Goal: Task Accomplishment & Management: Use online tool/utility

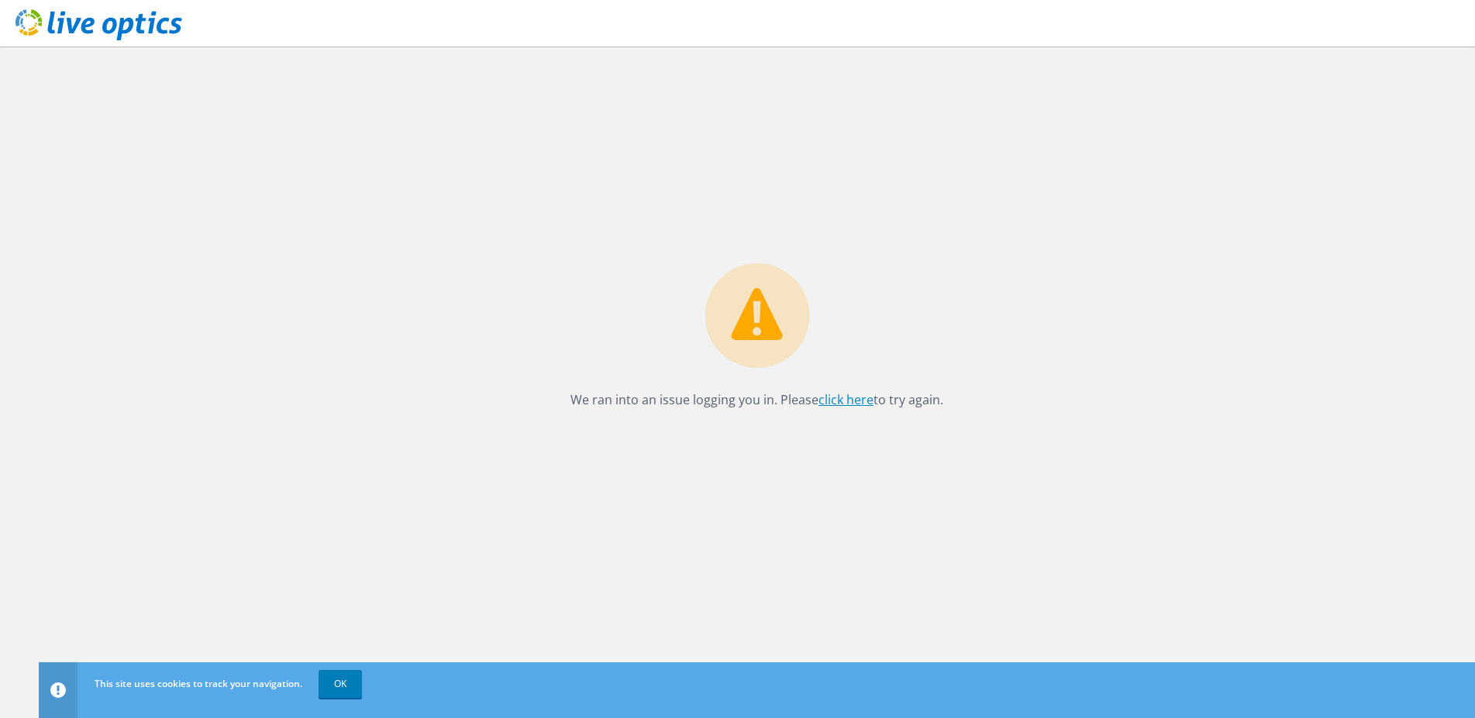
click at [851, 396] on link "click here" at bounding box center [845, 399] width 55 height 17
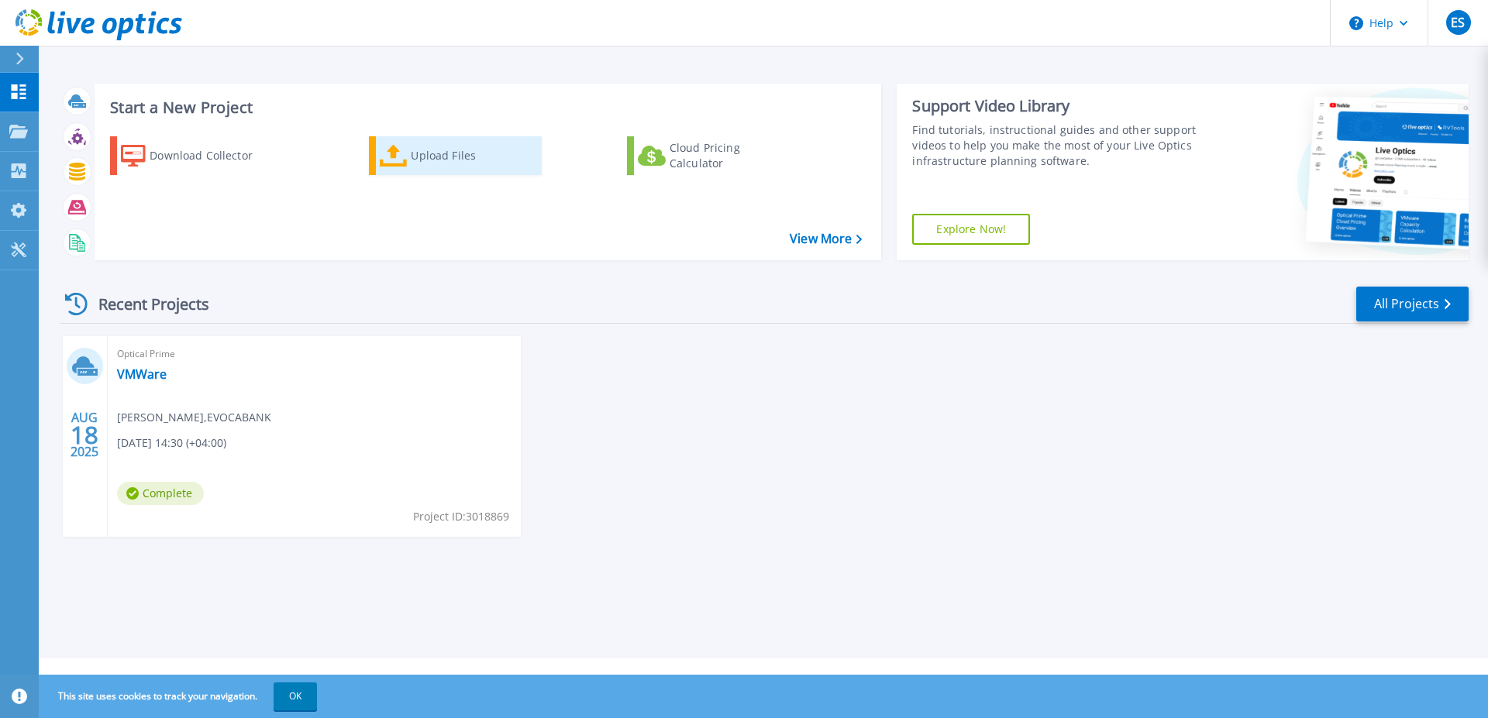
click at [443, 157] on div "Upload Files" at bounding box center [473, 155] width 124 height 31
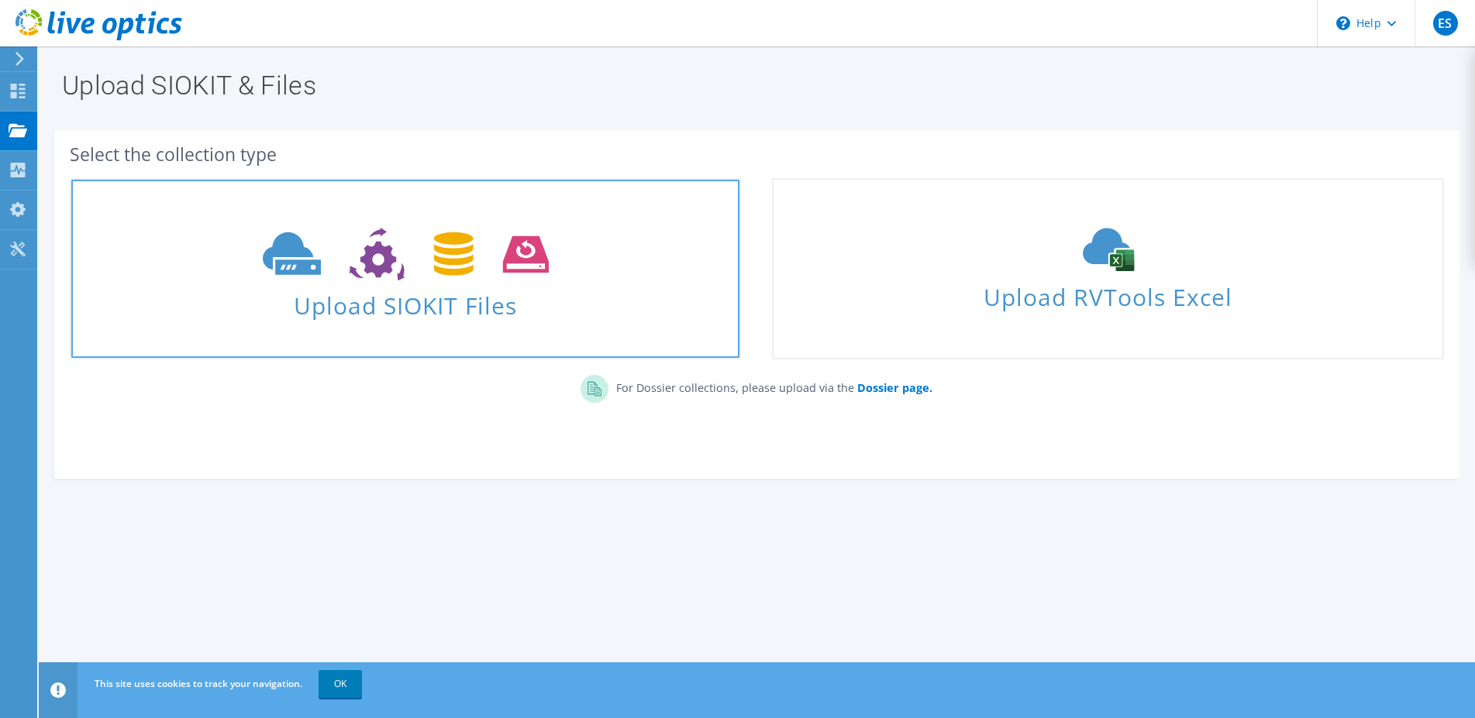
click at [405, 294] on span "Upload SIOKIT Files" at bounding box center [405, 300] width 668 height 33
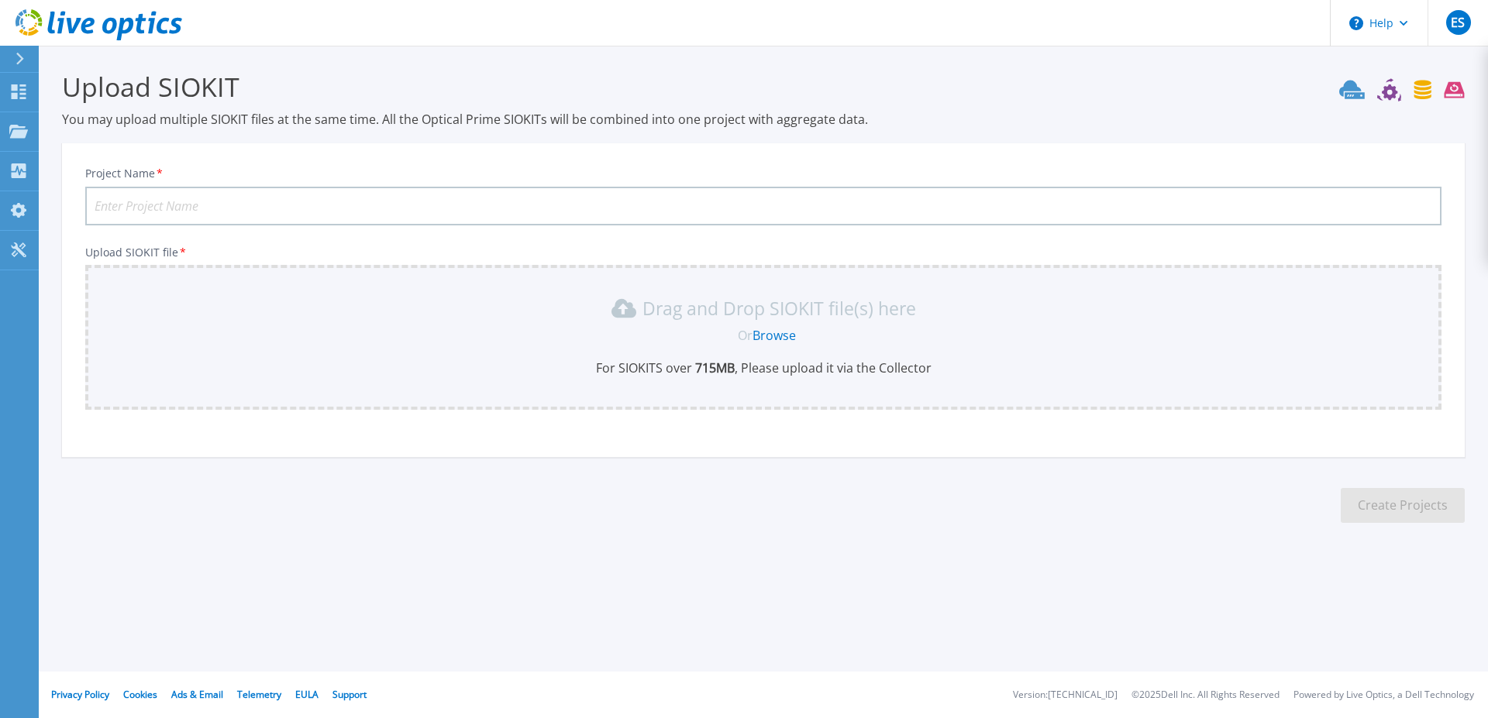
click at [767, 333] on link "Browse" at bounding box center [773, 335] width 43 height 17
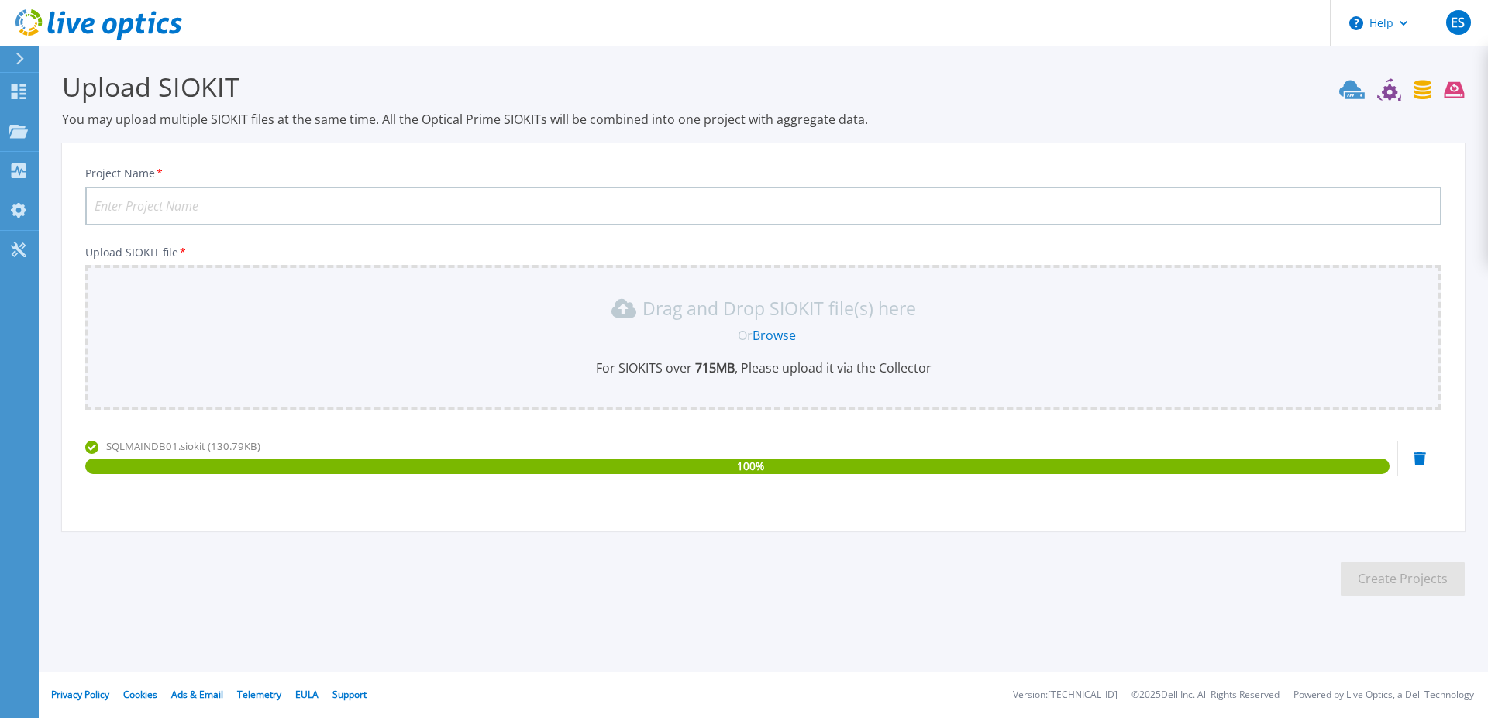
click at [270, 205] on input "Project Name *" at bounding box center [763, 206] width 1356 height 39
paste input "SQLMAINDB"
type input "SQLMAINDB"
click at [1391, 576] on button "Create Projects" at bounding box center [1402, 579] width 124 height 35
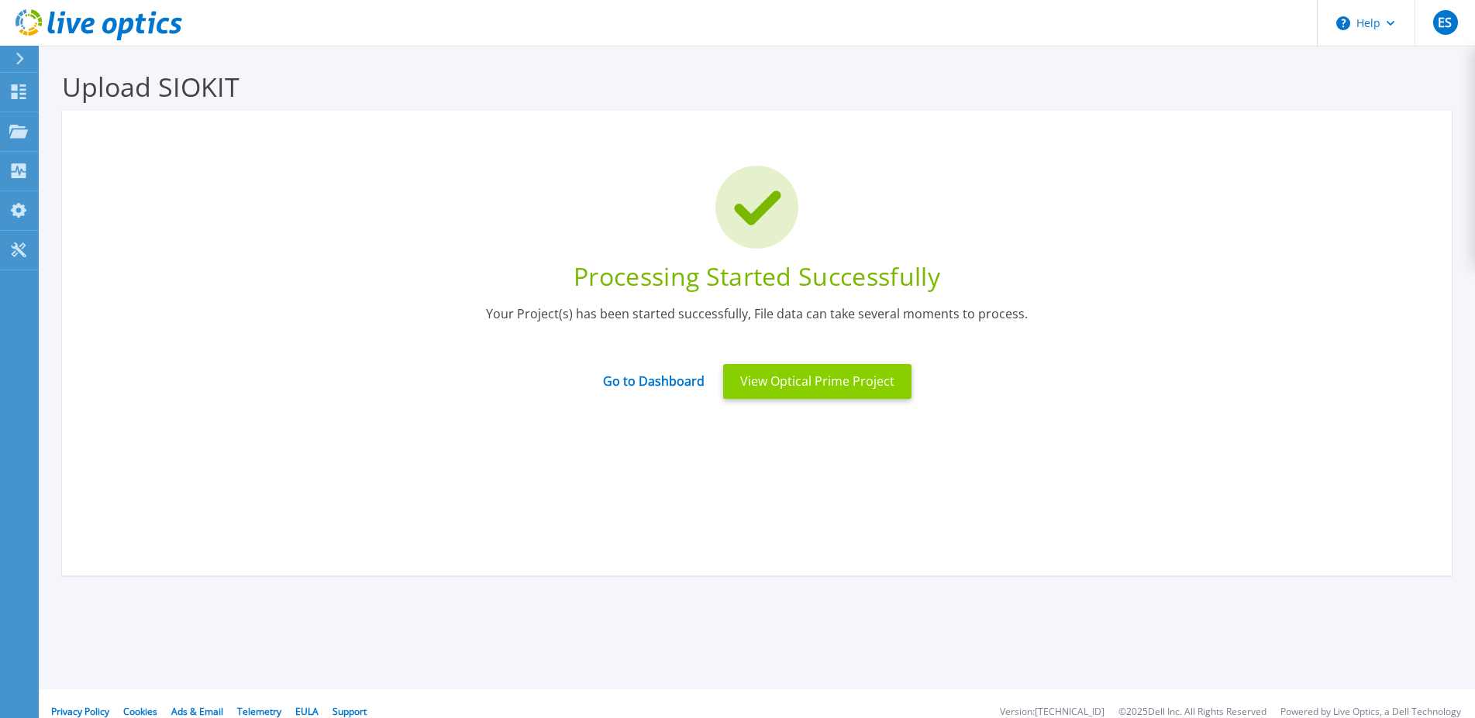
click at [844, 375] on button "View Optical Prime Project" at bounding box center [817, 381] width 188 height 35
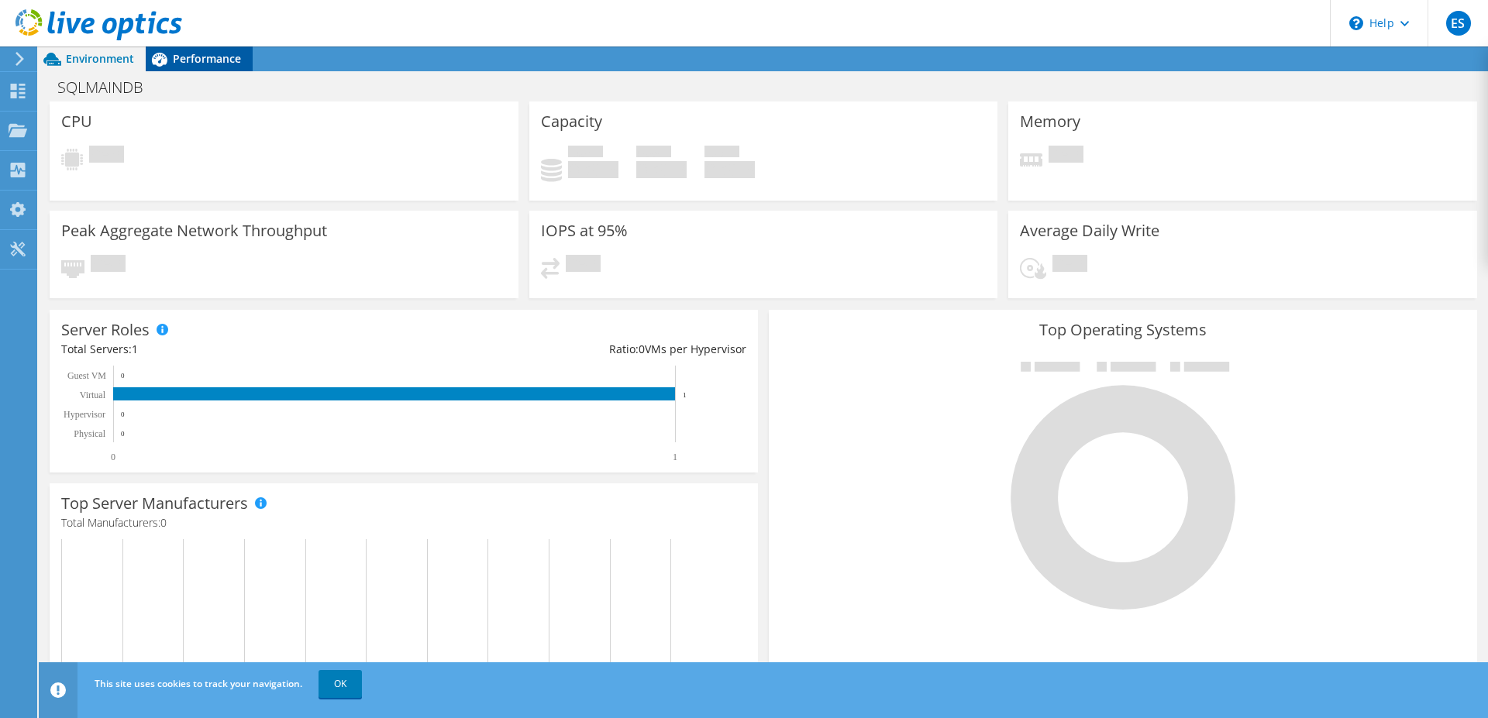
click at [211, 55] on span "Performance" at bounding box center [207, 58] width 68 height 15
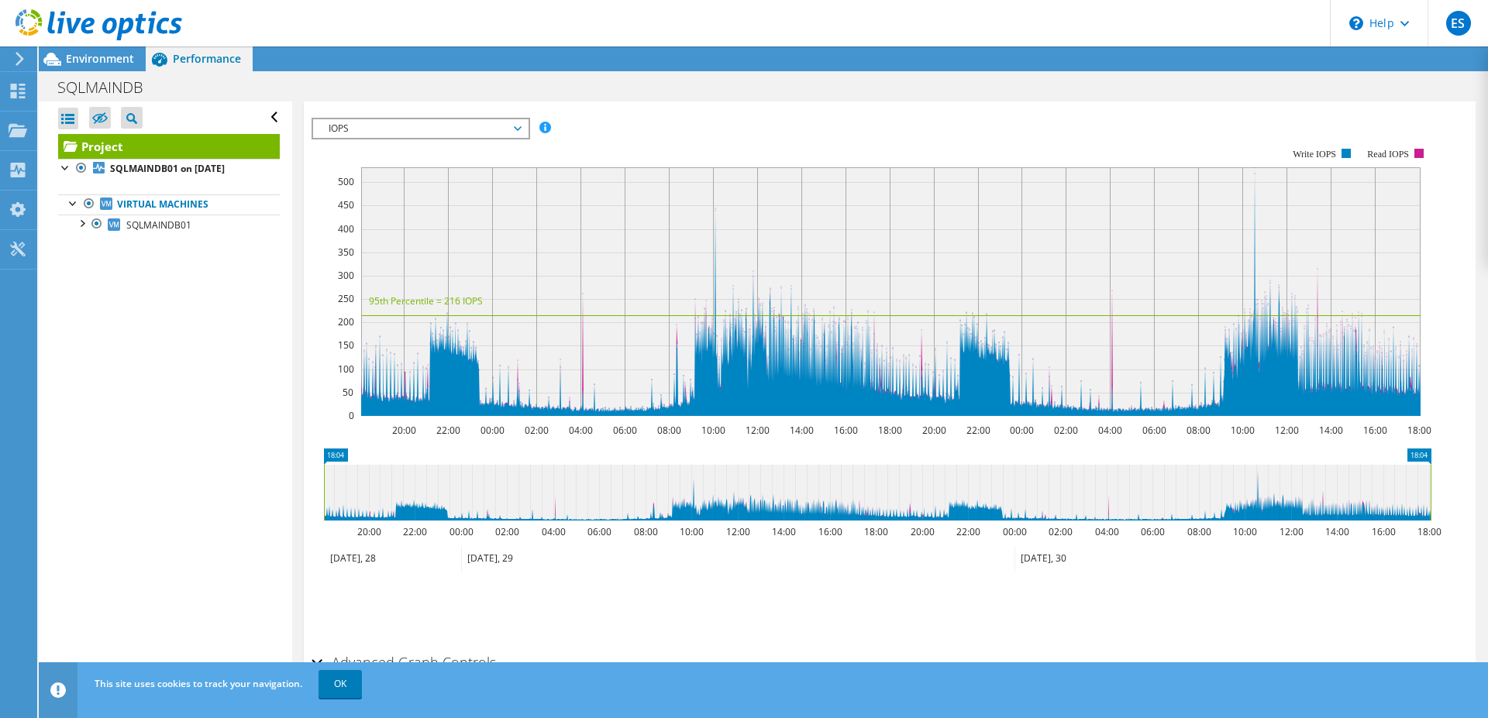
scroll to position [130, 0]
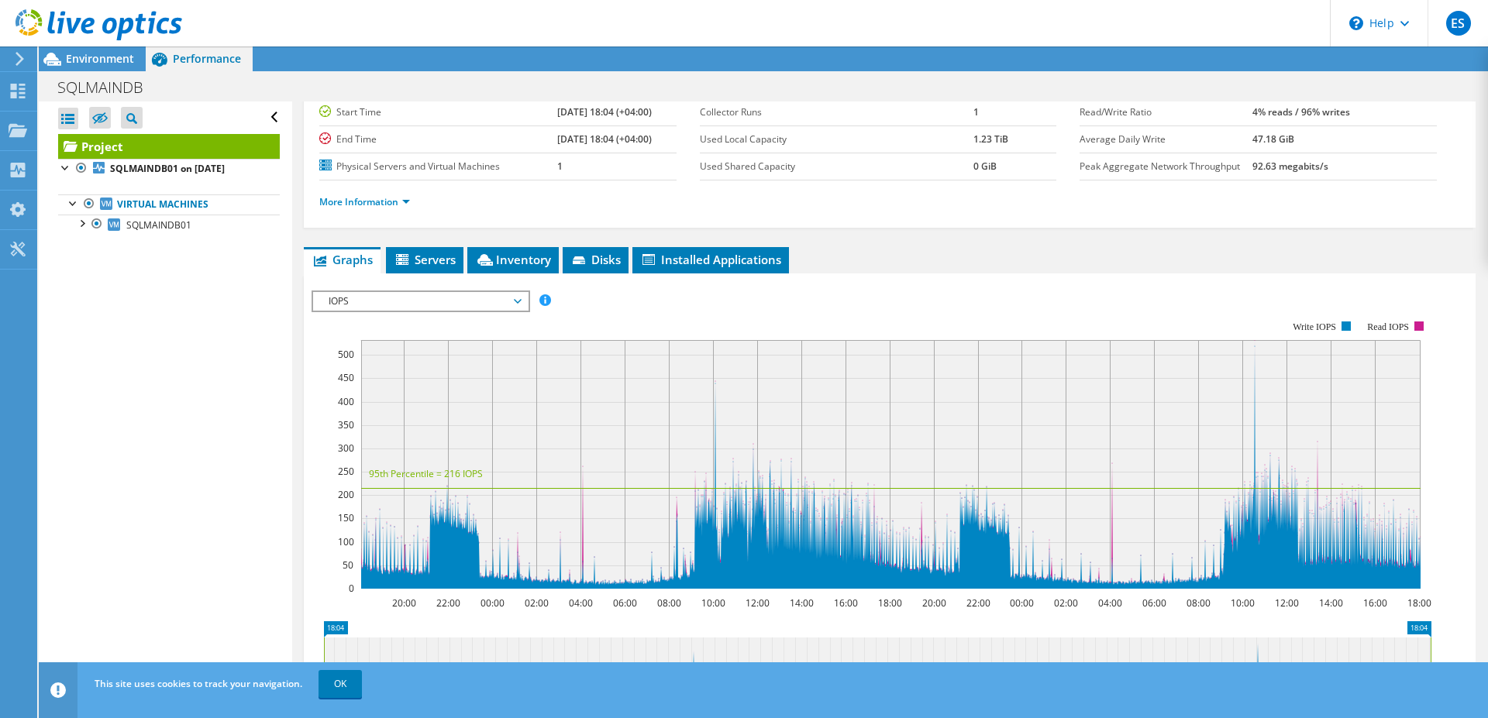
click at [515, 299] on span "IOPS" at bounding box center [420, 301] width 199 height 19
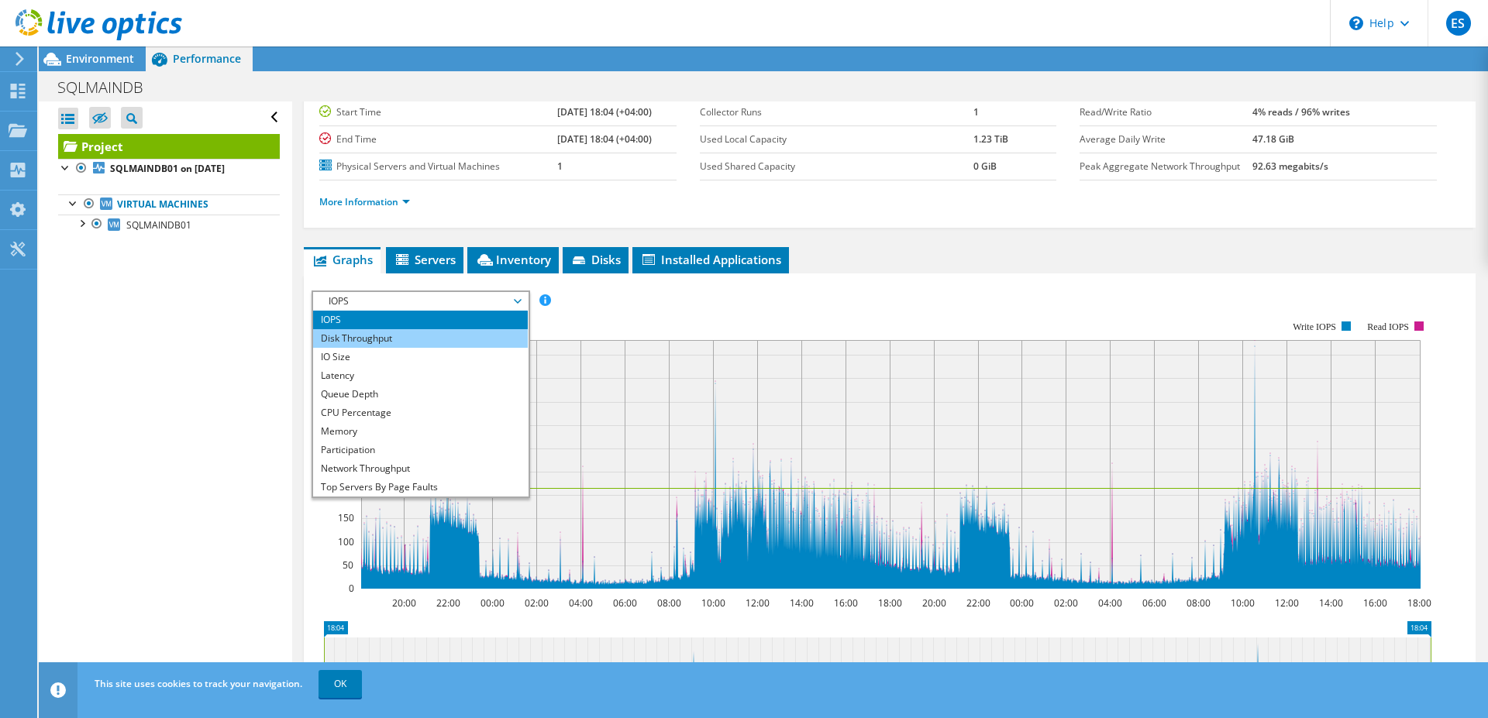
click at [344, 341] on li "Disk Throughput" at bounding box center [420, 338] width 215 height 19
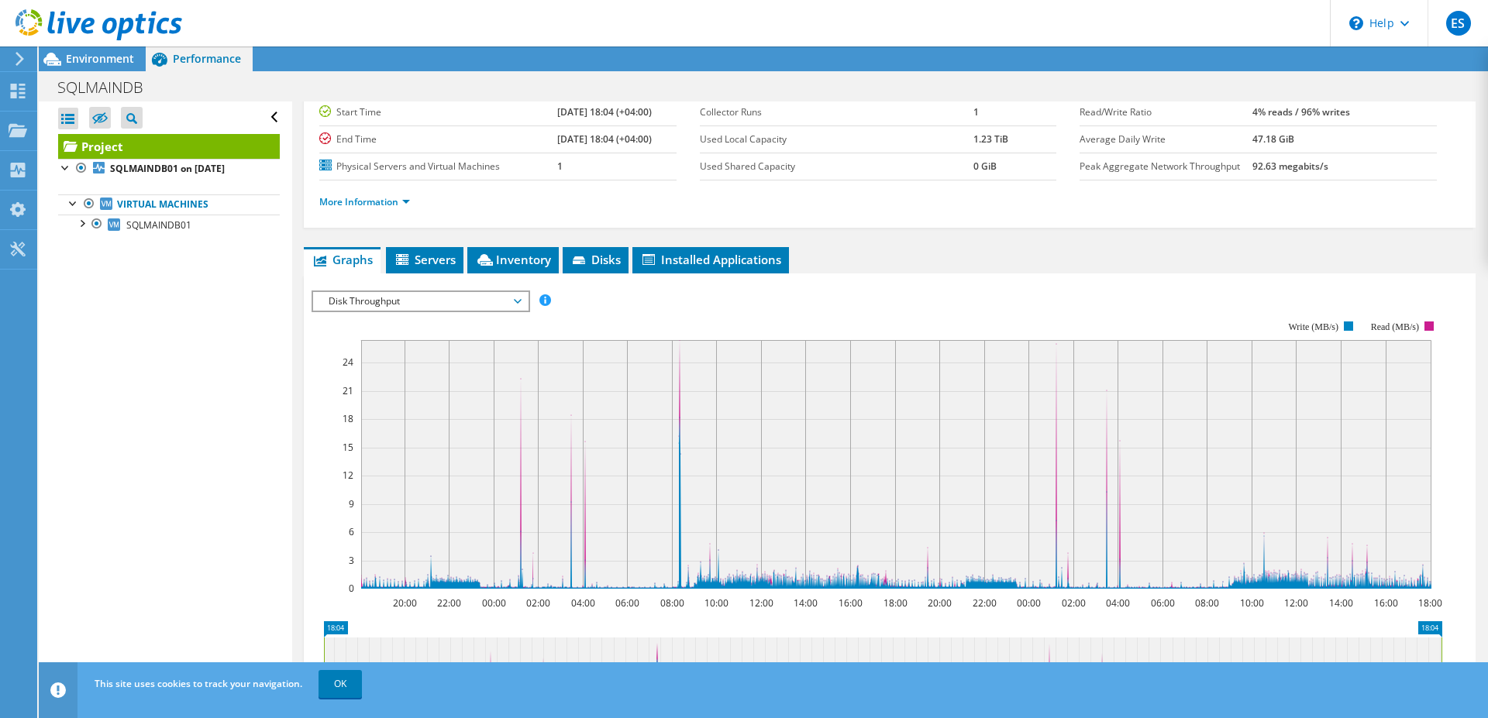
click at [518, 300] on span "Disk Throughput" at bounding box center [420, 301] width 199 height 19
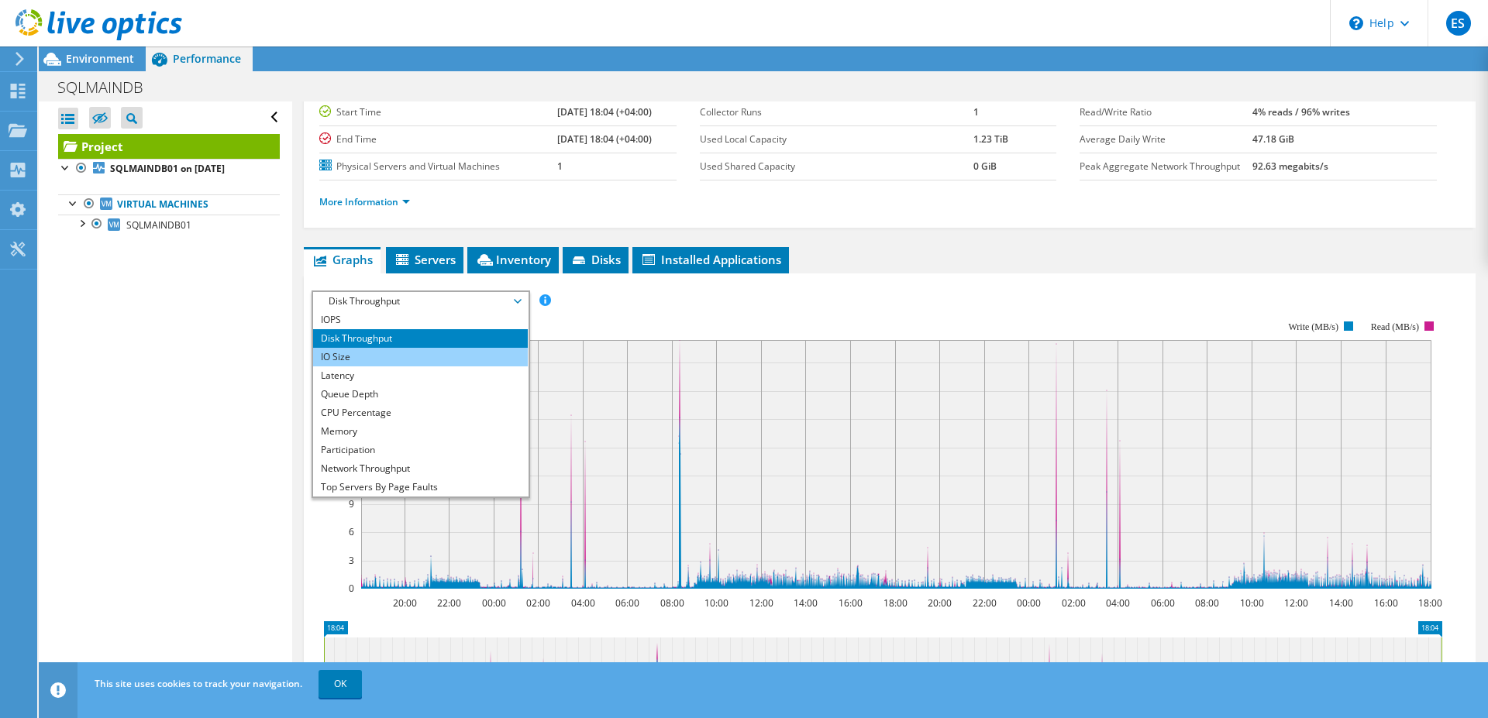
click at [367, 354] on li "IO Size" at bounding box center [420, 357] width 215 height 19
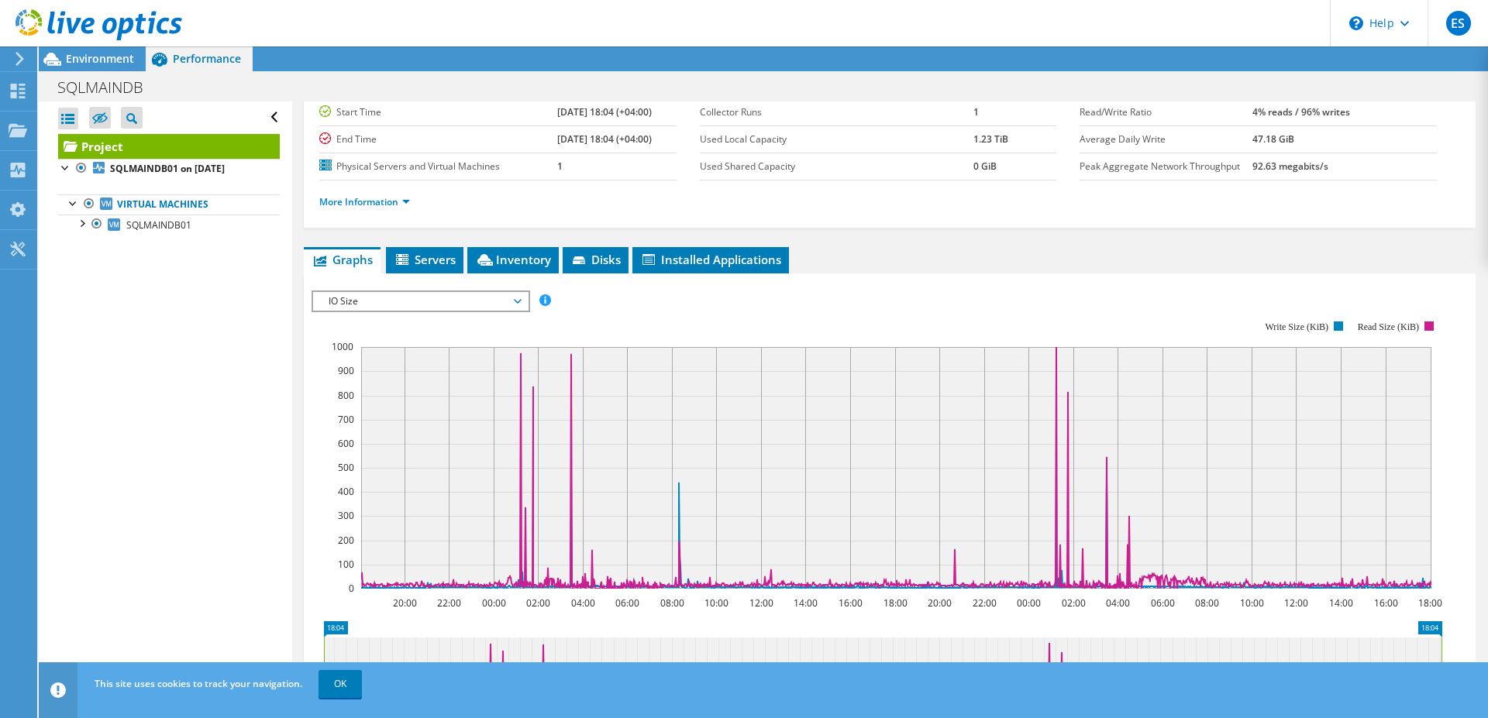
click at [519, 299] on span "IO Size" at bounding box center [420, 301] width 199 height 19
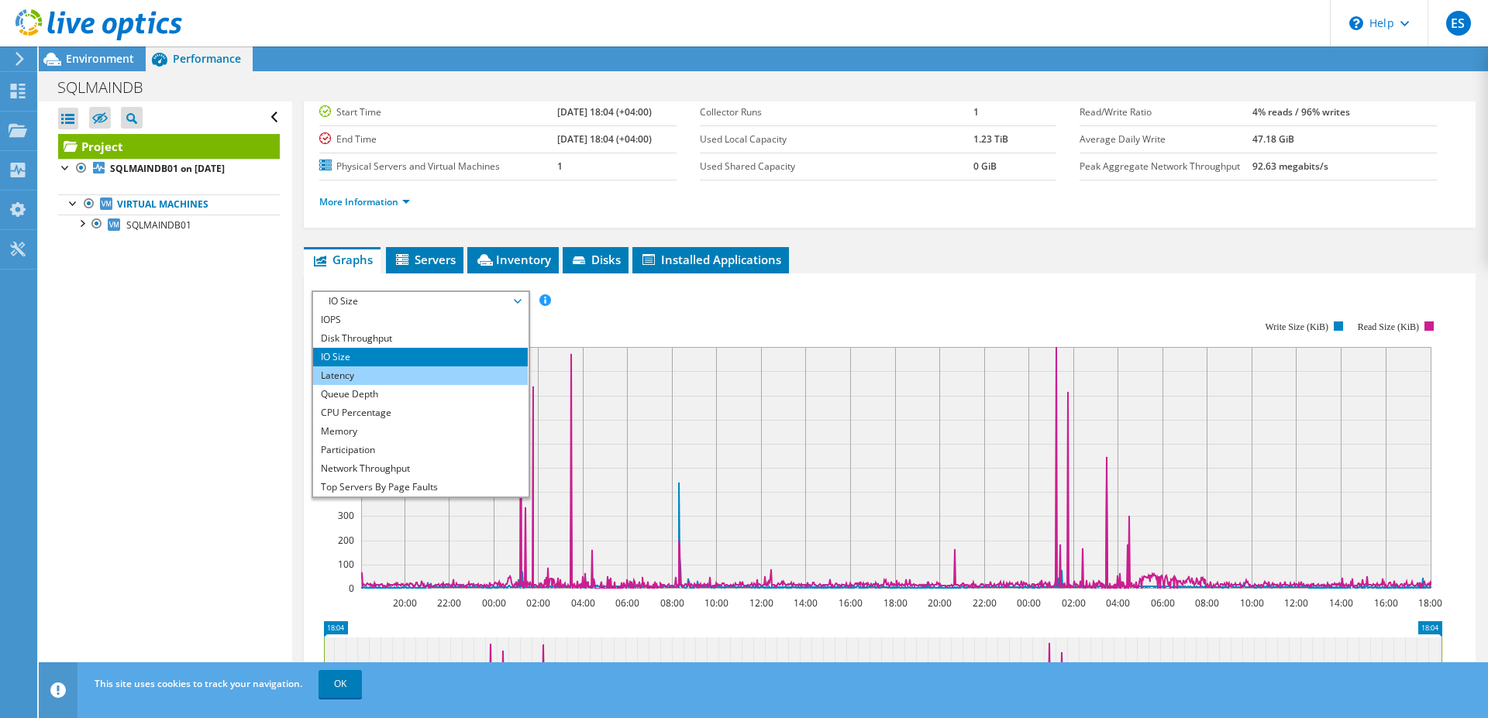
click at [367, 373] on li "Latency" at bounding box center [420, 376] width 215 height 19
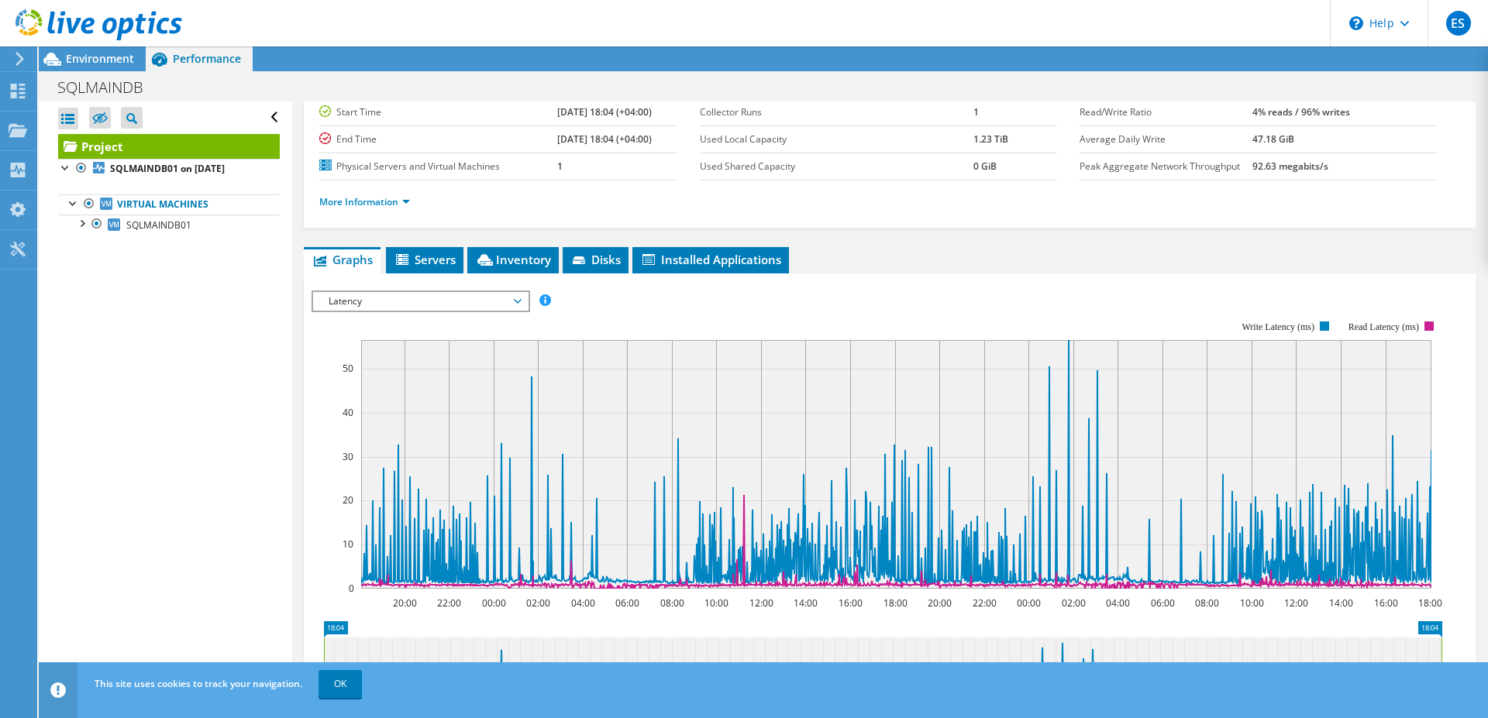
click at [520, 300] on span "Latency" at bounding box center [420, 301] width 199 height 19
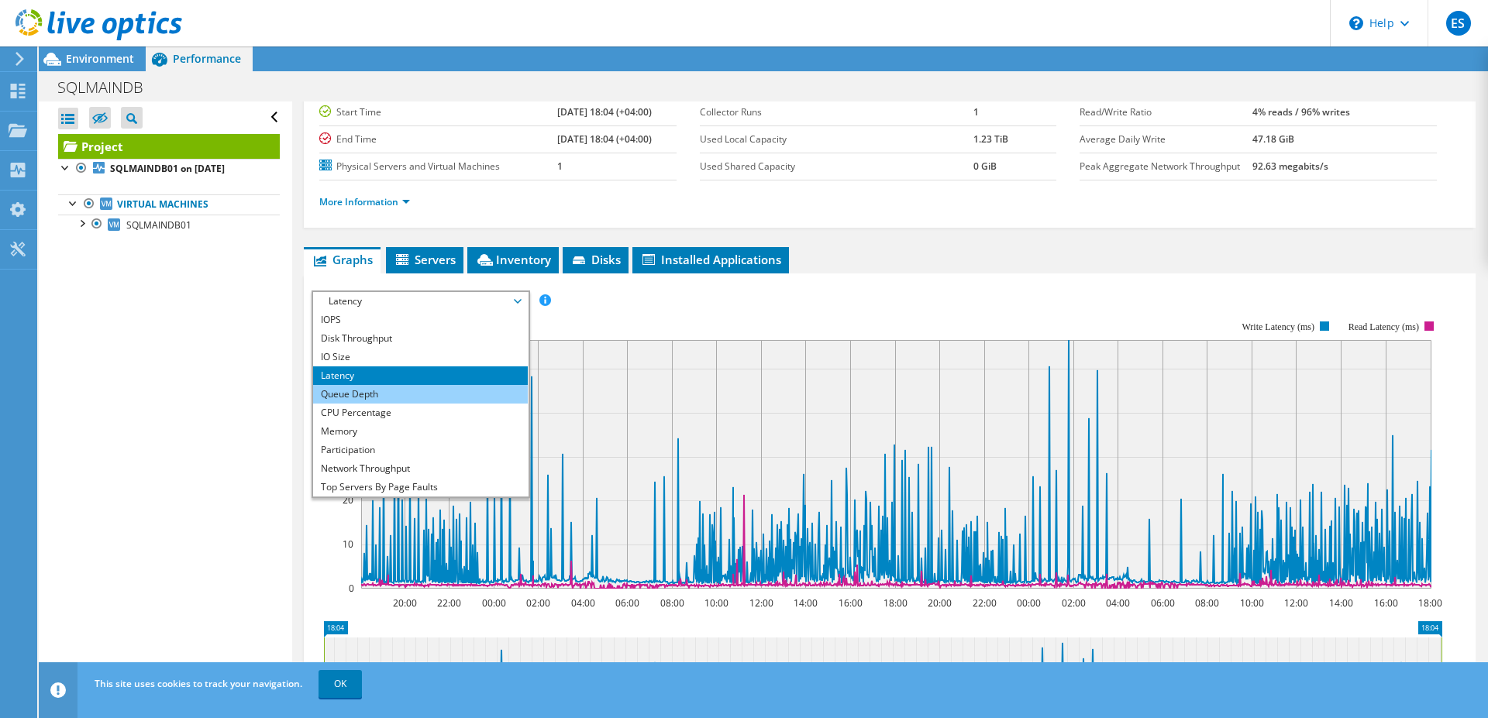
click at [408, 397] on li "Queue Depth" at bounding box center [420, 394] width 215 height 19
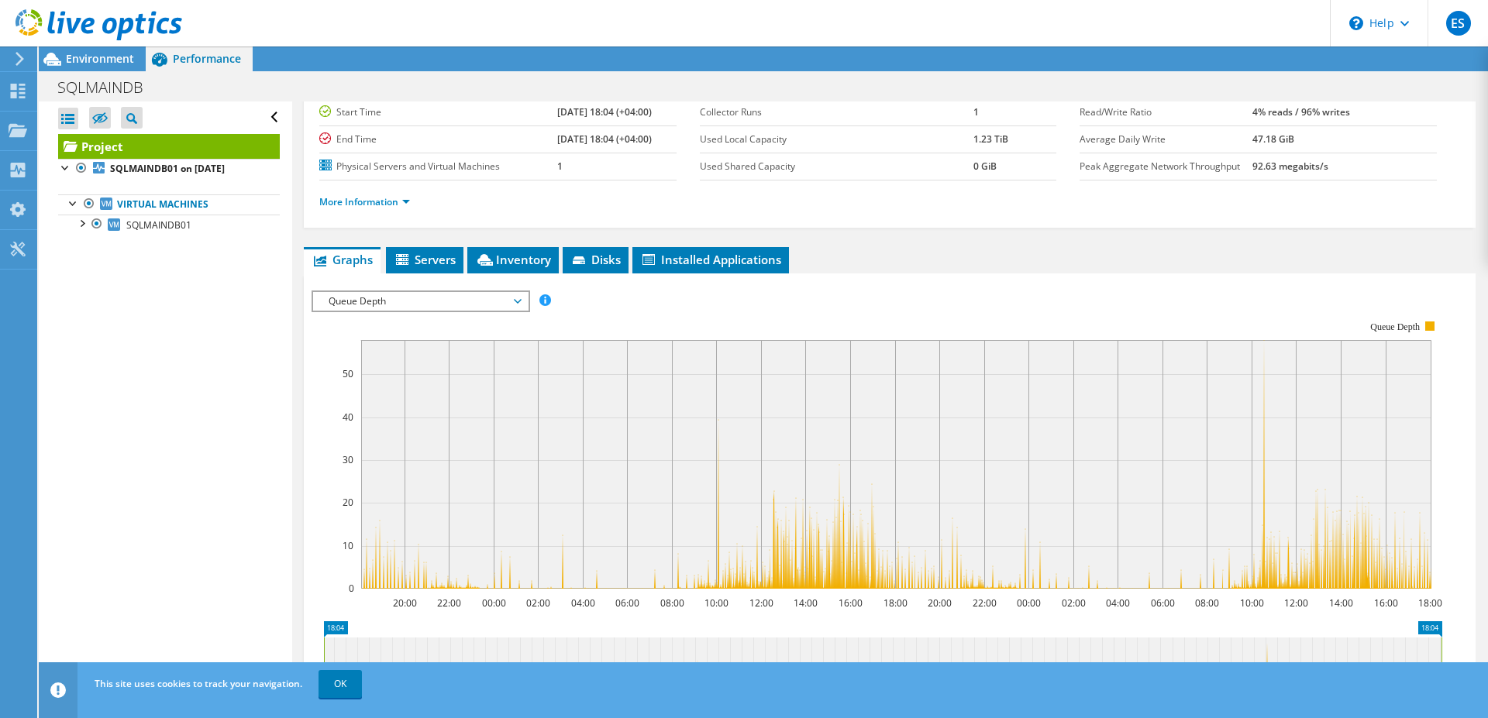
click at [511, 301] on span "Queue Depth" at bounding box center [420, 301] width 199 height 19
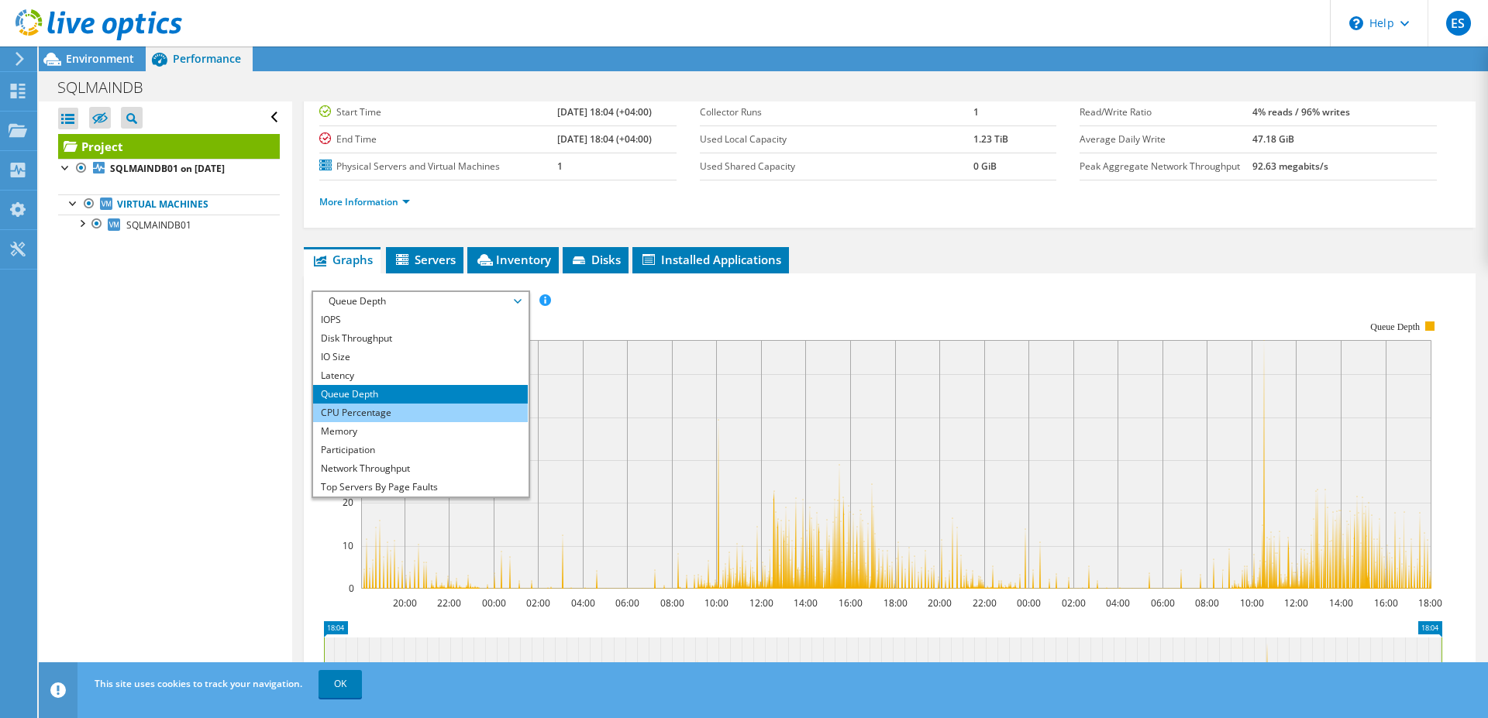
click at [392, 411] on li "CPU Percentage" at bounding box center [420, 413] width 215 height 19
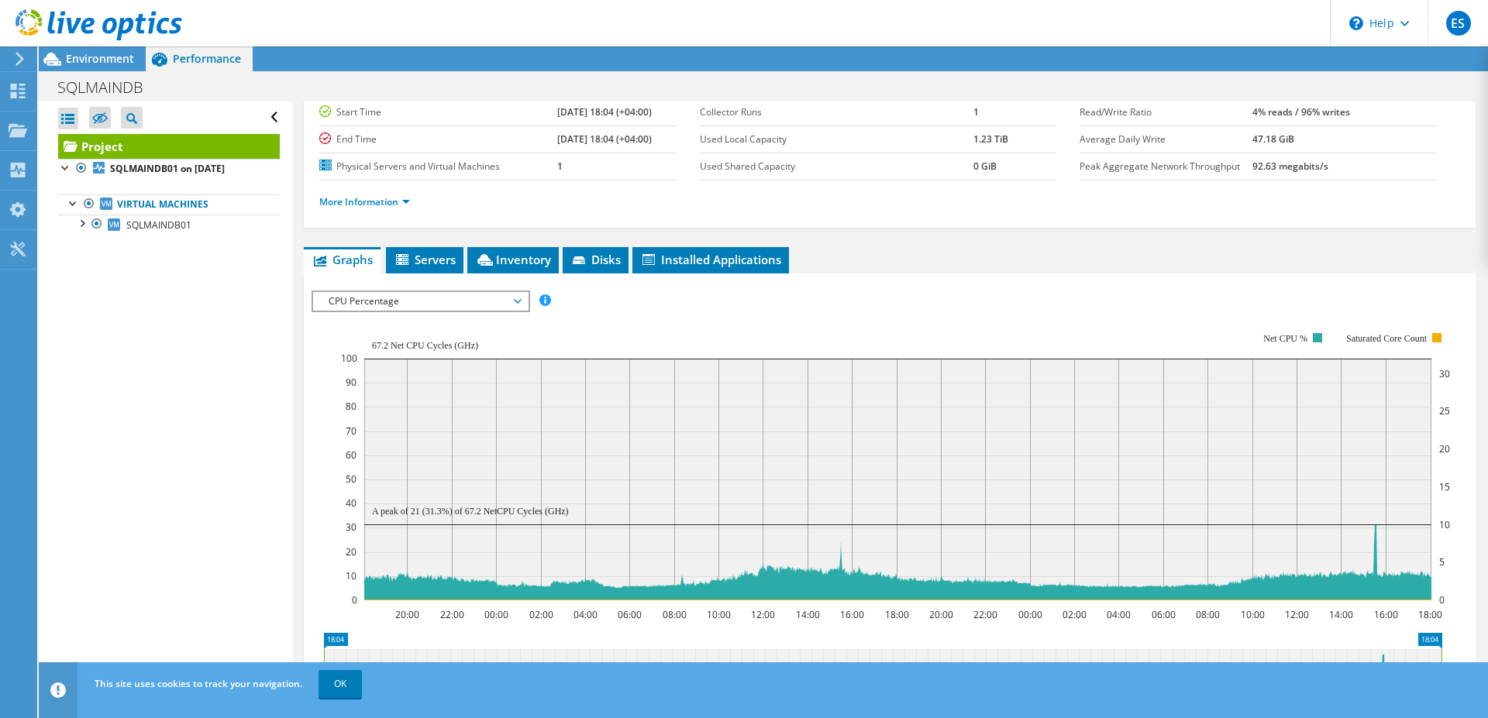
click at [516, 298] on span "CPU Percentage" at bounding box center [420, 301] width 199 height 19
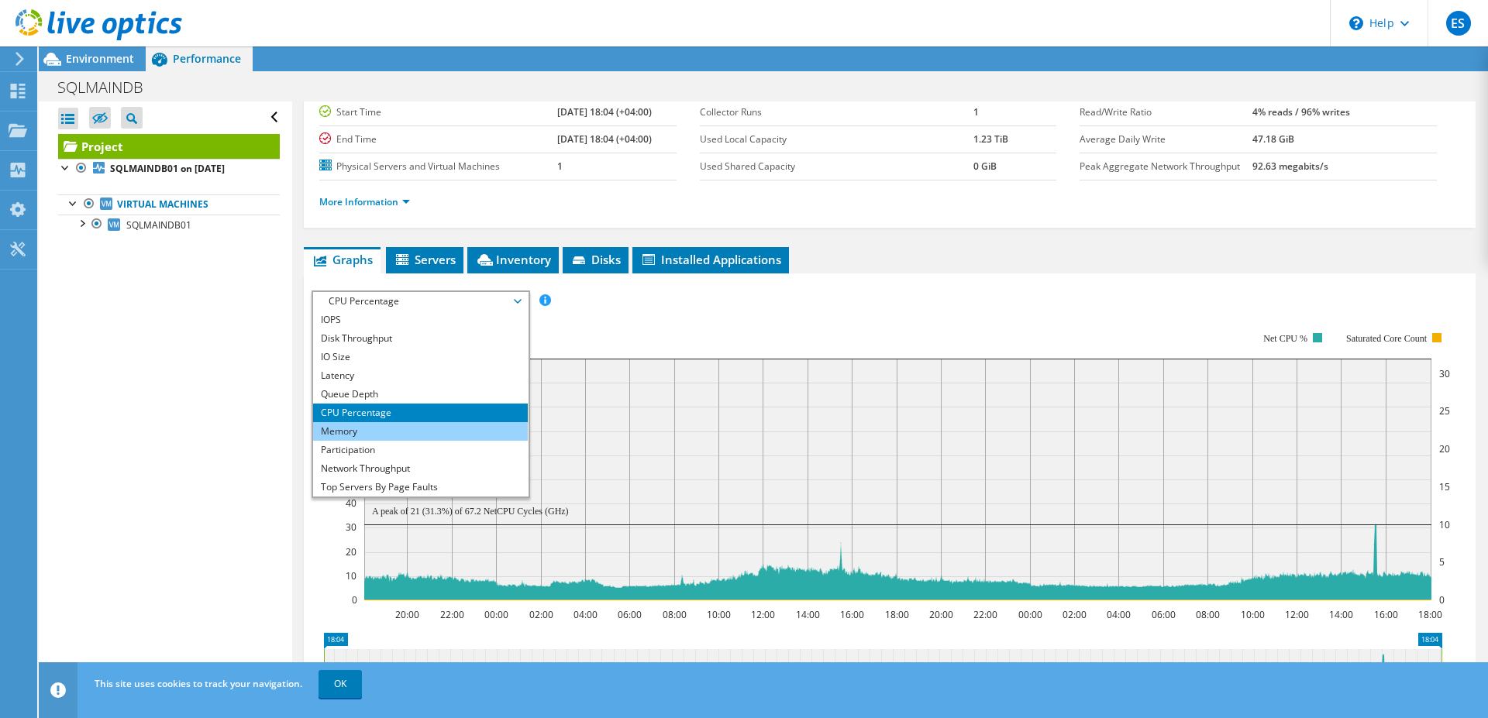
click at [372, 431] on li "Memory" at bounding box center [420, 431] width 215 height 19
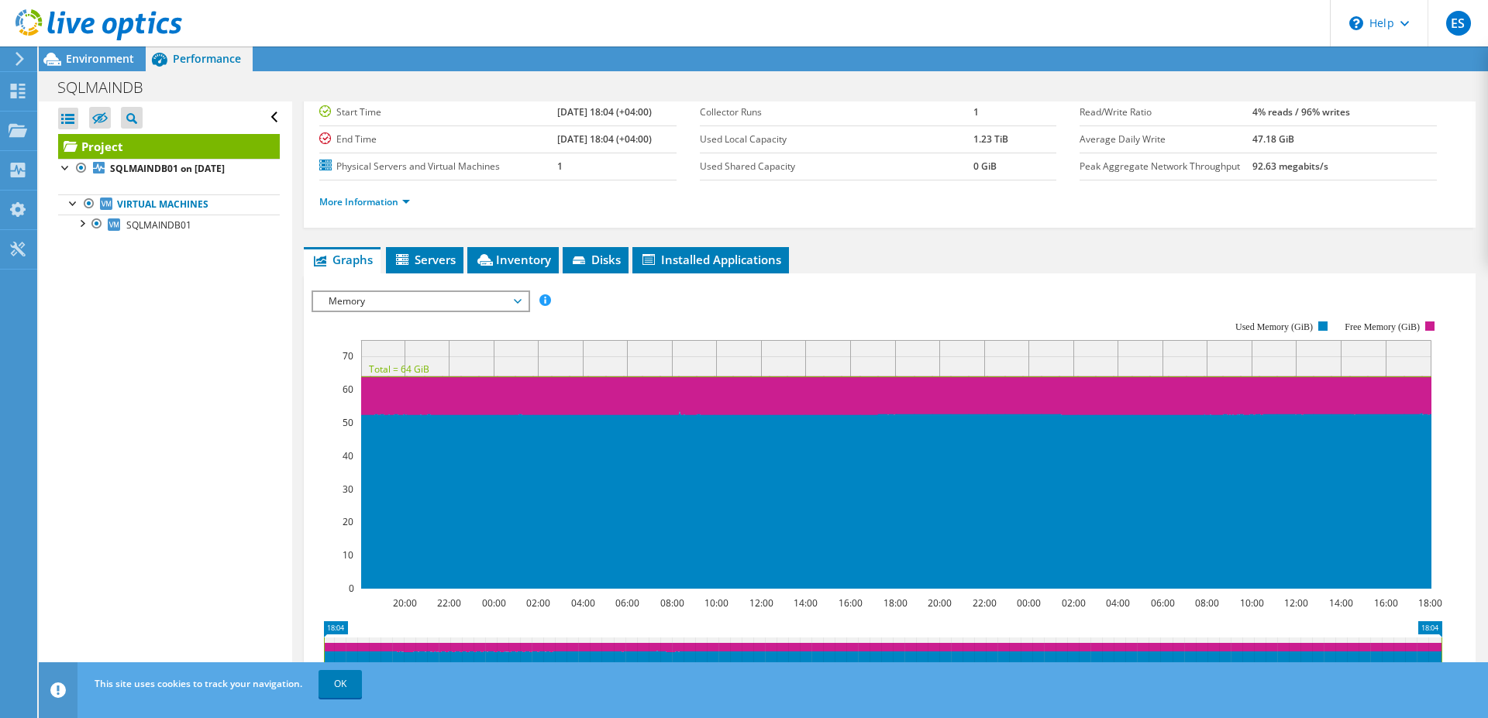
click at [523, 298] on span "Memory" at bounding box center [420, 301] width 215 height 19
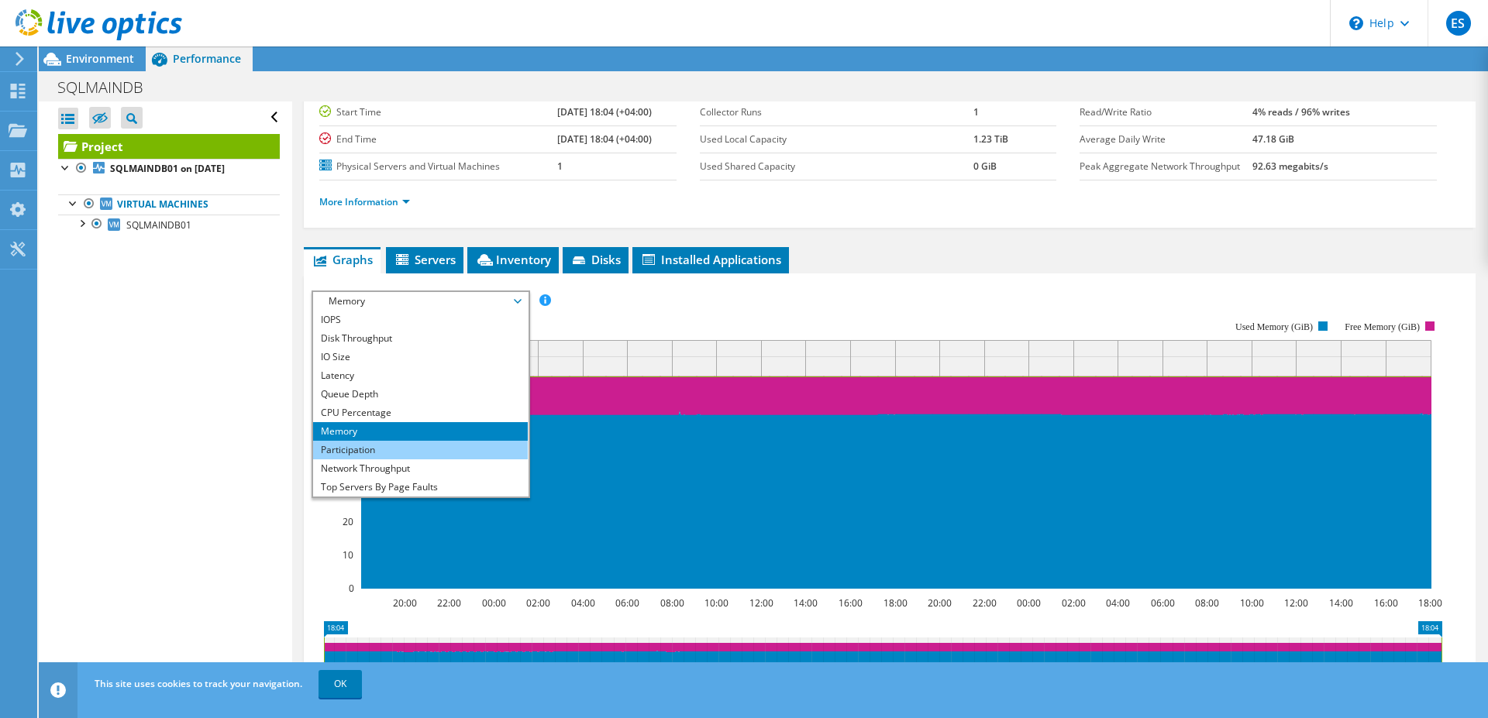
click at [377, 443] on li "Participation" at bounding box center [420, 450] width 215 height 19
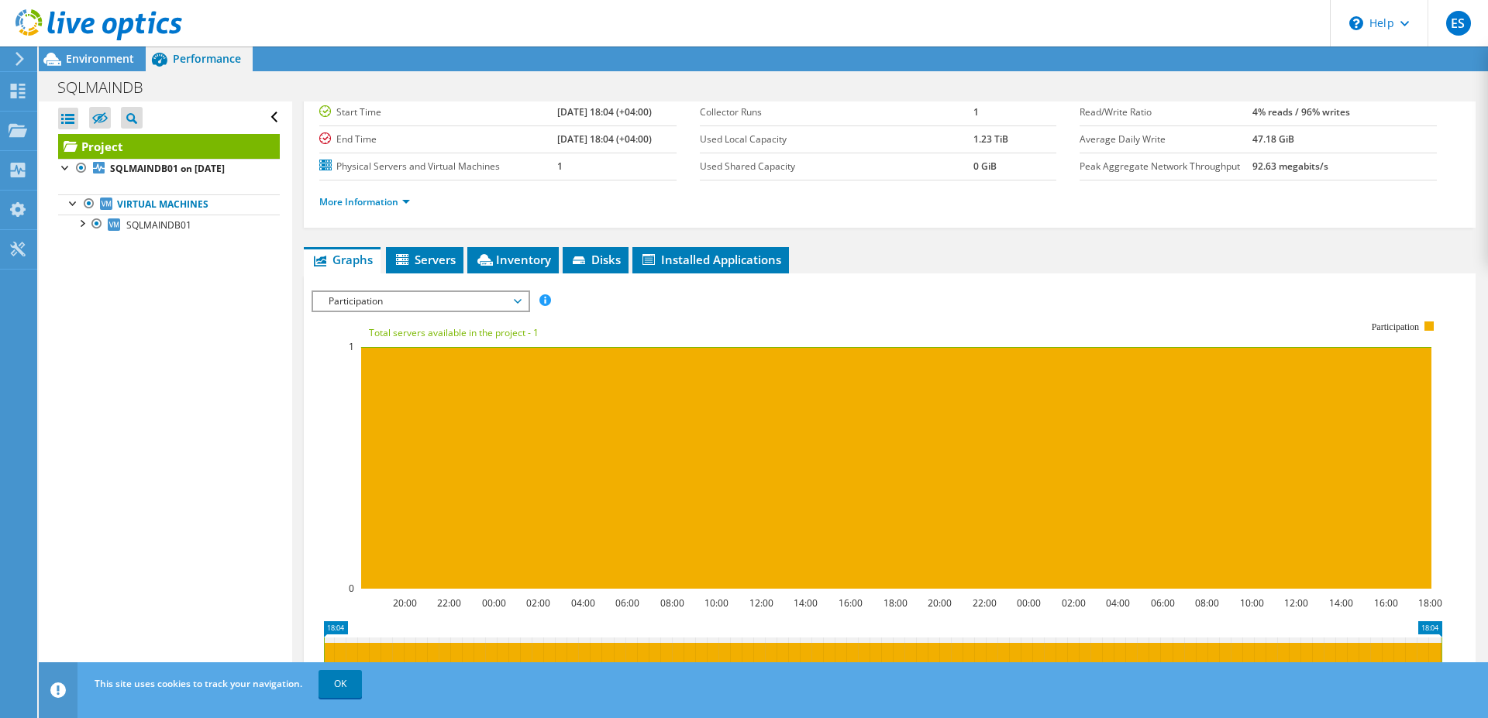
click at [517, 296] on span "Participation" at bounding box center [420, 301] width 199 height 19
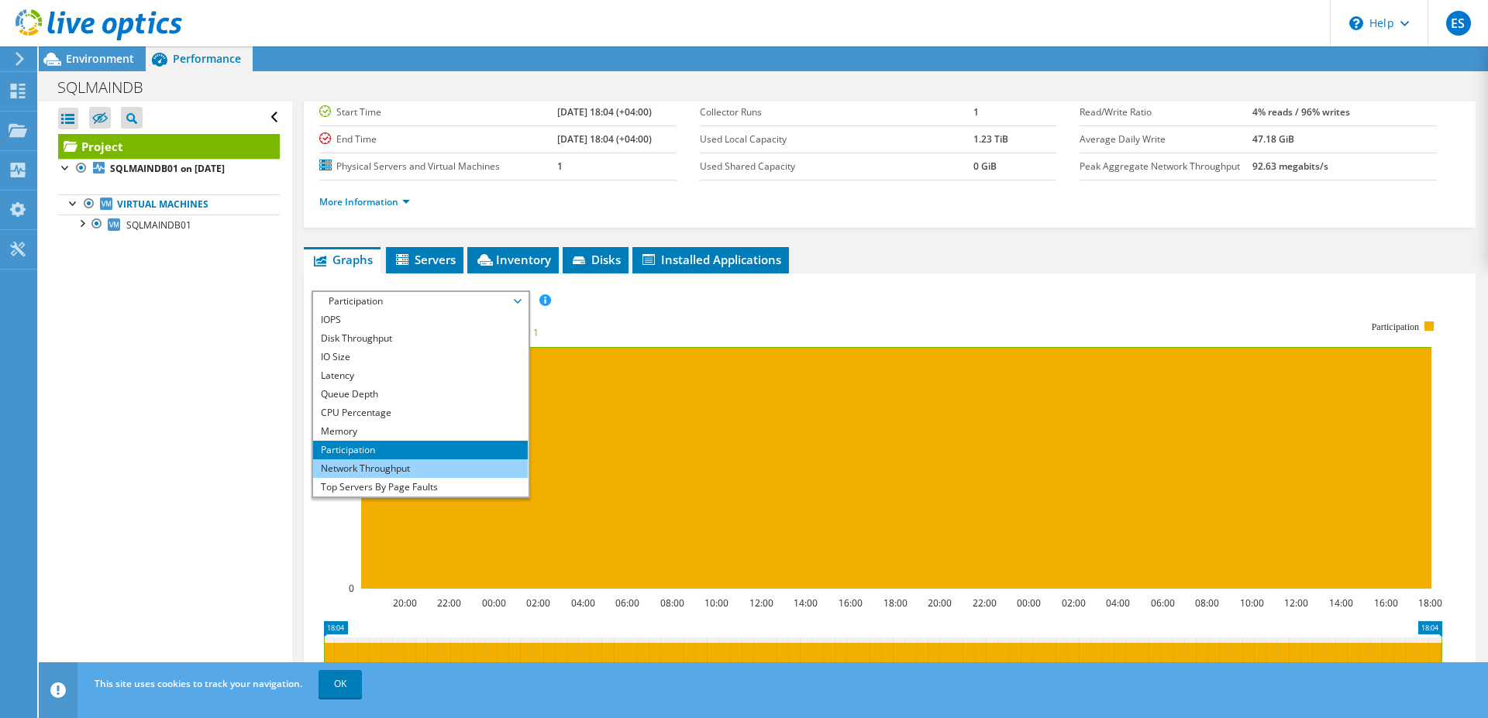
click at [413, 463] on li "Network Throughput" at bounding box center [420, 468] width 215 height 19
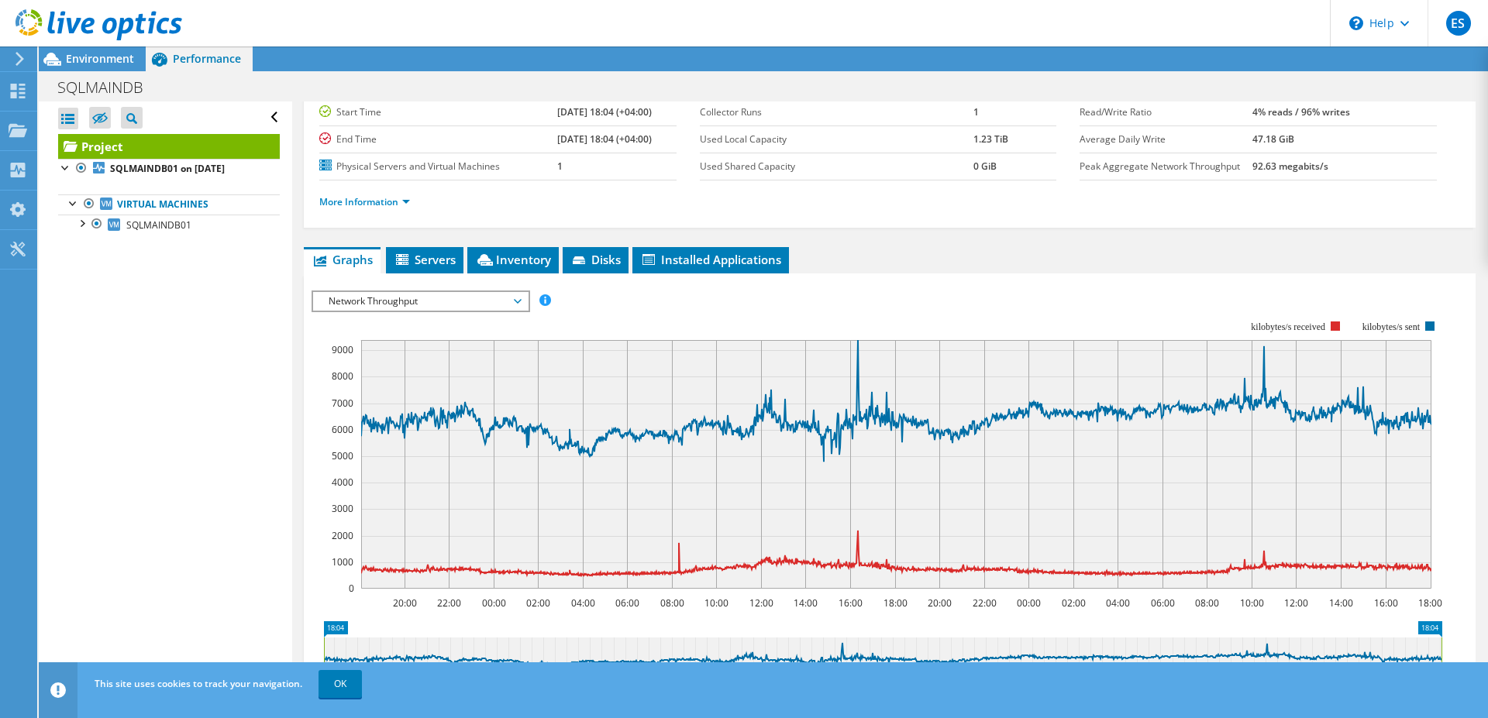
click at [516, 301] on span "Network Throughput" at bounding box center [420, 301] width 199 height 19
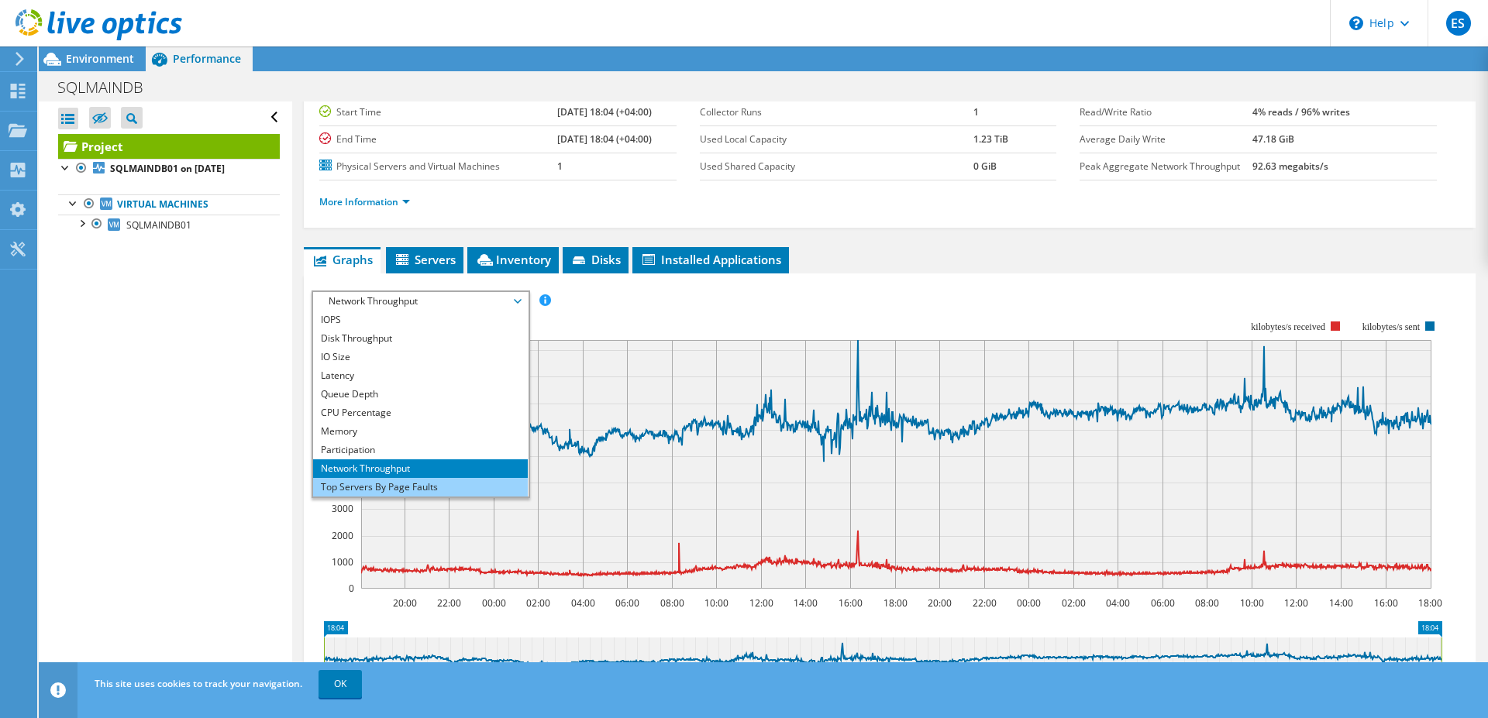
click at [397, 487] on li "Top Servers By Page Faults" at bounding box center [420, 487] width 215 height 19
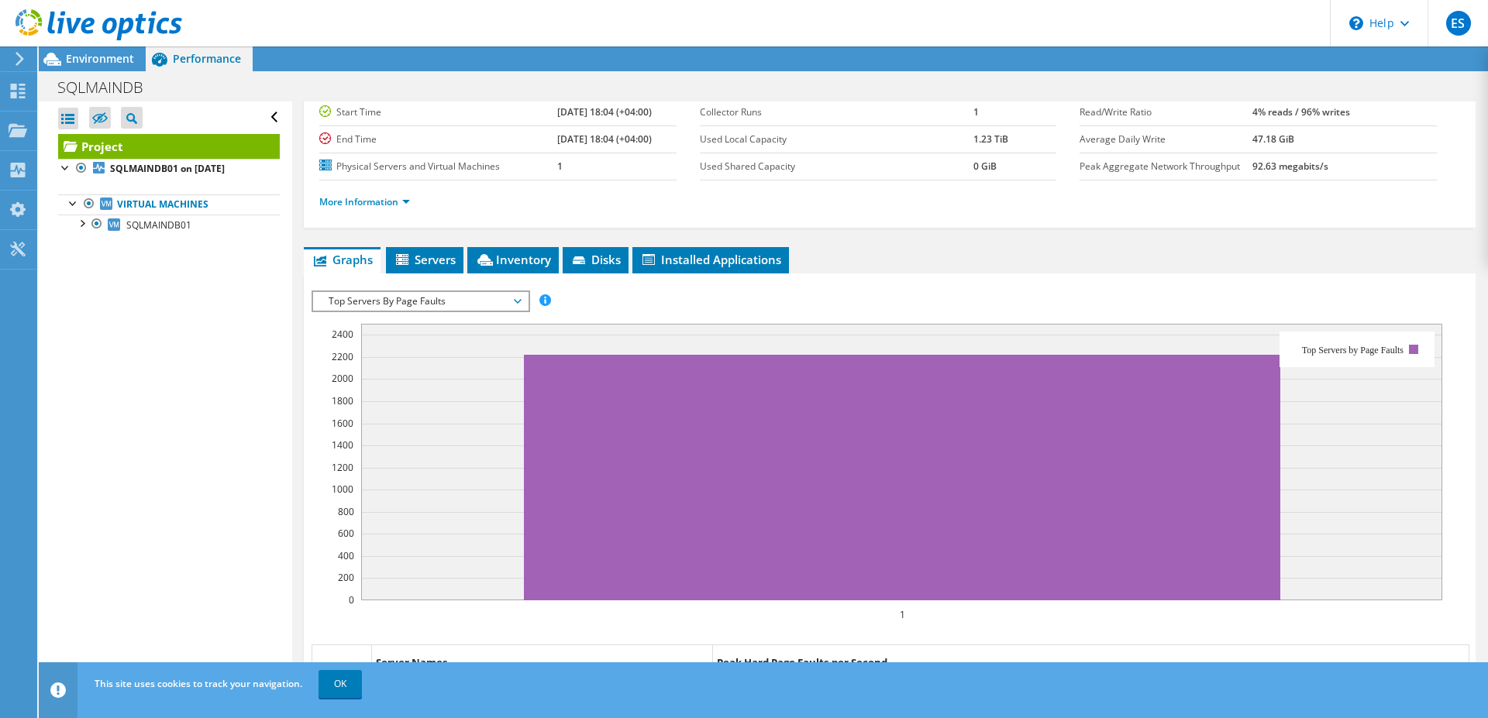
click at [506, 302] on span "Top Servers By Page Faults" at bounding box center [420, 301] width 199 height 19
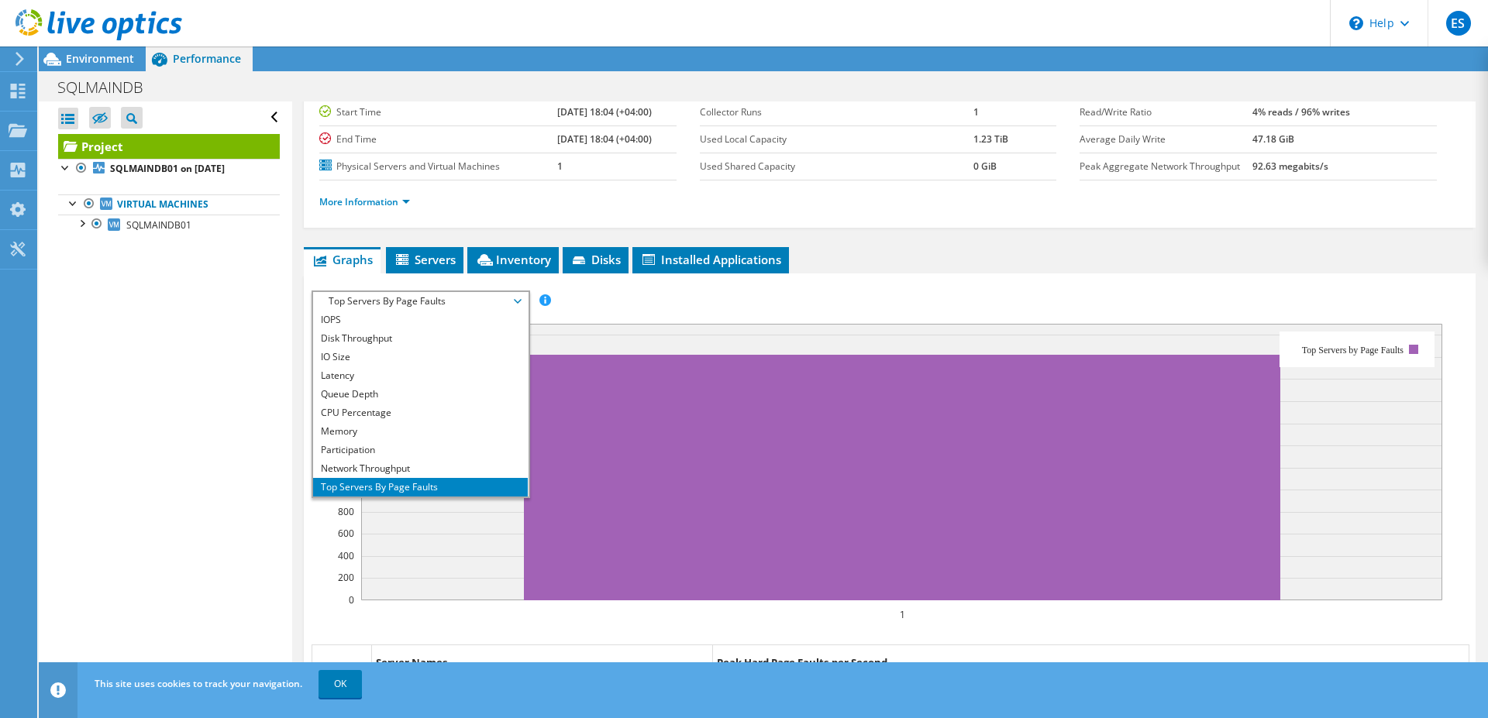
click at [363, 301] on span "Top Servers By Page Faults" at bounding box center [420, 301] width 199 height 19
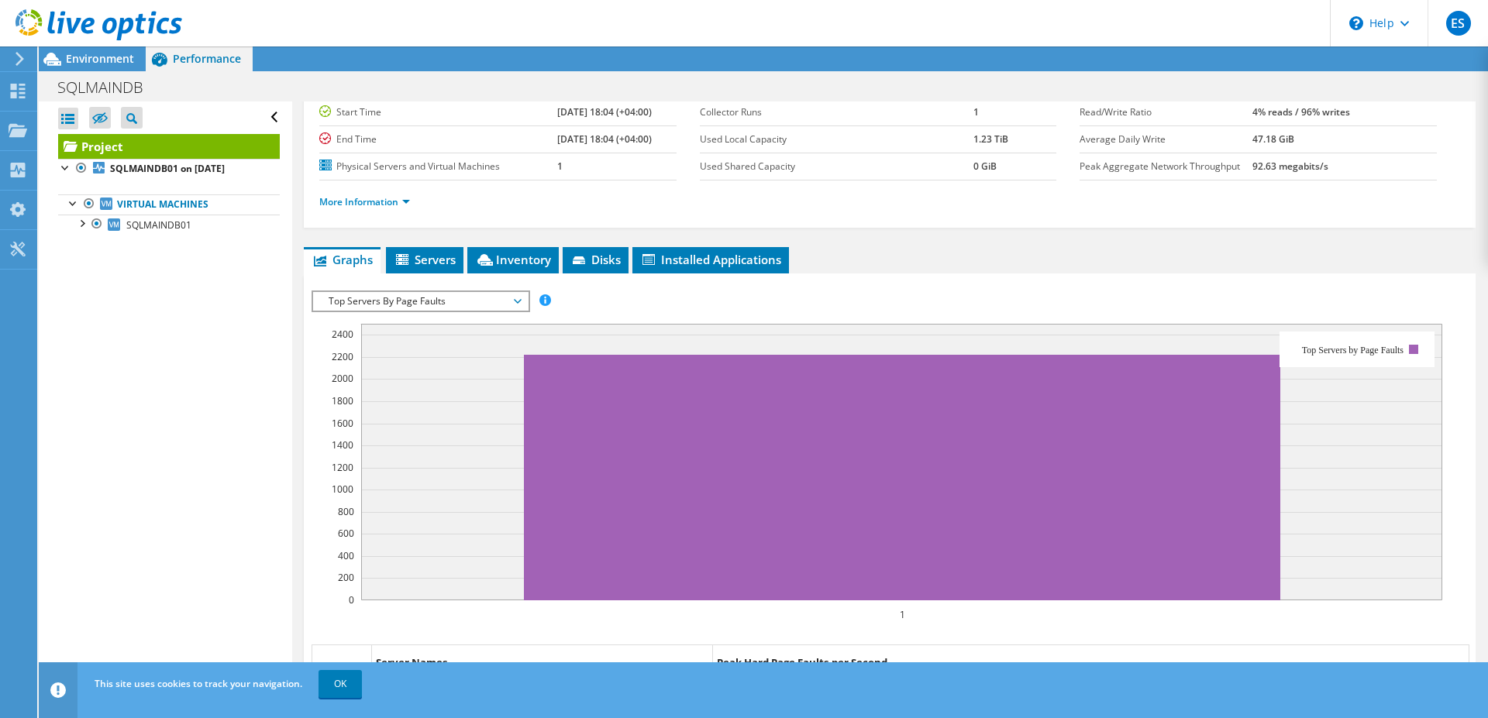
click at [363, 301] on span "Top Servers By Page Faults" at bounding box center [420, 301] width 199 height 19
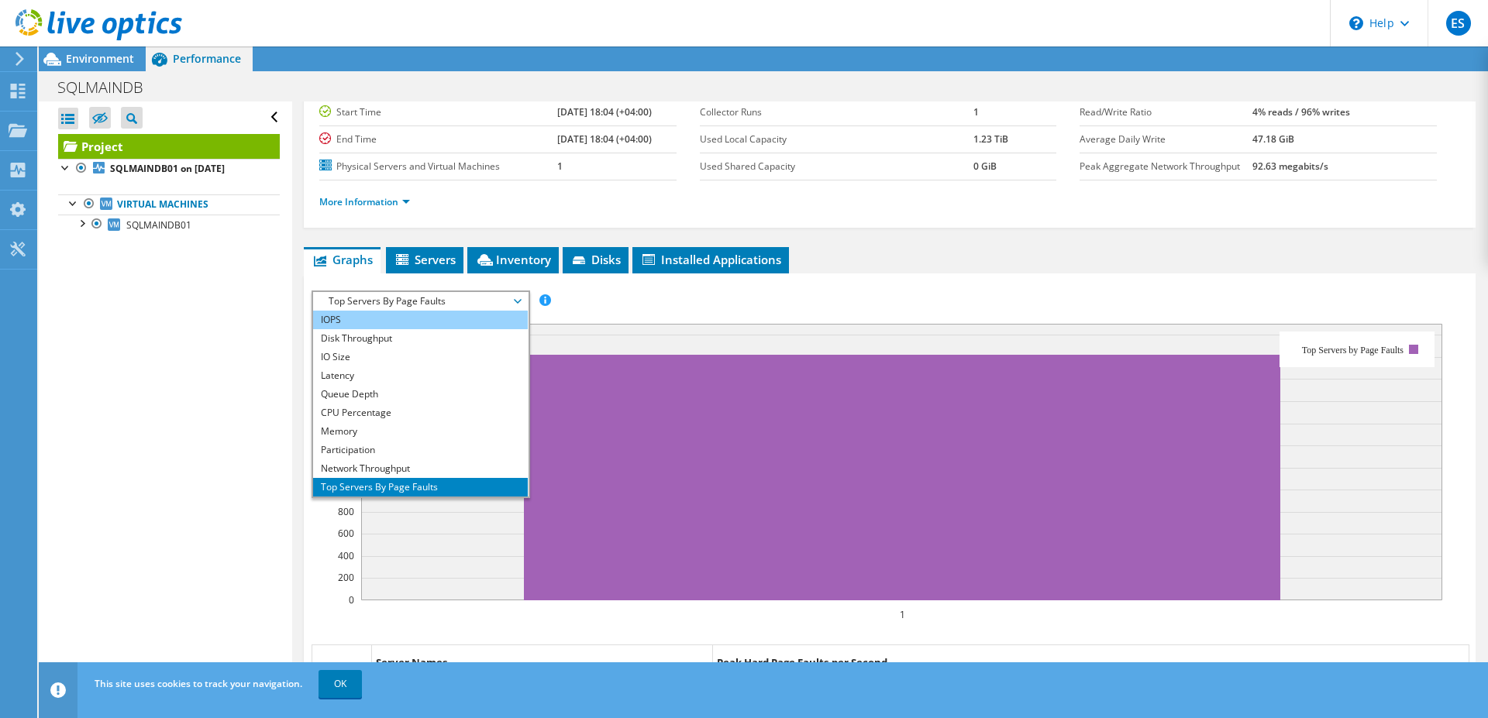
click at [360, 322] on li "IOPS" at bounding box center [420, 320] width 215 height 19
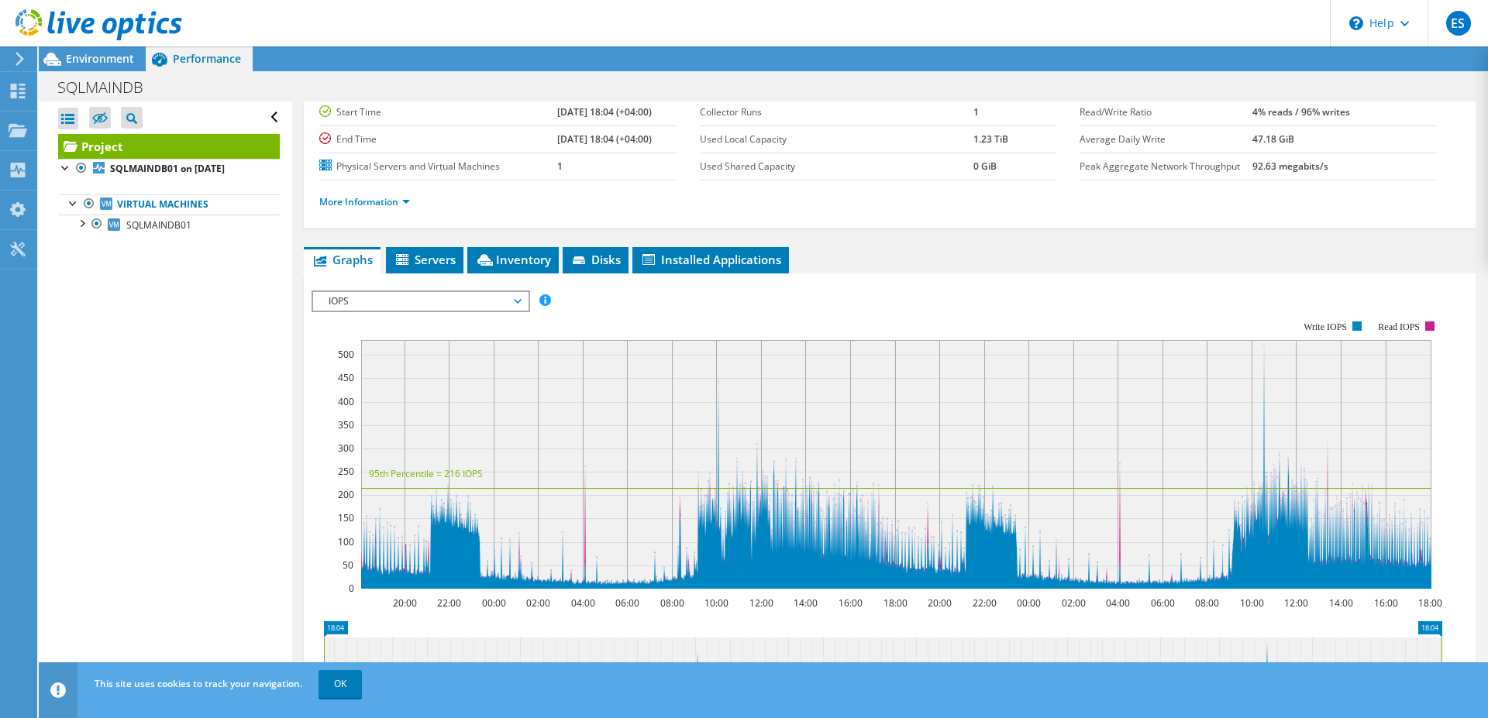
click at [23, 13] on icon at bounding box center [98, 25] width 167 height 32
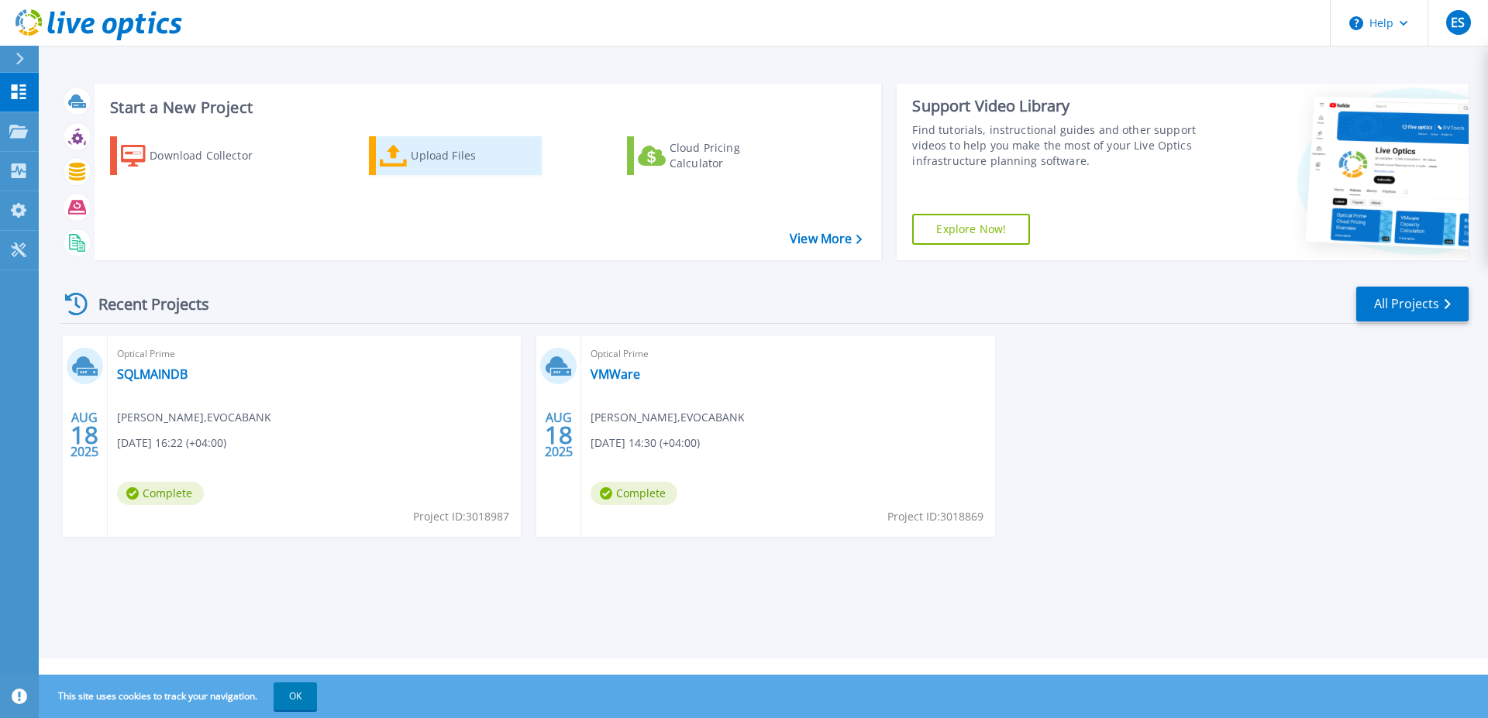
click at [439, 154] on div "Upload Files" at bounding box center [473, 155] width 124 height 31
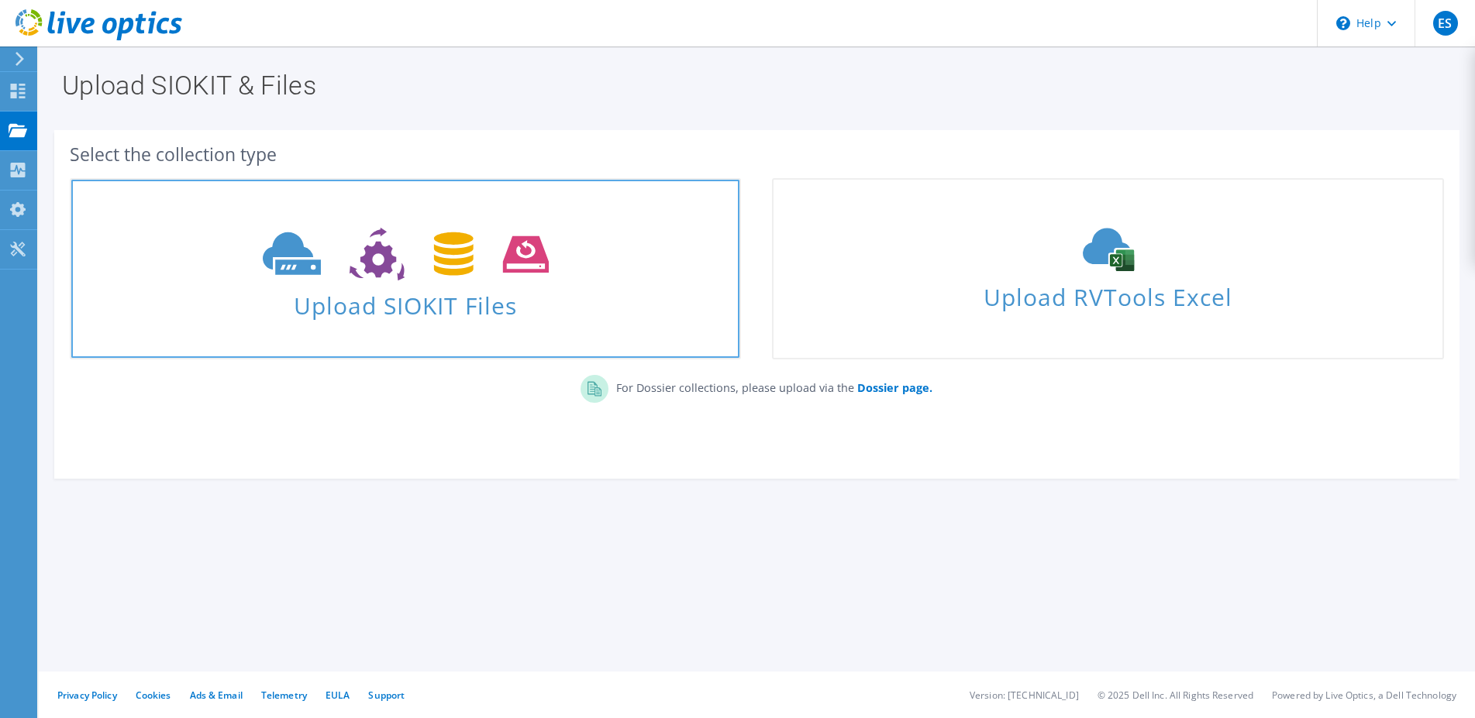
drag, startPoint x: 0, startPoint y: 0, endPoint x: 394, endPoint y: 300, distance: 495.4
click at [394, 300] on span "Upload SIOKIT Files" at bounding box center [405, 300] width 668 height 33
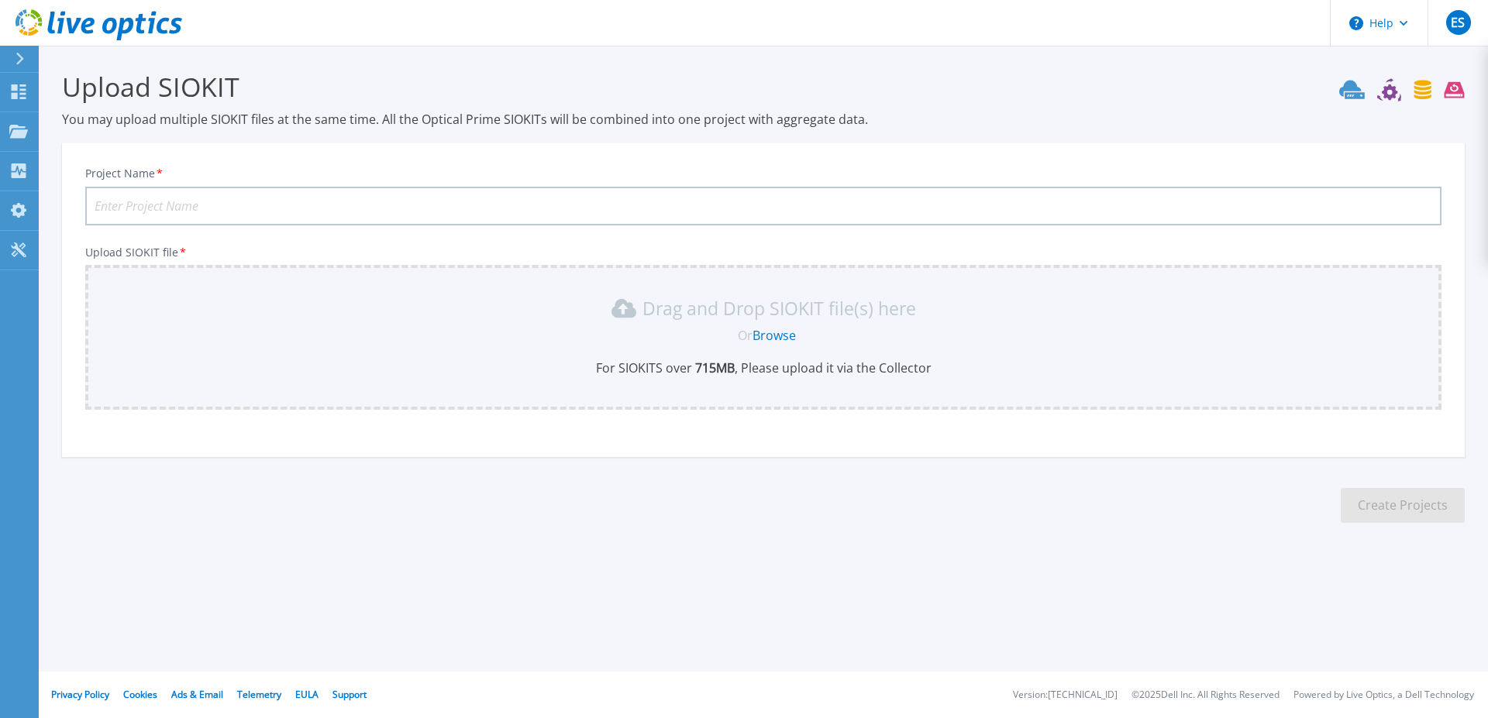
click at [781, 338] on link "Browse" at bounding box center [773, 335] width 43 height 17
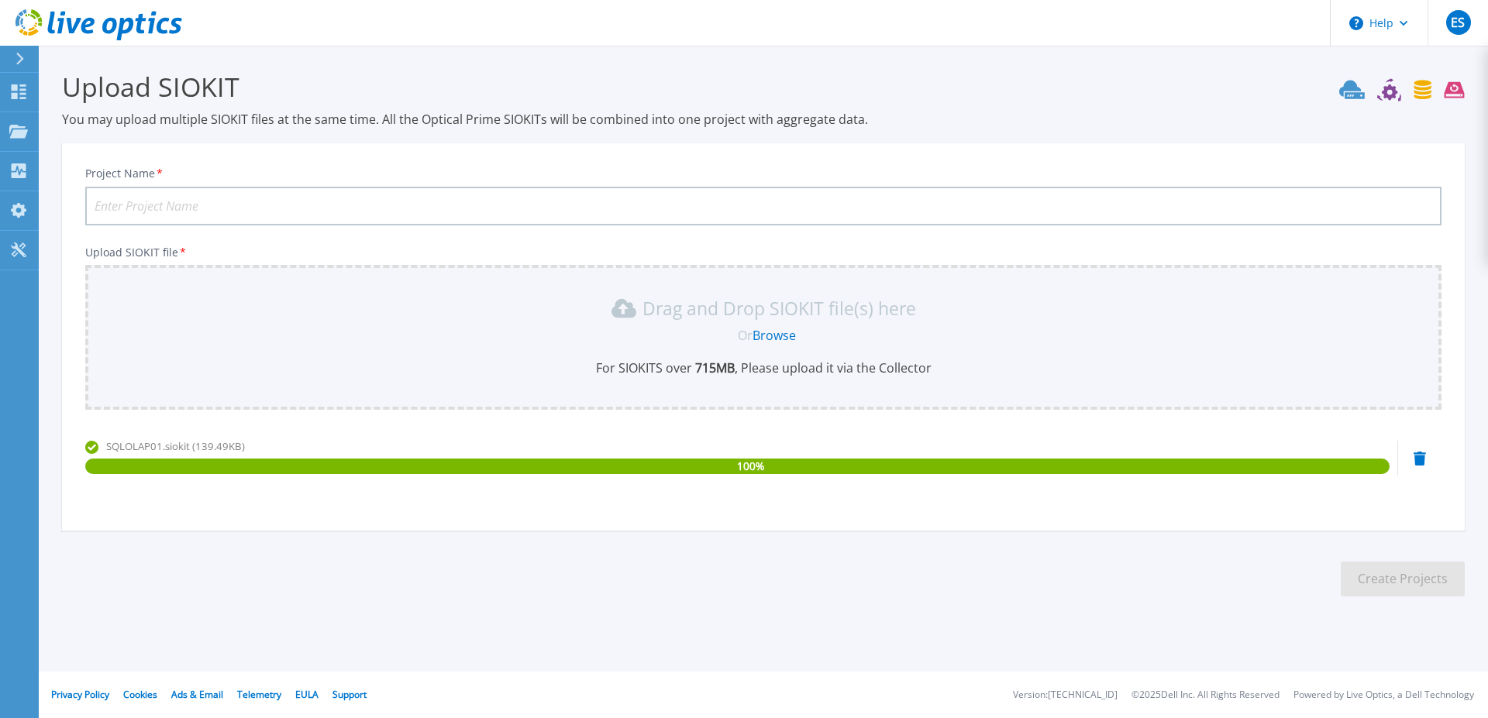
click at [435, 205] on input "Project Name *" at bounding box center [763, 206] width 1356 height 39
paste input "SQLOLAP"
type input "SQLOLAP"
click at [1420, 573] on button "Create Projects" at bounding box center [1402, 579] width 124 height 35
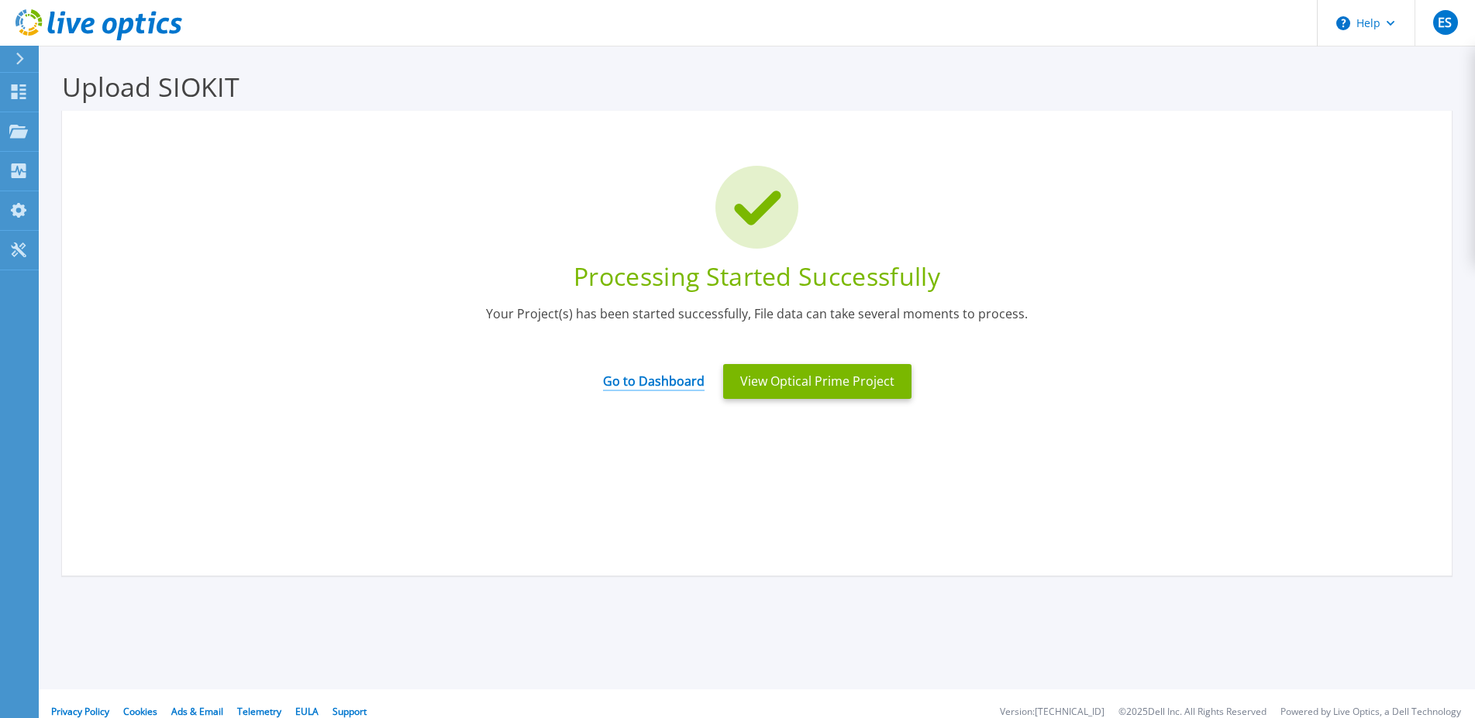
click at [684, 380] on link "Go to Dashboard" at bounding box center [654, 376] width 102 height 30
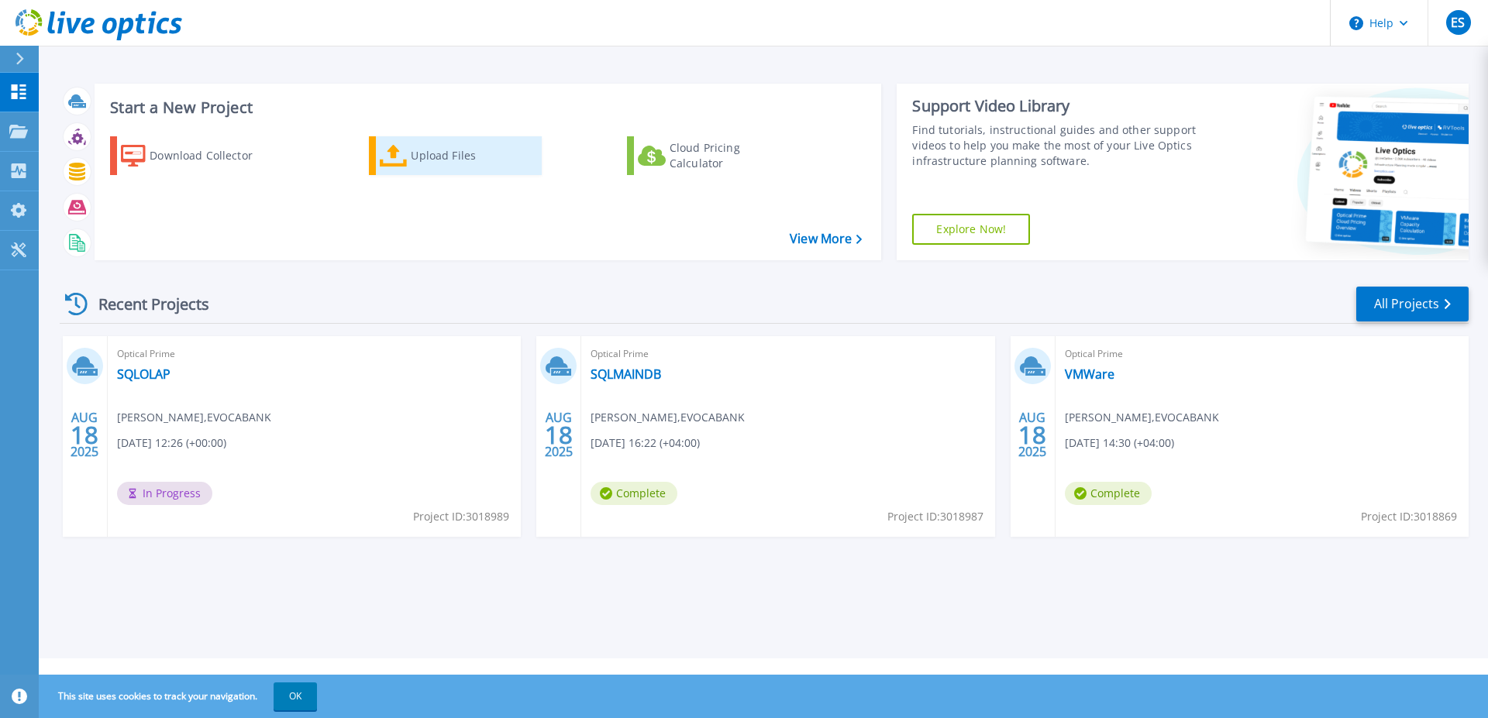
click at [444, 157] on div "Upload Files" at bounding box center [473, 155] width 124 height 31
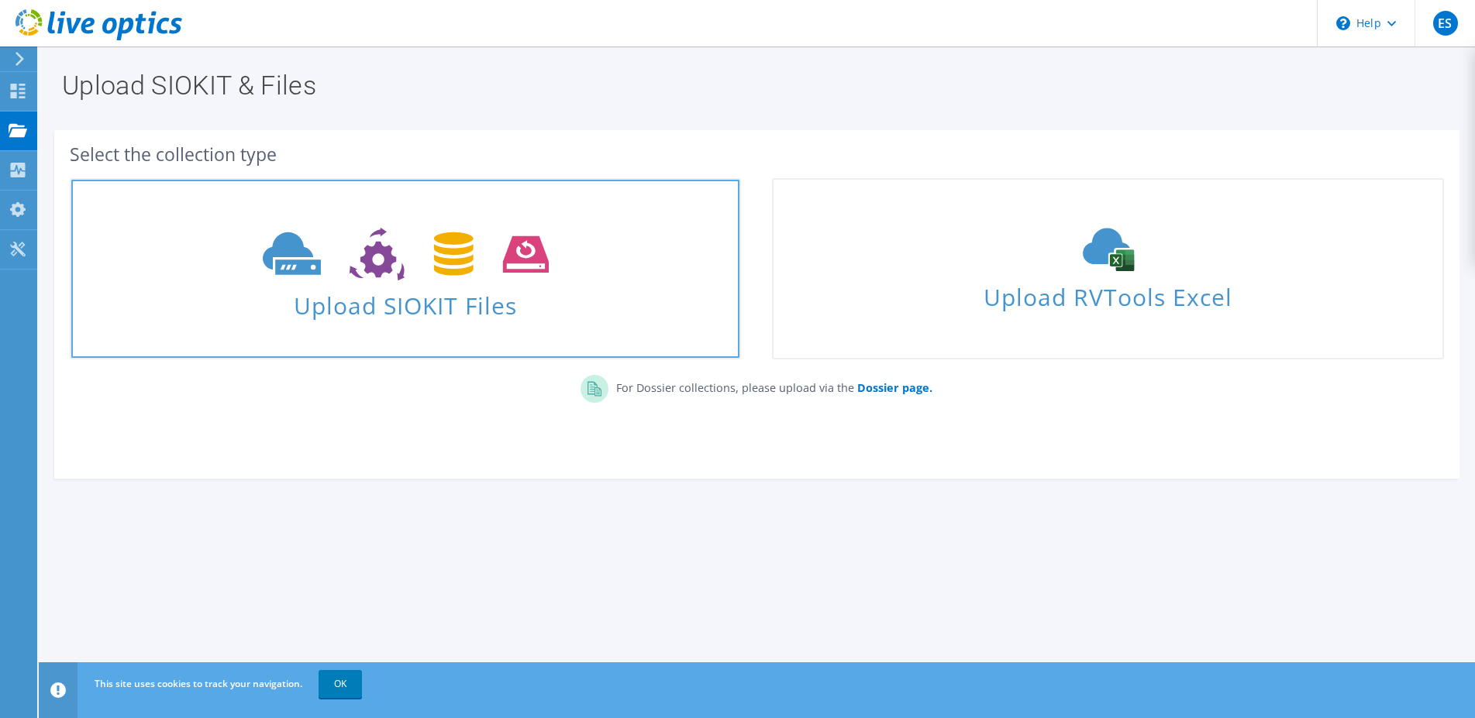
click at [368, 258] on use at bounding box center [406, 254] width 286 height 53
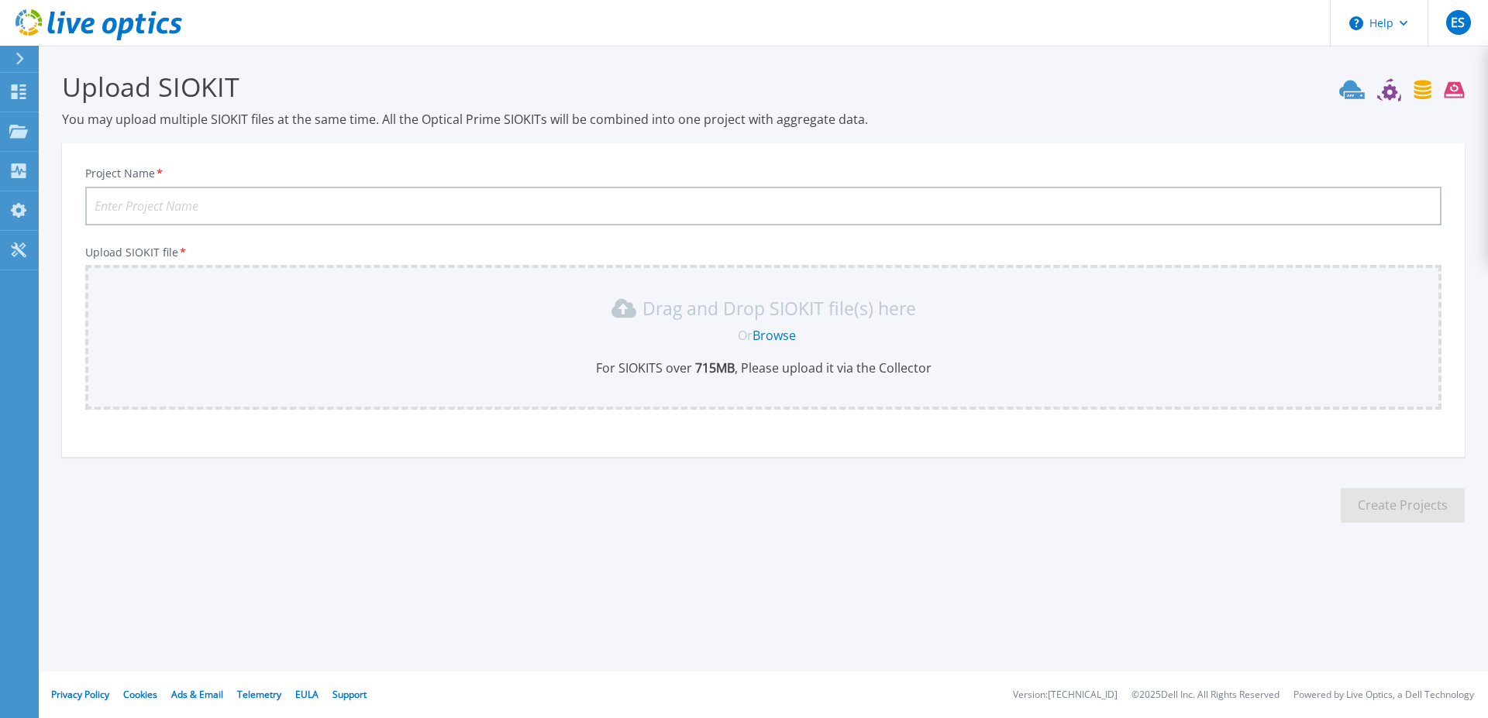
click at [770, 329] on link "Browse" at bounding box center [773, 335] width 43 height 17
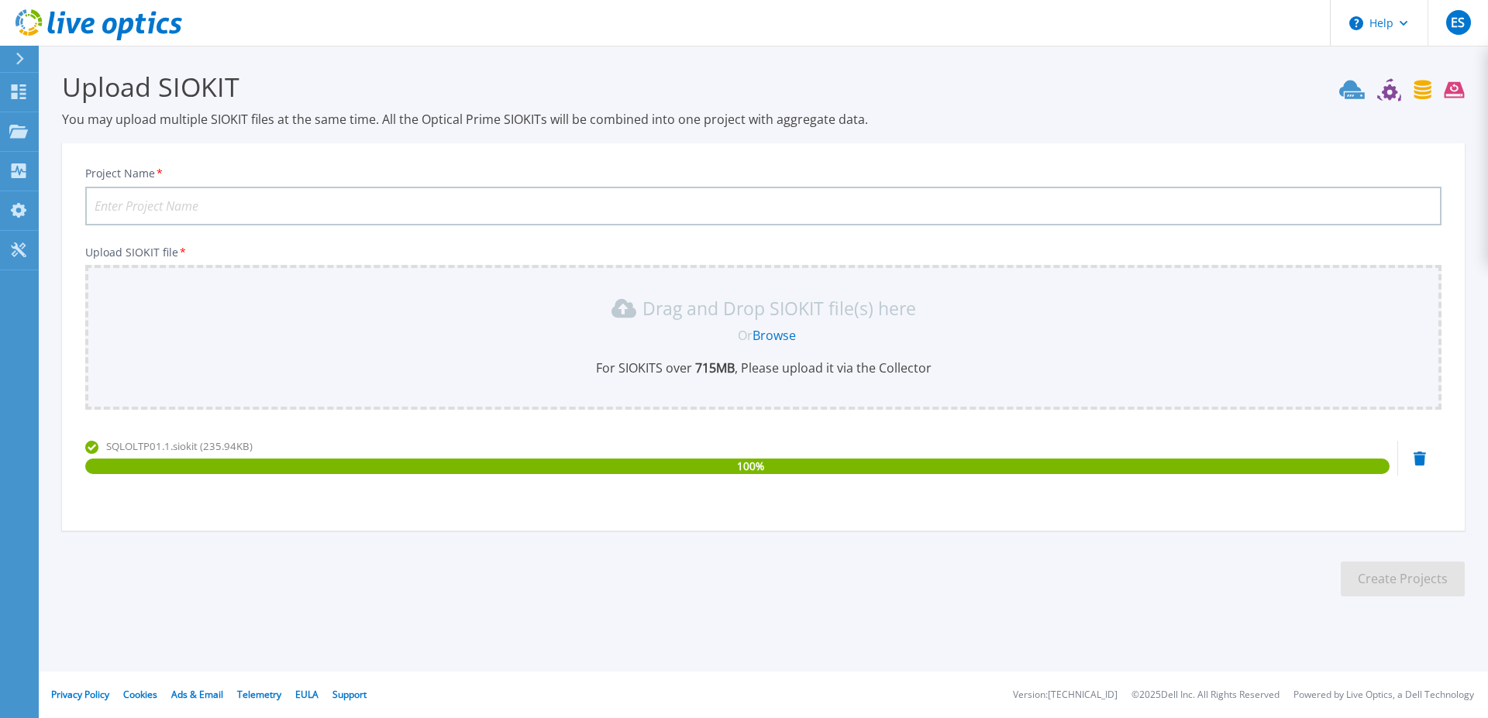
click at [360, 207] on input "Project Name *" at bounding box center [763, 206] width 1356 height 39
paste input "SQLOLTP"
type input "SQLOLTP"
click at [1378, 576] on button "Create Projects" at bounding box center [1402, 579] width 124 height 35
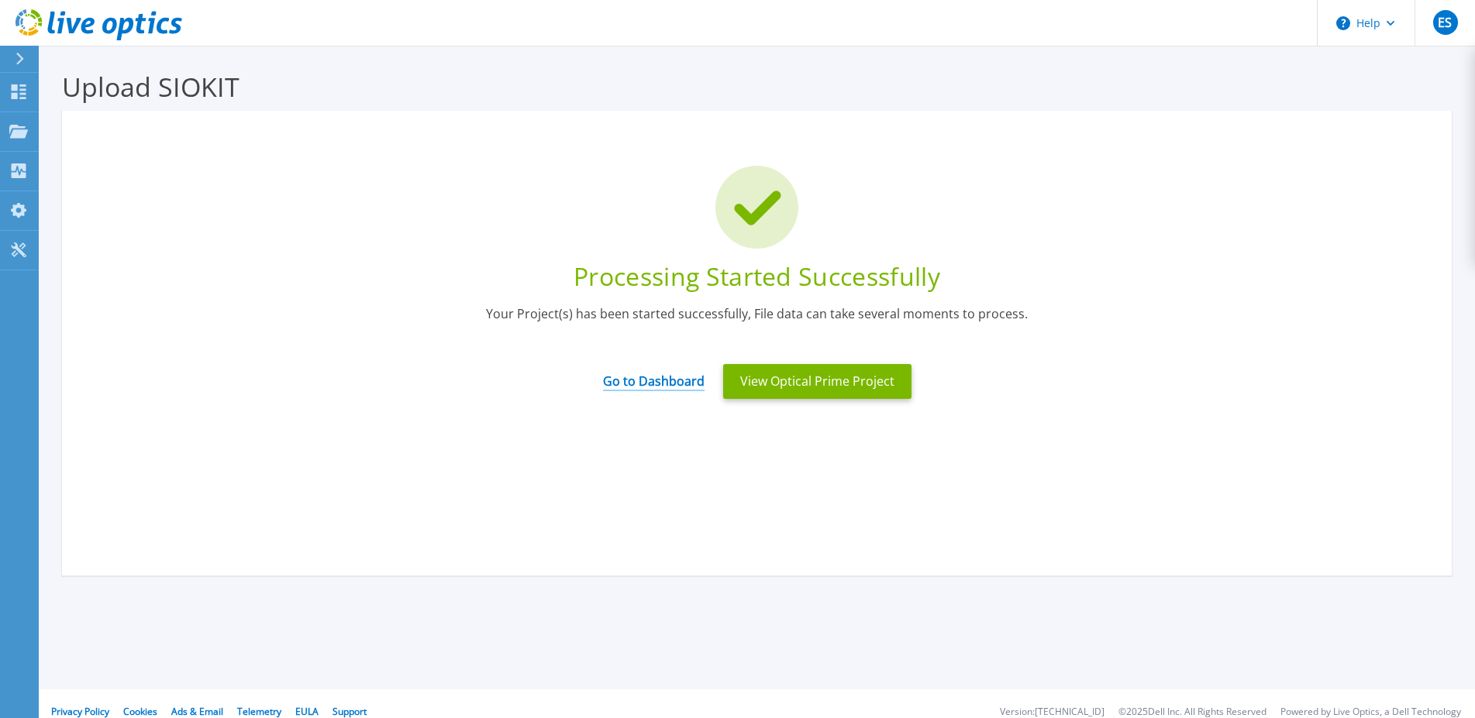
click at [645, 375] on link "Go to Dashboard" at bounding box center [654, 376] width 102 height 30
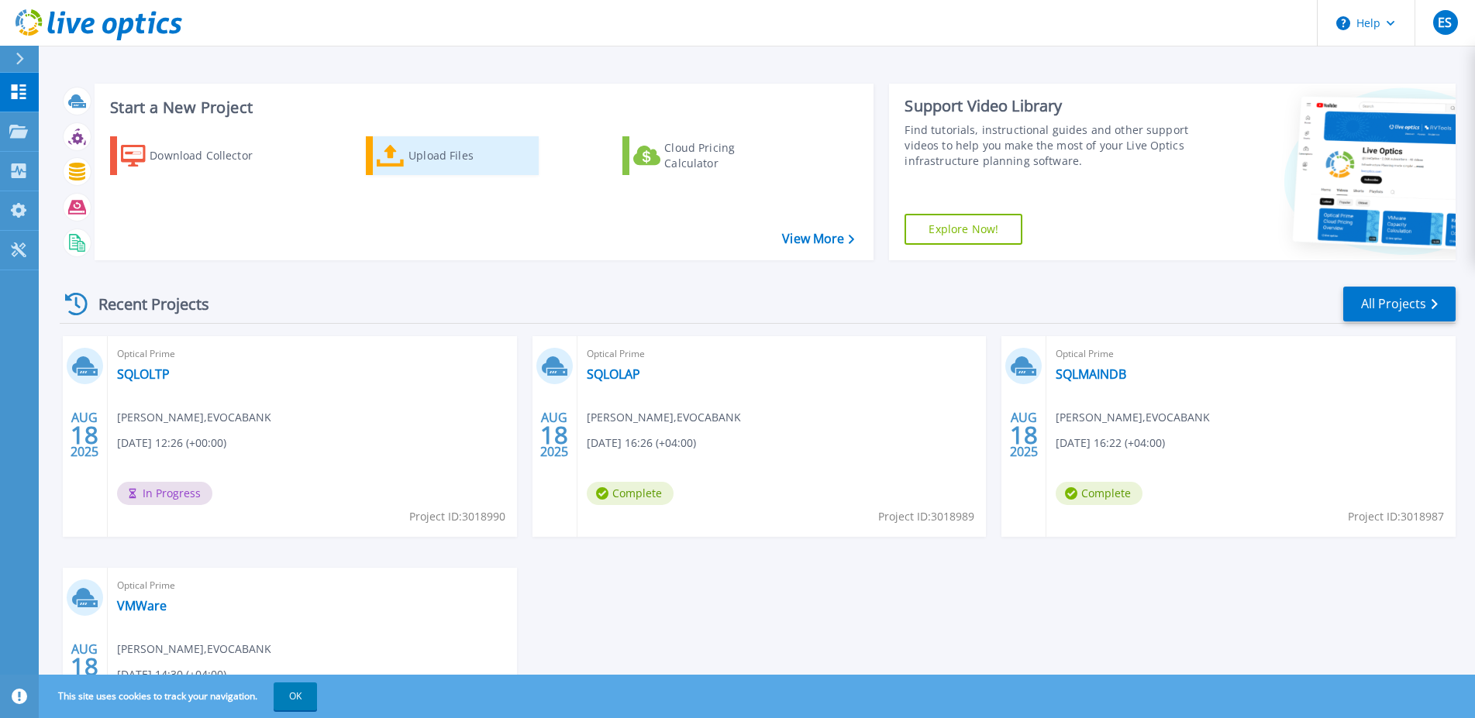
click at [443, 152] on div "Upload Files" at bounding box center [470, 155] width 124 height 31
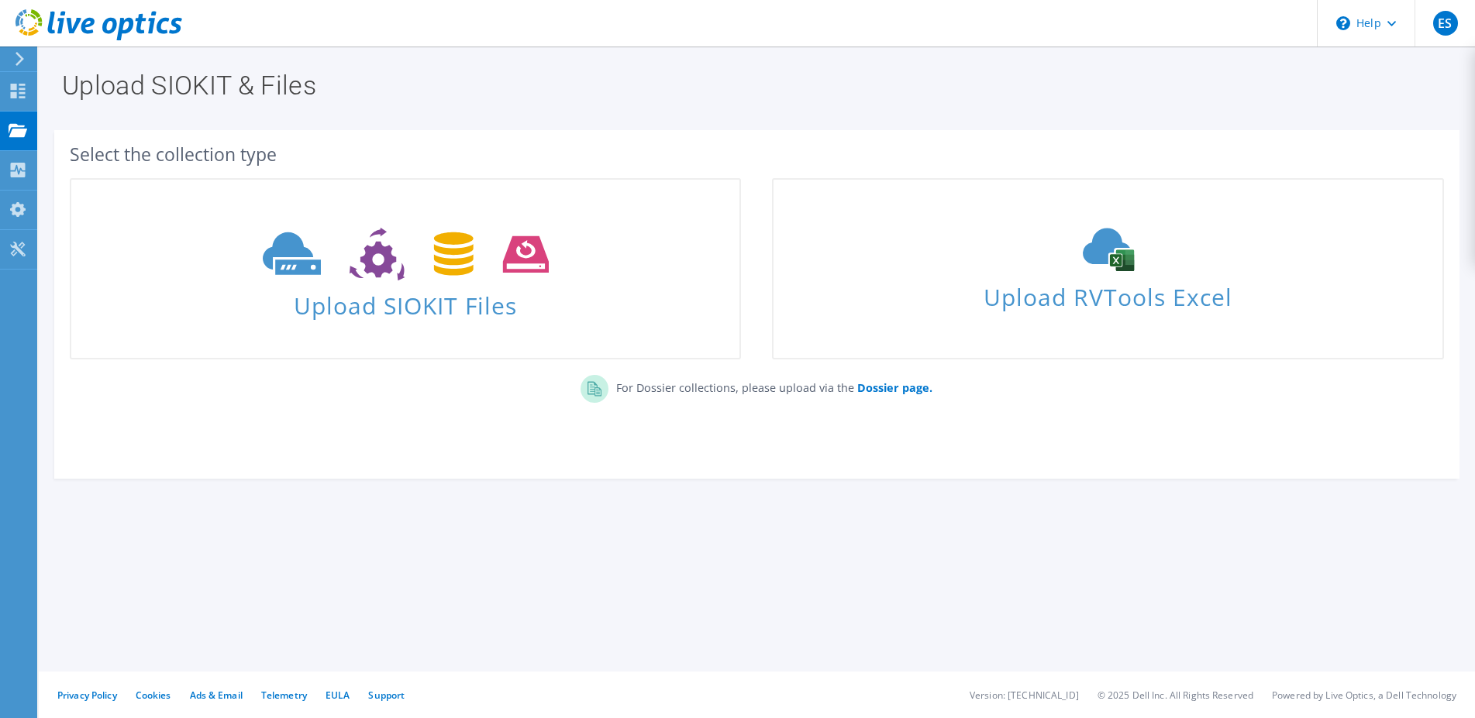
click at [418, 280] on icon at bounding box center [406, 254] width 286 height 53
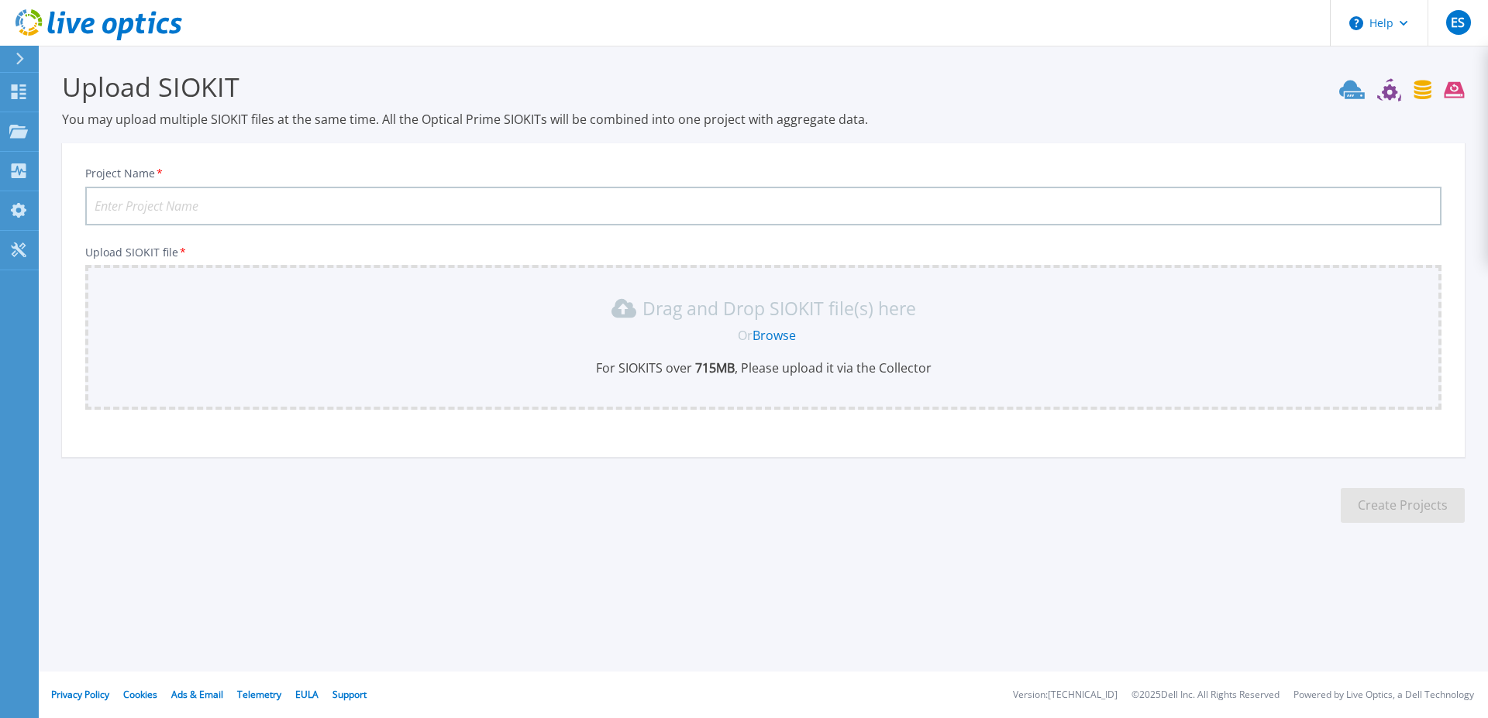
click at [790, 334] on link "Browse" at bounding box center [773, 335] width 43 height 17
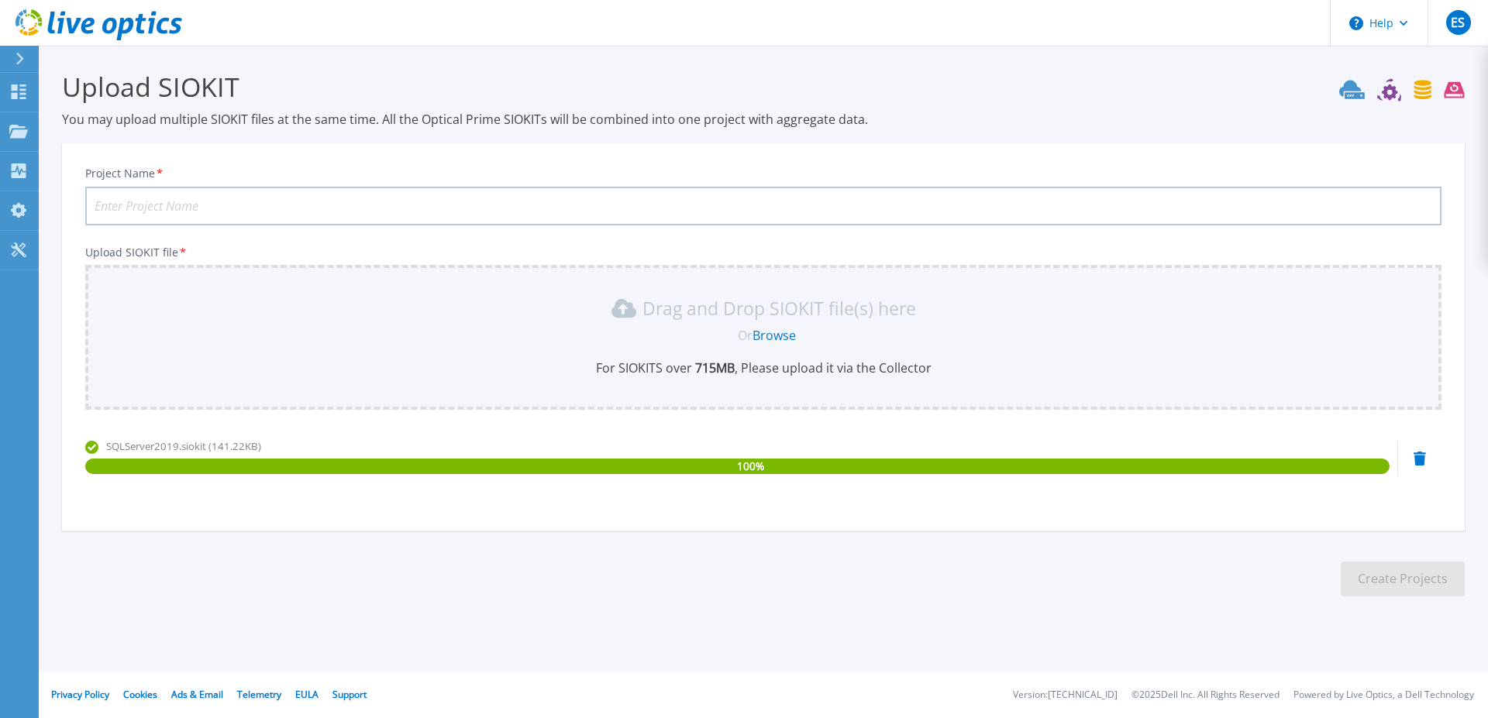
click at [511, 208] on input "Project Name *" at bounding box center [763, 206] width 1356 height 39
paste input "SQLServer2019"
type input "SQLServer2019"
click at [1413, 576] on button "Create Projects" at bounding box center [1402, 579] width 124 height 35
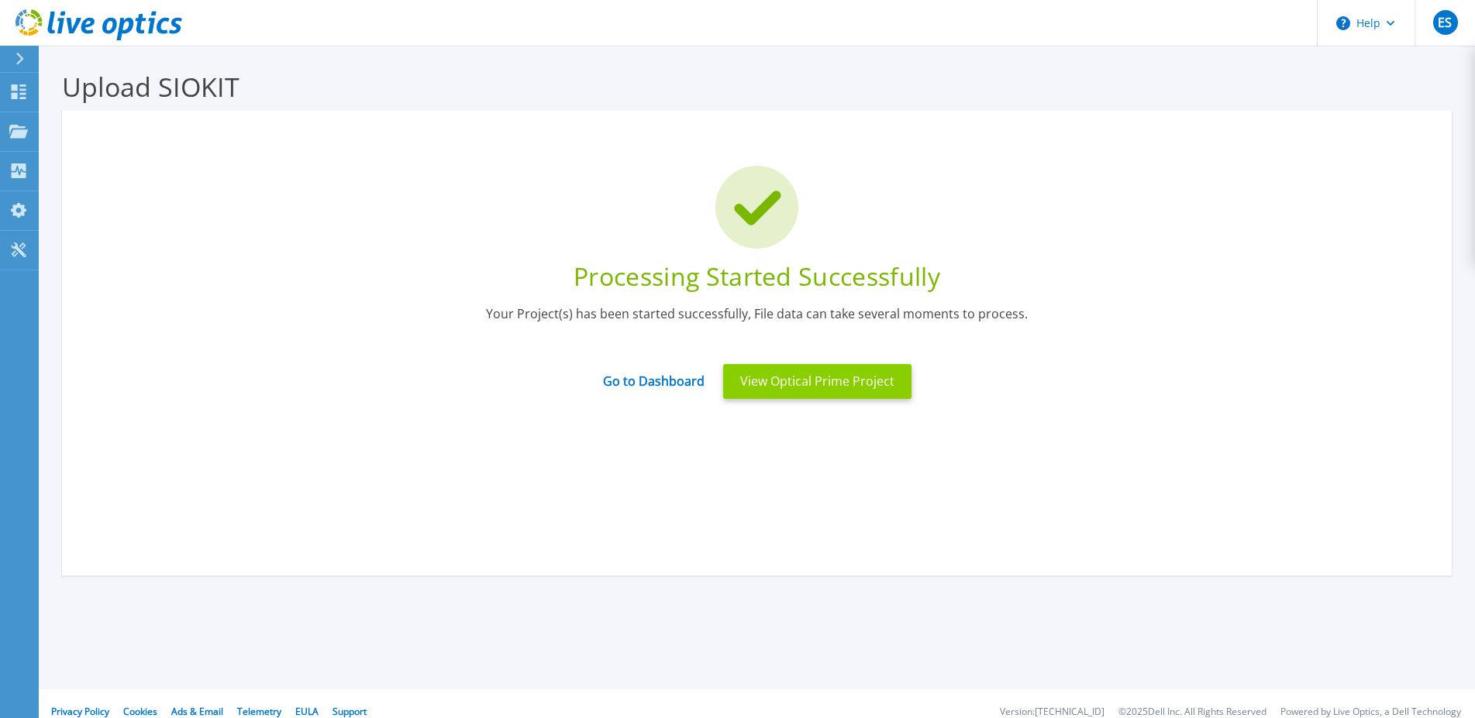
click at [832, 376] on button "View Optical Prime Project" at bounding box center [817, 381] width 188 height 35
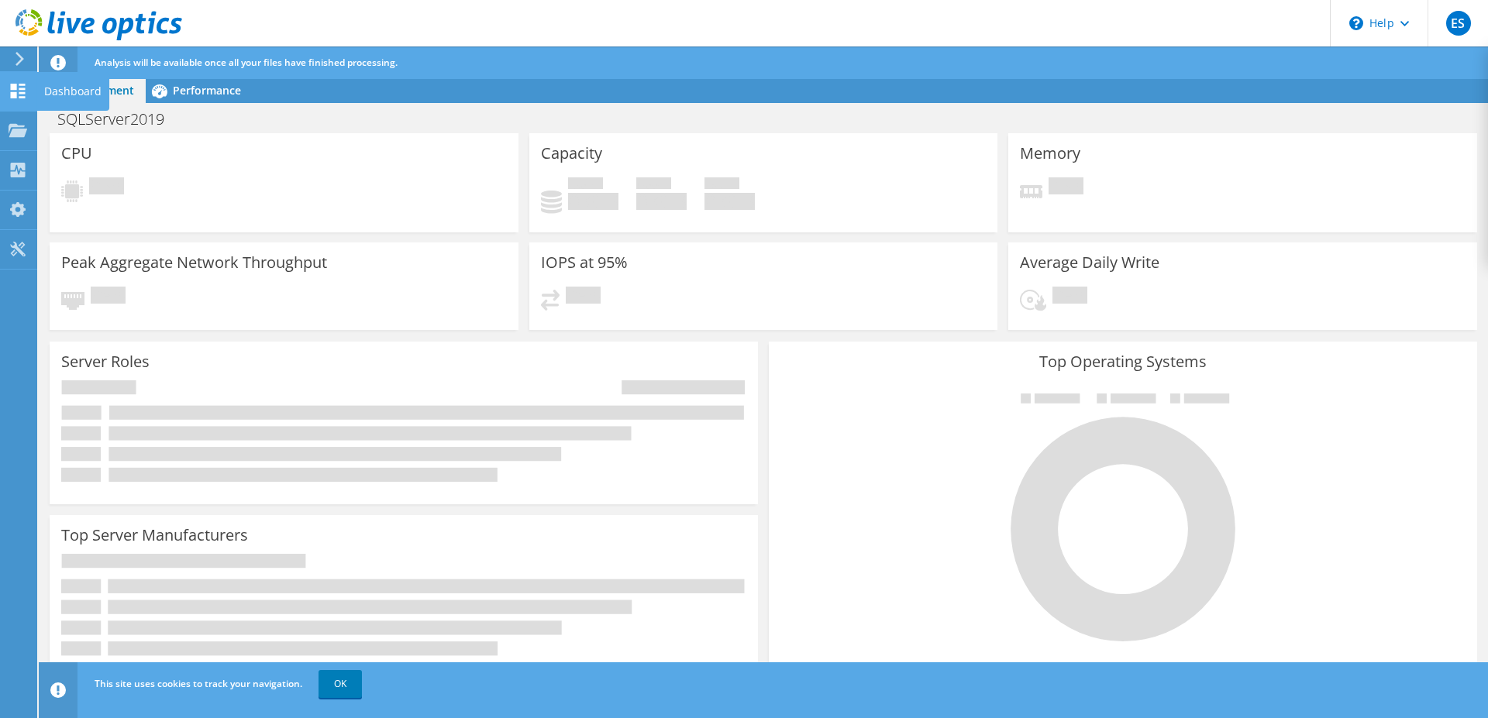
click at [17, 95] on icon at bounding box center [18, 91] width 19 height 15
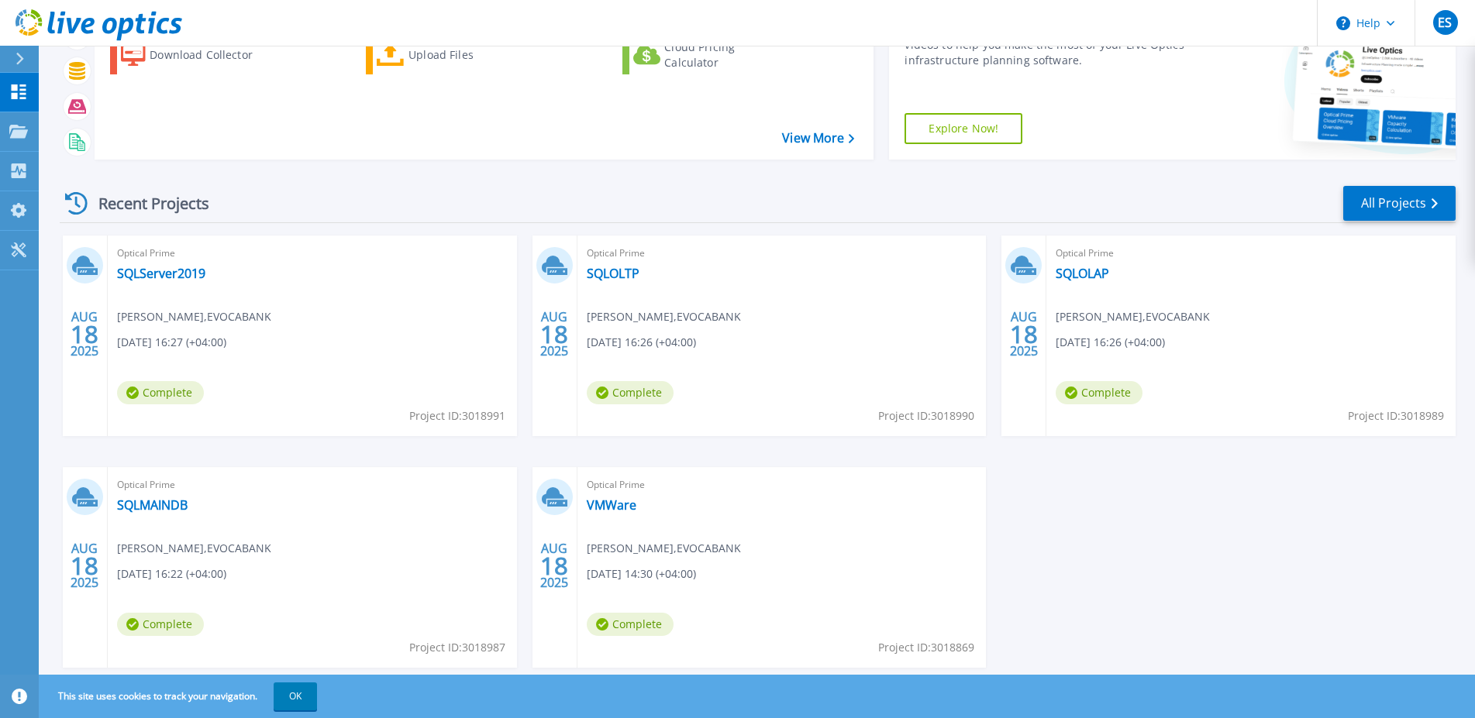
scroll to position [140, 0]
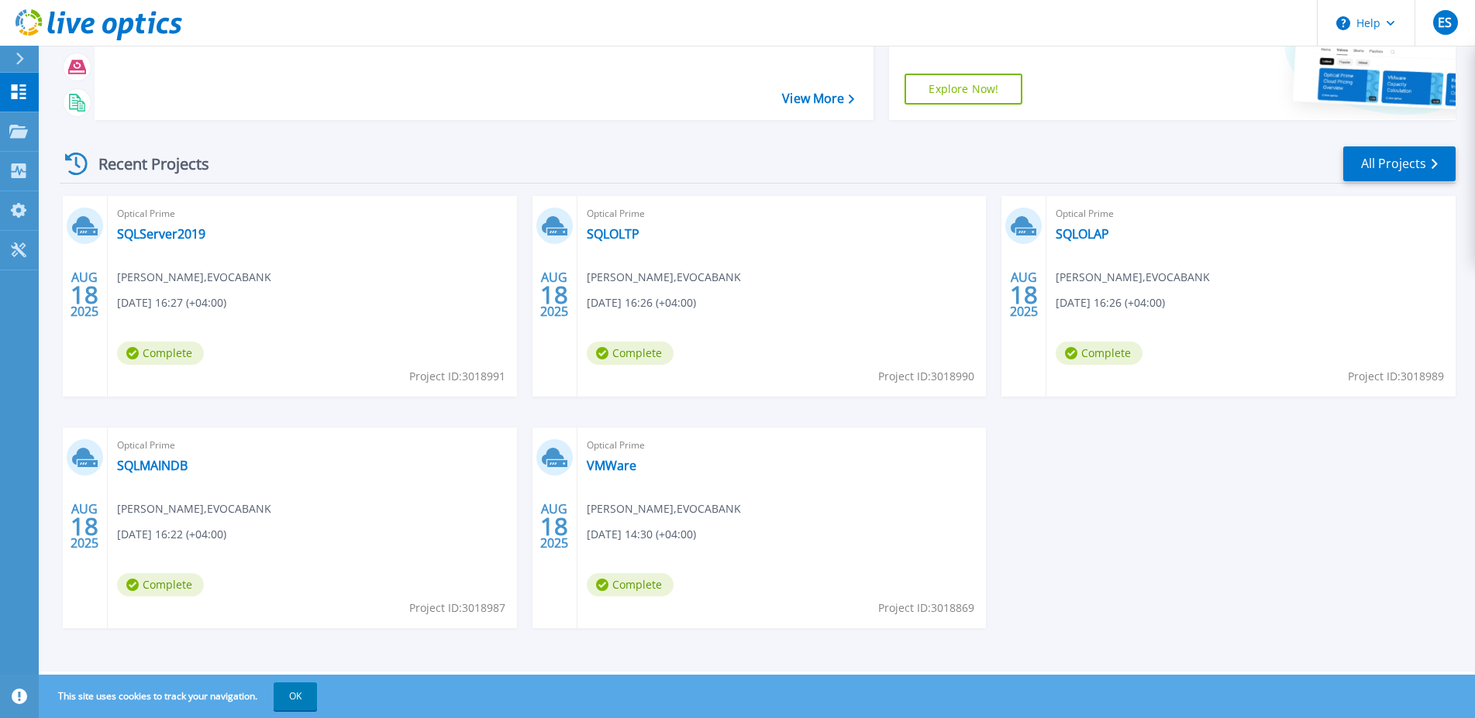
click at [204, 358] on span "Complete" at bounding box center [160, 353] width 87 height 23
click at [1098, 291] on div "Optical Prime SQLOLAP [PERSON_NAME] , EVOCABANK [DATE] 16:26 (+04:00) Complete …" at bounding box center [1250, 296] width 409 height 201
click at [1098, 267] on div "Optical Prime SQLOLAP [PERSON_NAME] , EVOCABANK [DATE] 16:26 (+04:00) Complete …" at bounding box center [1250, 296] width 409 height 201
click at [1072, 230] on link "SQLOLAP" at bounding box center [1081, 233] width 53 height 15
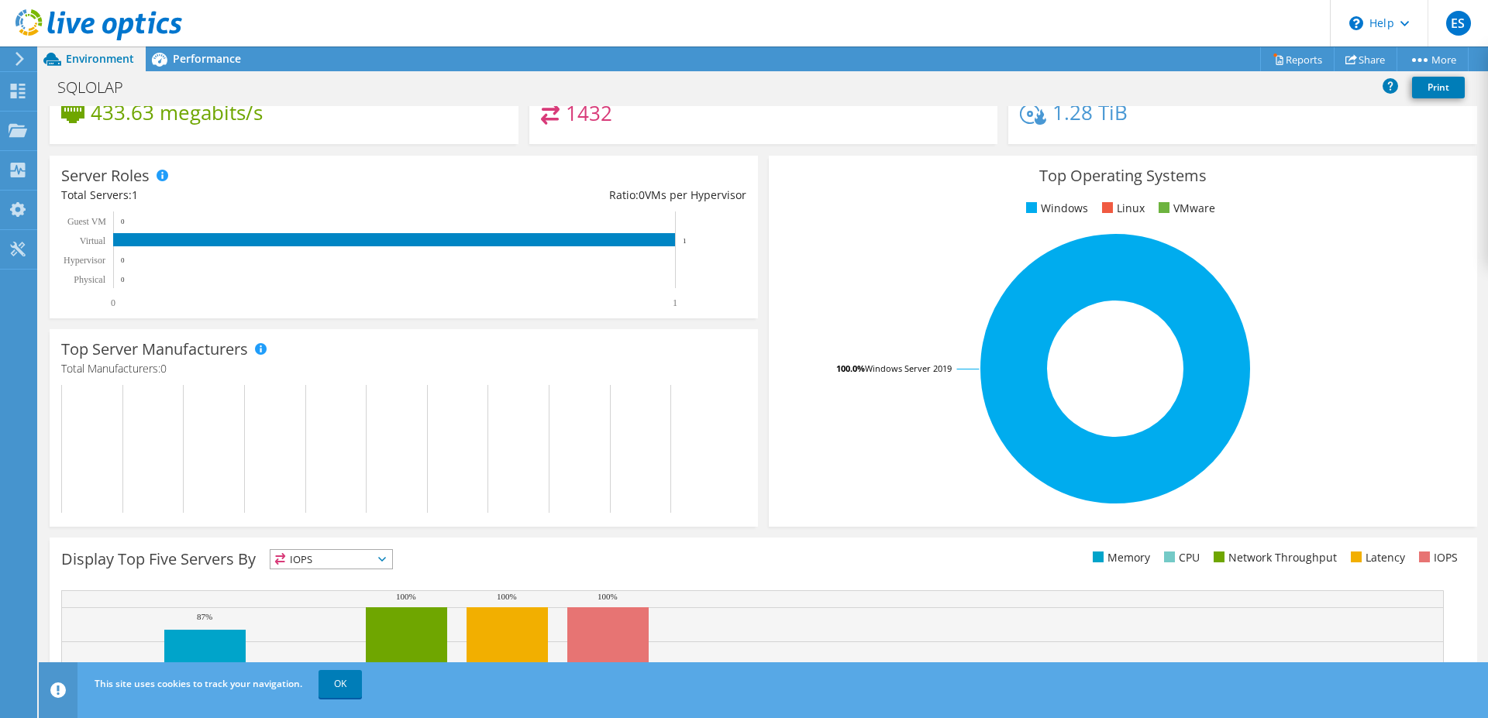
scroll to position [316, 0]
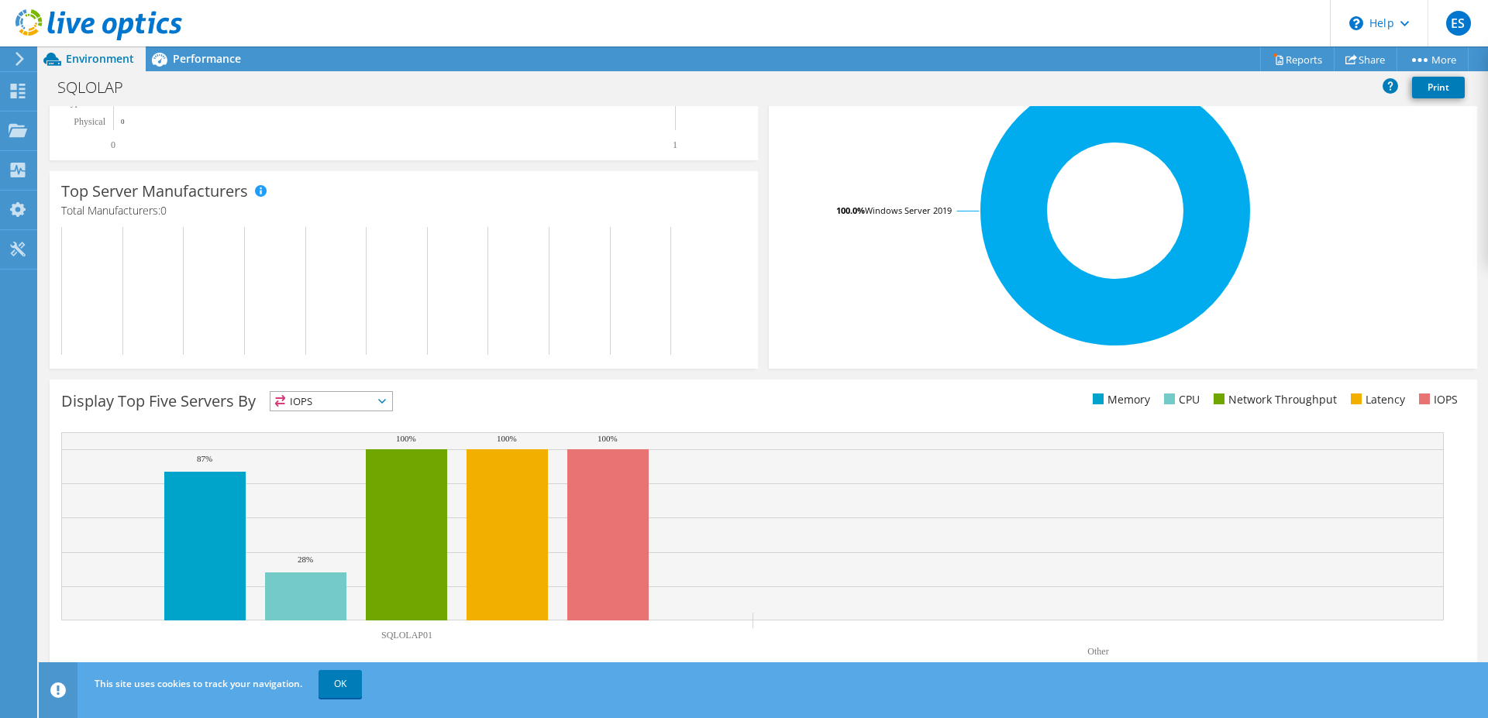
click at [384, 404] on span "IOPS" at bounding box center [331, 401] width 122 height 19
click at [318, 443] on li "Memory" at bounding box center [331, 443] width 122 height 22
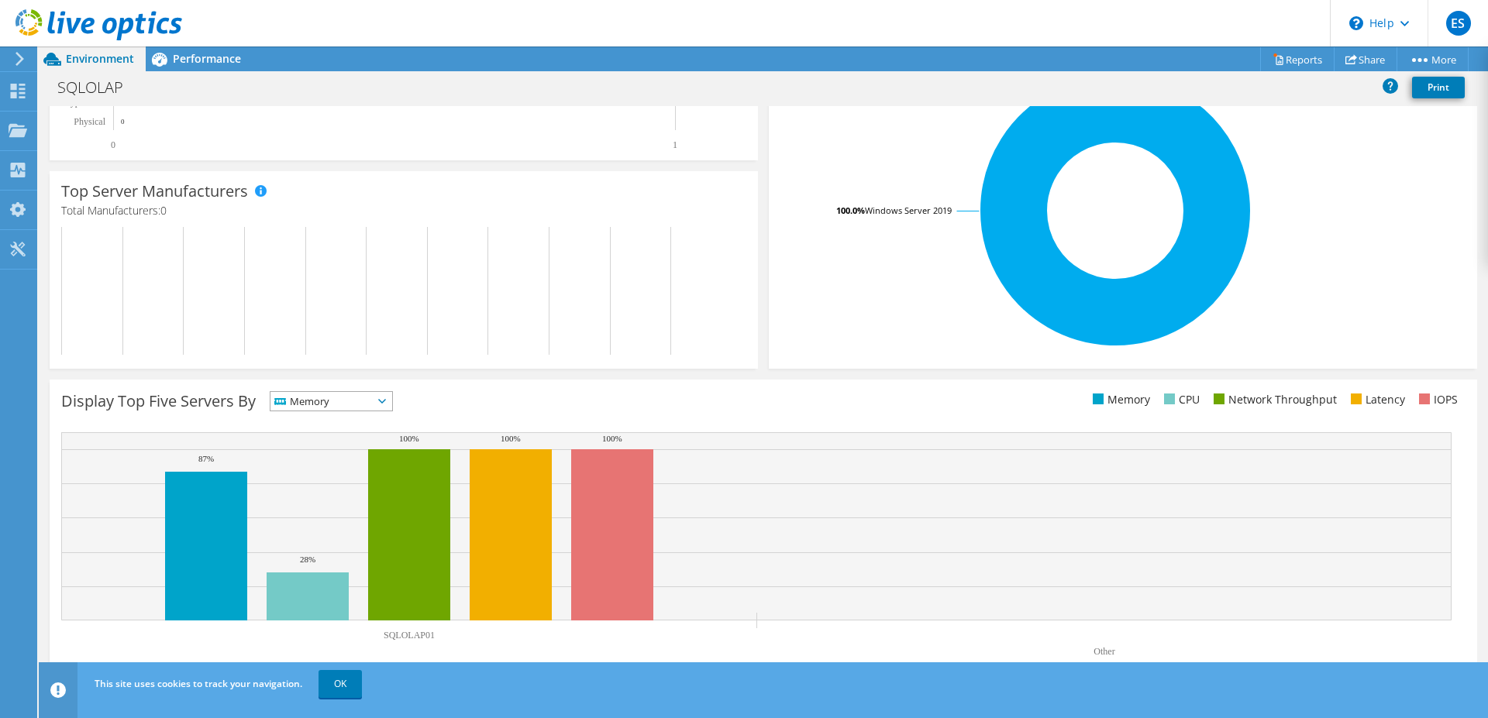
click at [384, 400] on icon at bounding box center [382, 401] width 8 height 5
click at [527, 406] on div "Display Top Five Servers By Memory IOPS" at bounding box center [412, 404] width 702 height 26
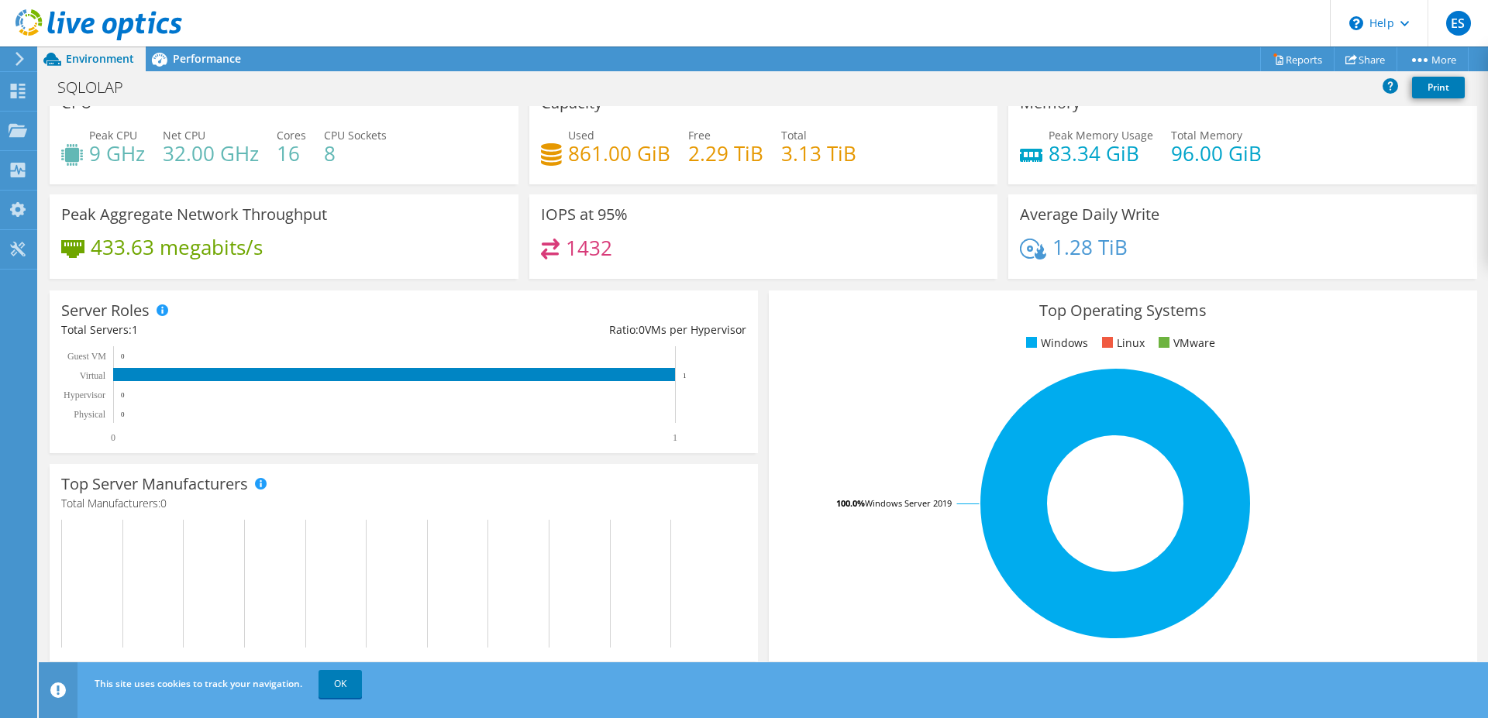
scroll to position [0, 0]
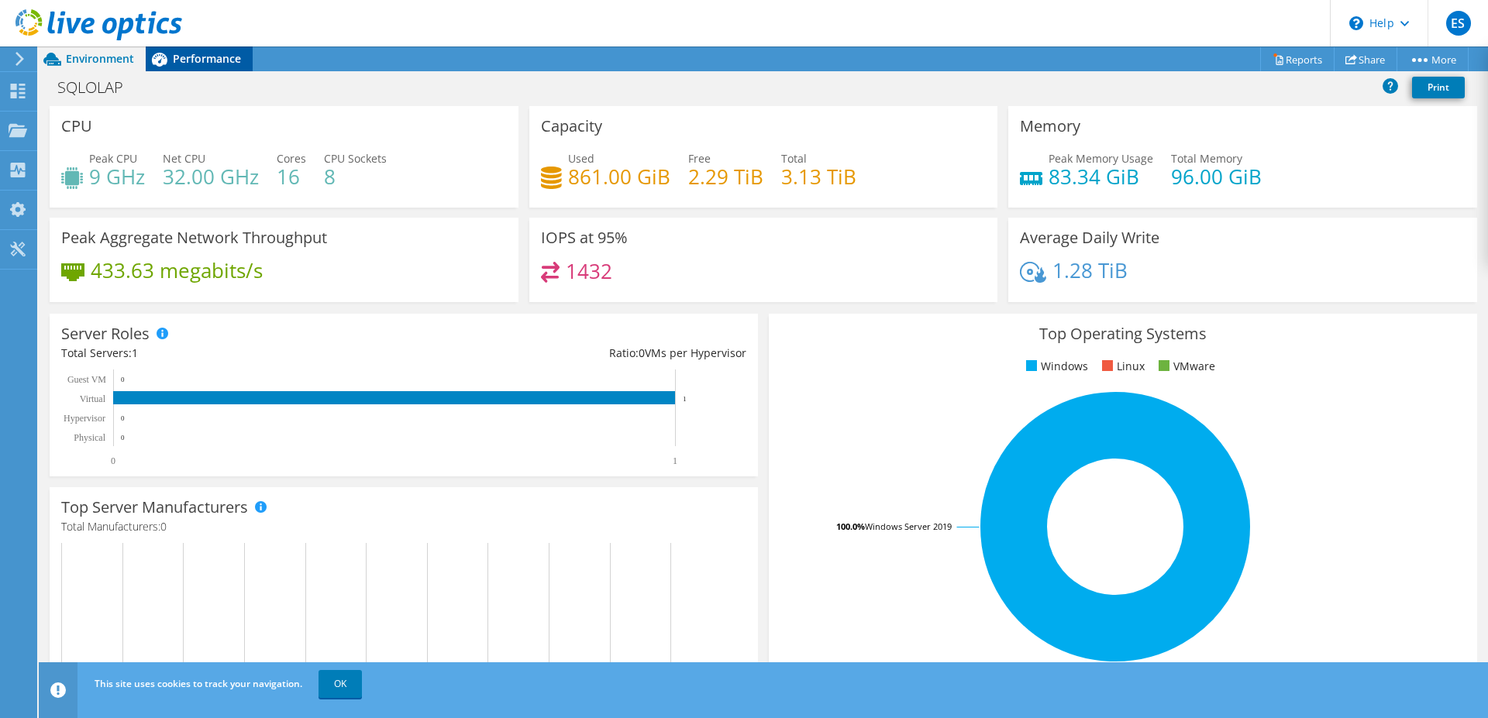
click at [204, 62] on span "Performance" at bounding box center [207, 58] width 68 height 15
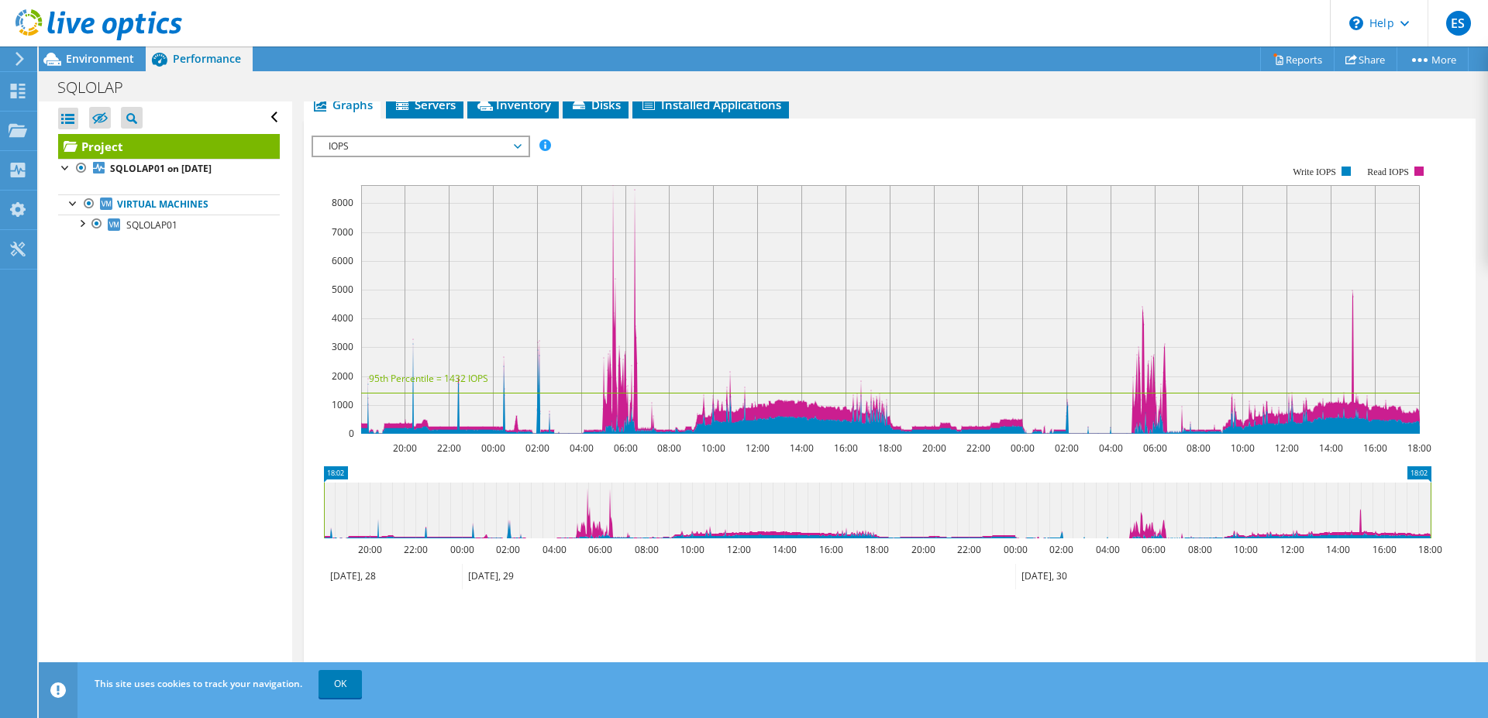
scroll to position [367, 0]
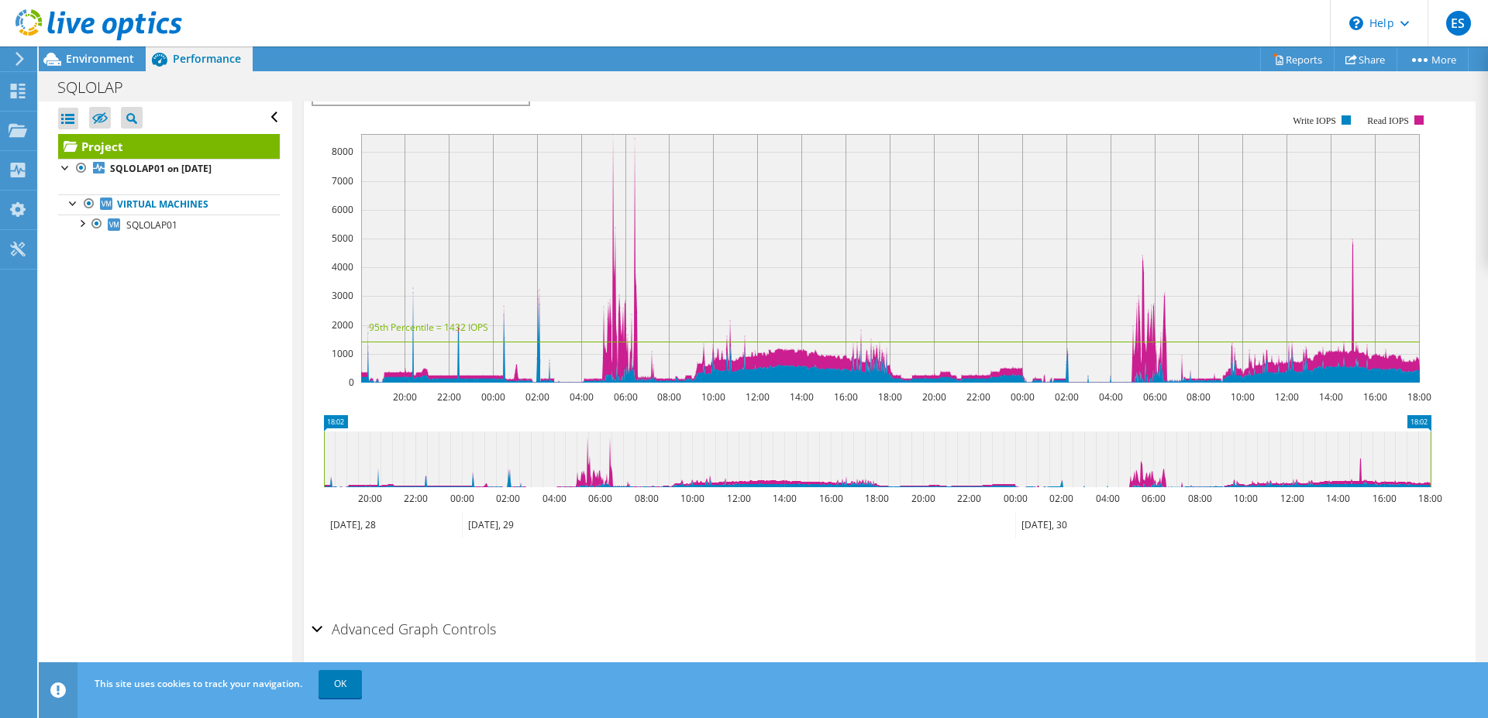
click at [321, 614] on div "Advanced Graph Controls" at bounding box center [889, 630] width 1156 height 33
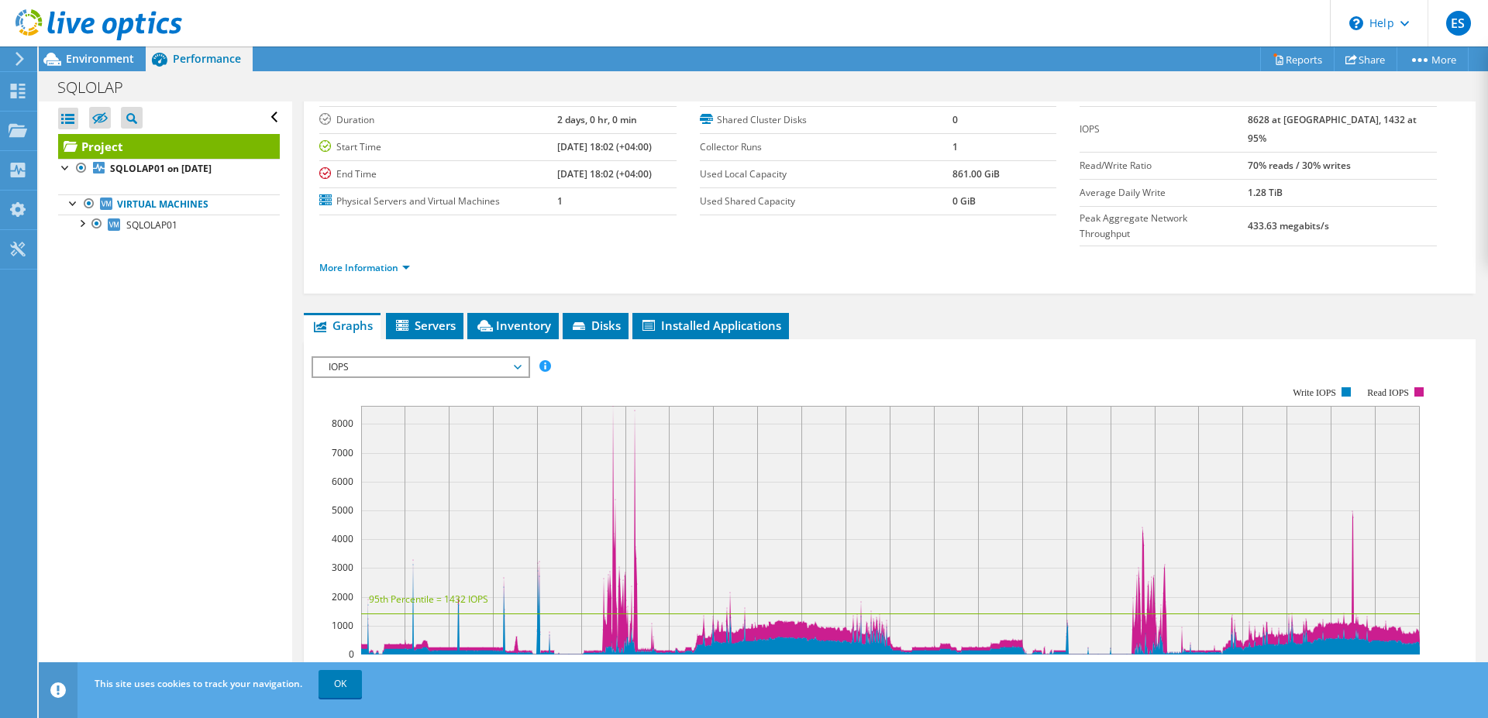
scroll to position [0, 0]
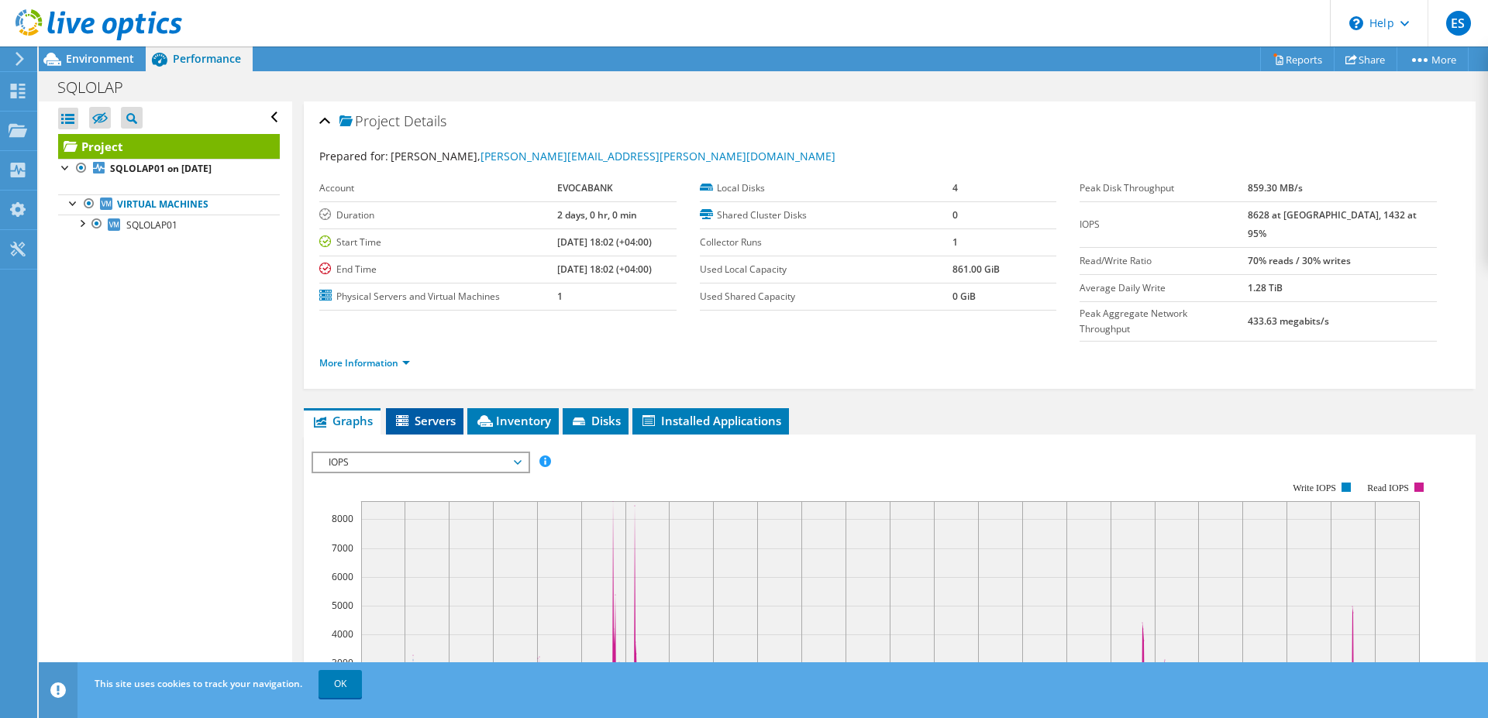
click at [427, 413] on span "Servers" at bounding box center [425, 420] width 62 height 15
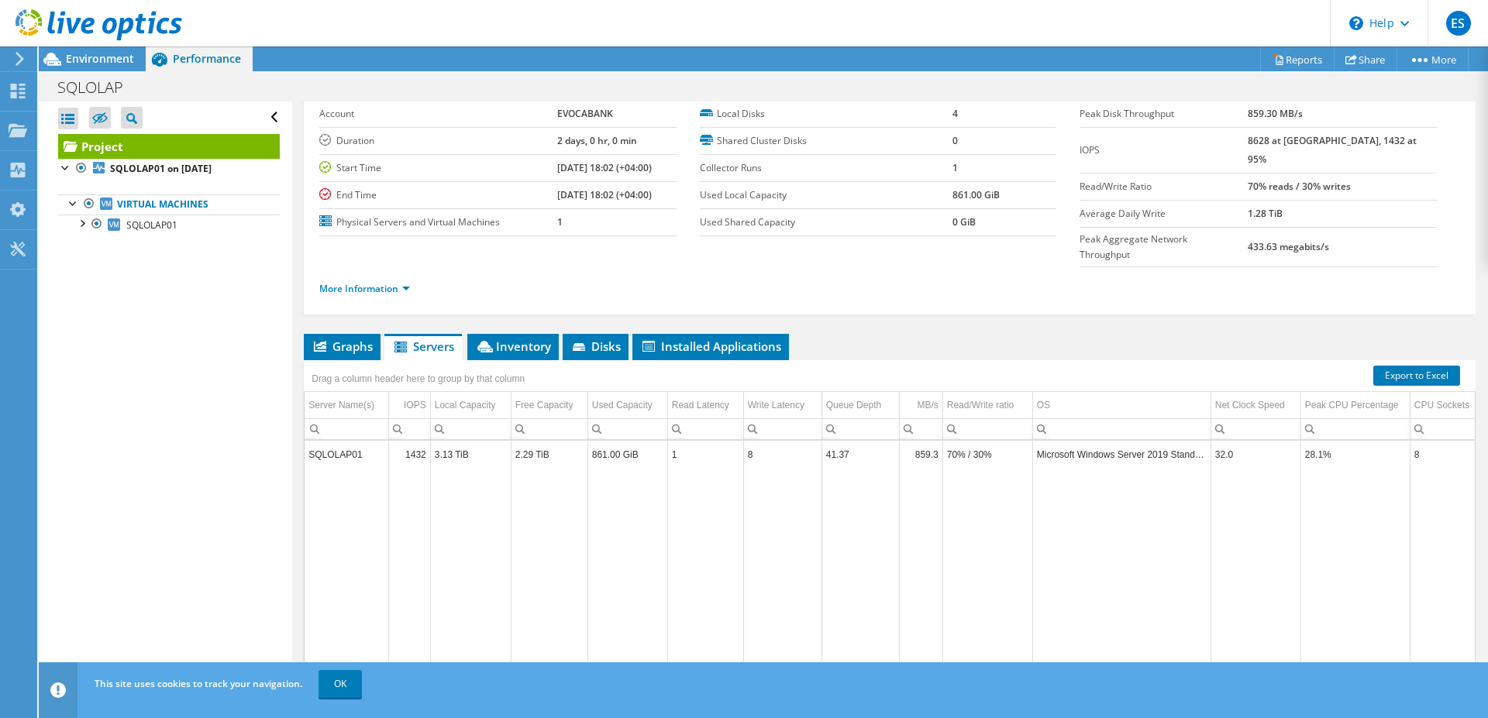
scroll to position [103, 0]
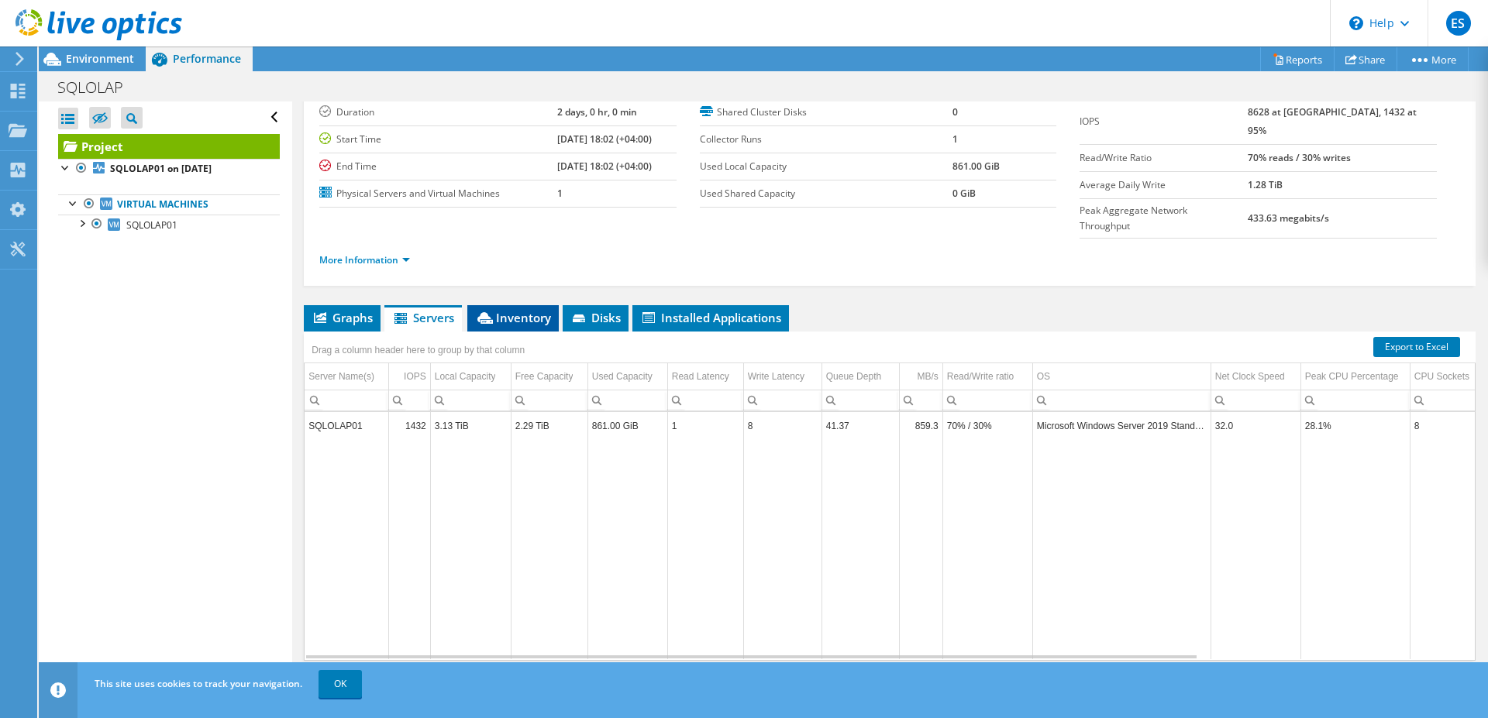
click at [529, 310] on span "Inventory" at bounding box center [513, 317] width 76 height 15
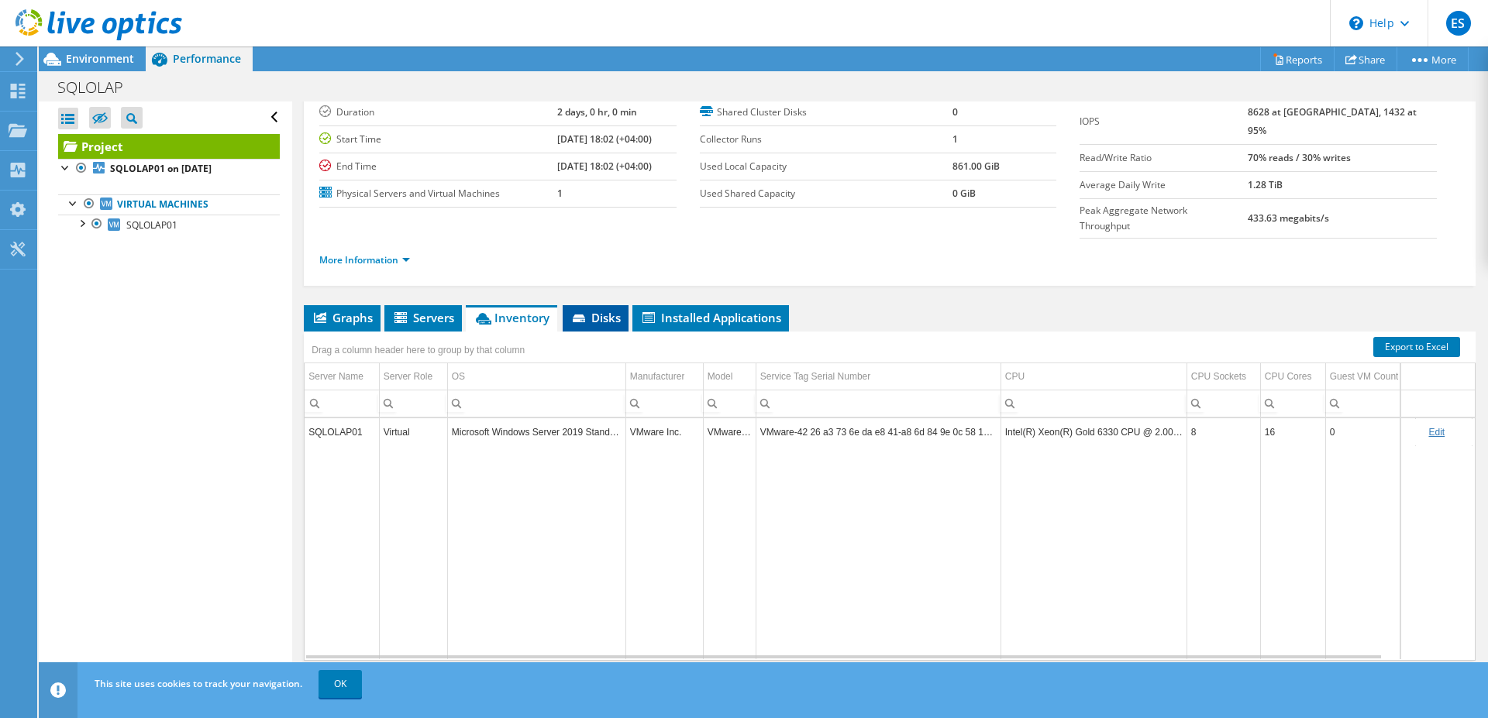
click at [601, 310] on span "Disks" at bounding box center [595, 317] width 50 height 15
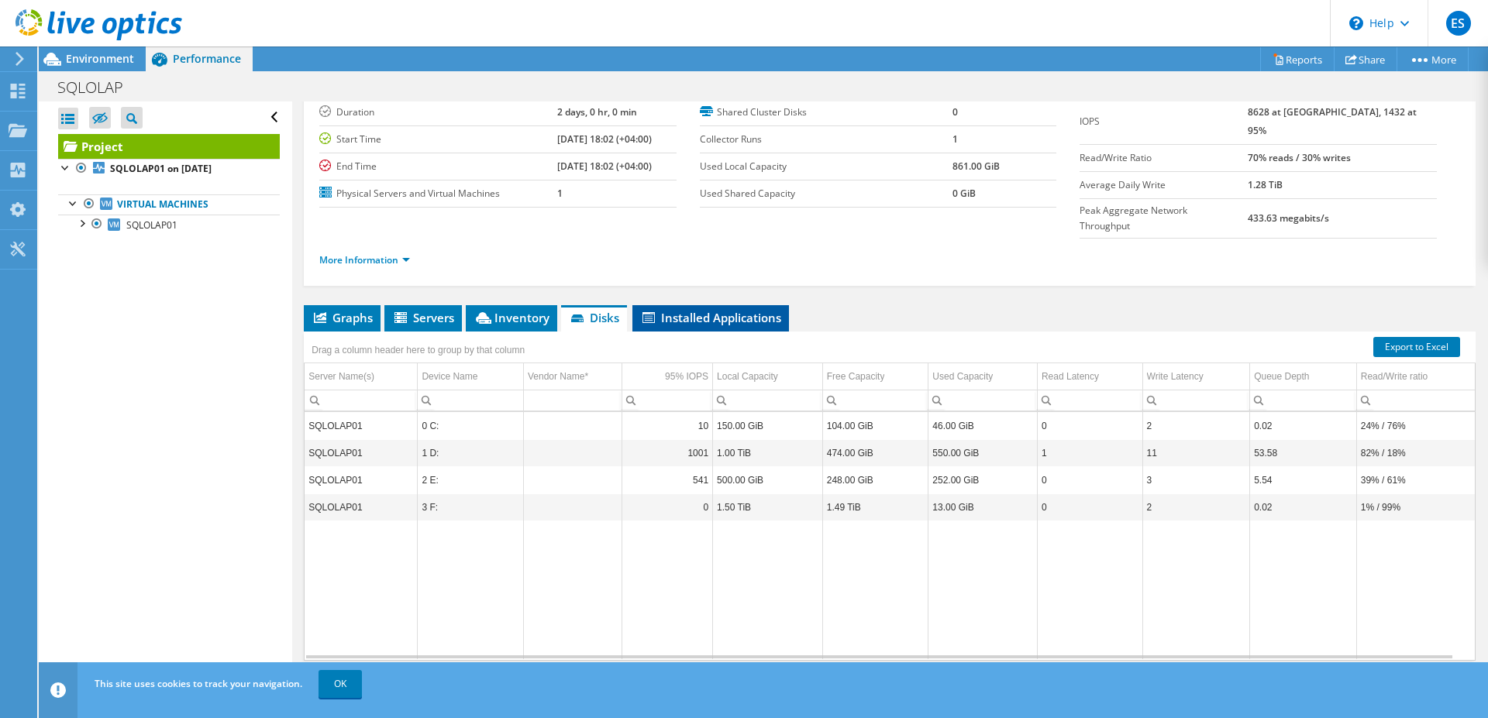
click at [686, 310] on span "Installed Applications" at bounding box center [710, 317] width 141 height 15
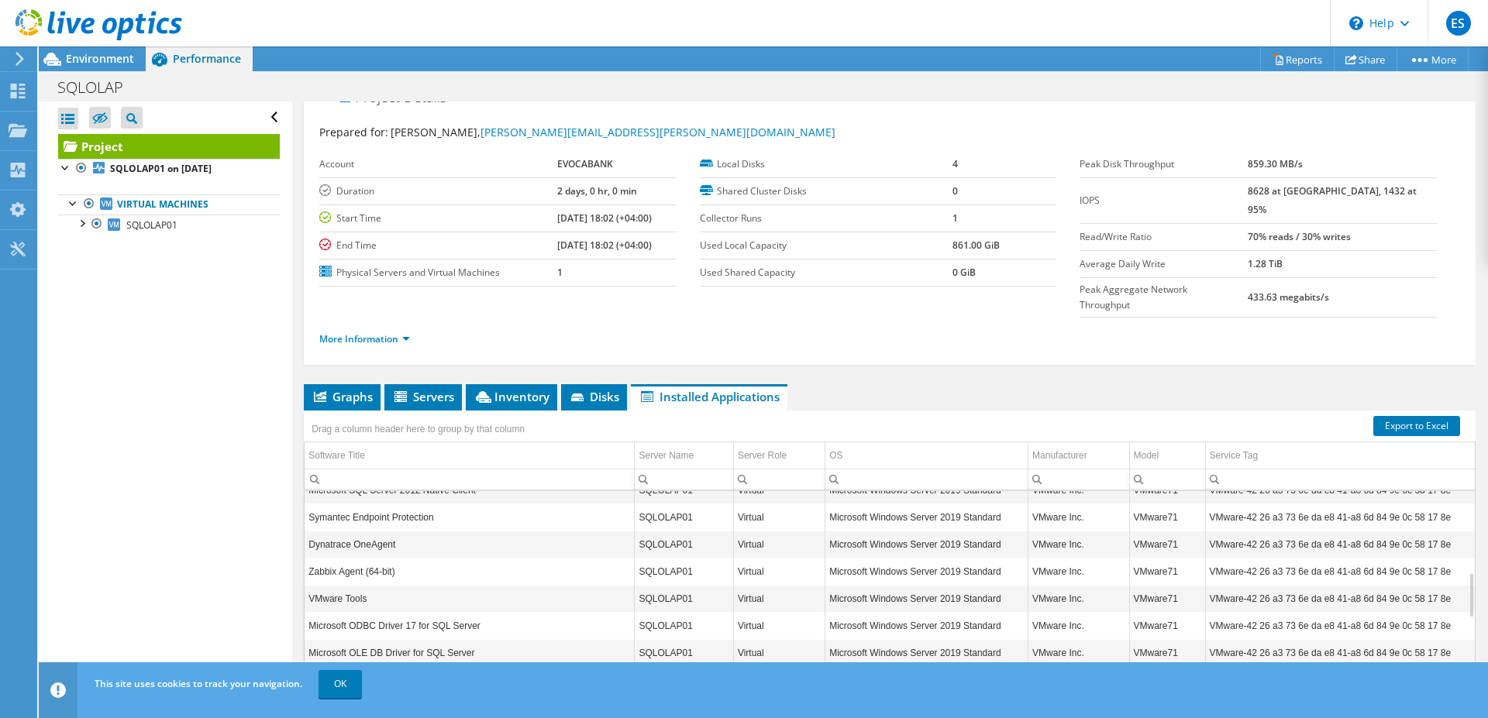
scroll to position [0, 0]
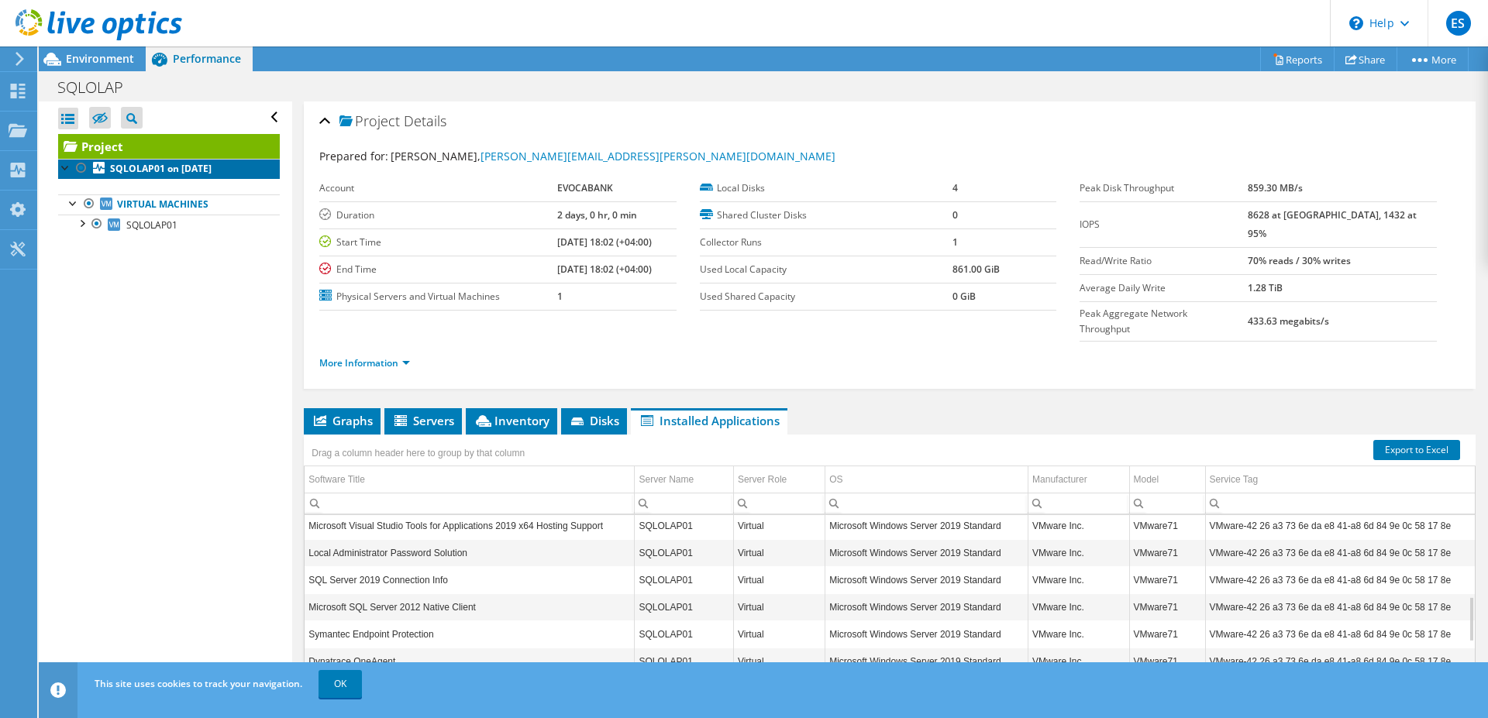
click at [150, 167] on b "SQLOLAP01 on 8/18/2025" at bounding box center [161, 168] width 102 height 13
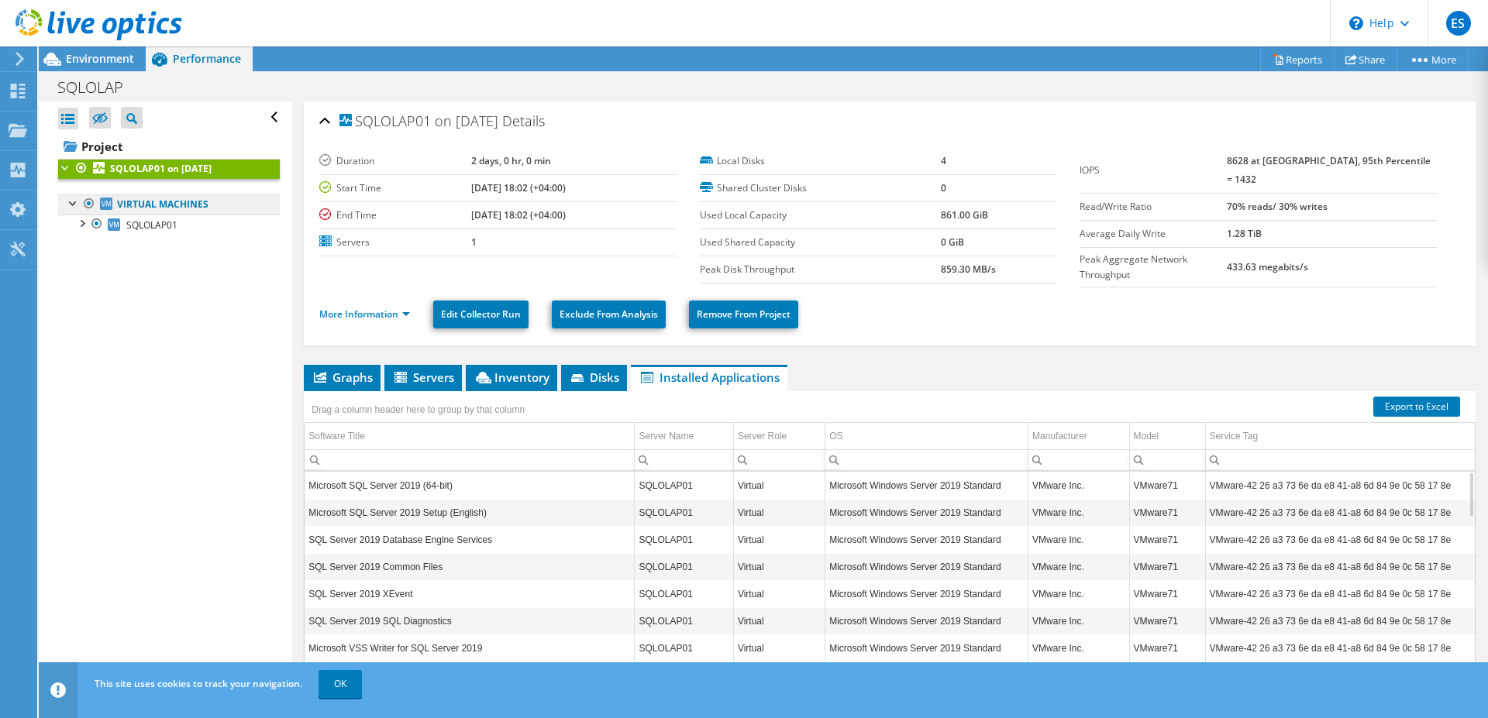
click at [149, 208] on link "Virtual Machines" at bounding box center [169, 204] width 222 height 20
click at [147, 225] on span "SQLOLAP01" at bounding box center [151, 225] width 51 height 13
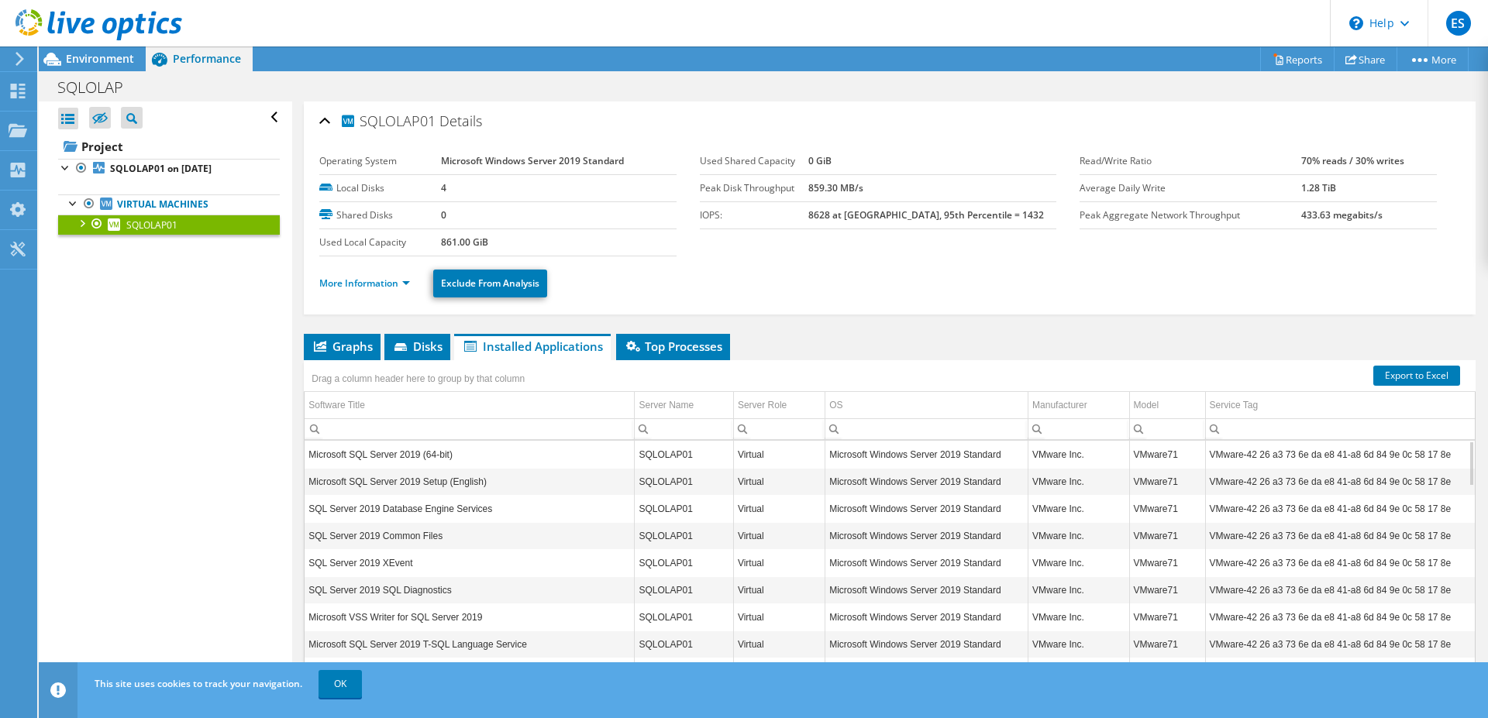
click at [81, 225] on div at bounding box center [81, 222] width 15 height 15
click at [181, 337] on ul "Virtual Machines SQLOLAP01 0 C: 1 D:" at bounding box center [169, 265] width 222 height 173
click at [182, 328] on link "Network Interfaces" at bounding box center [169, 326] width 222 height 20
click at [89, 327] on div at bounding box center [88, 323] width 15 height 15
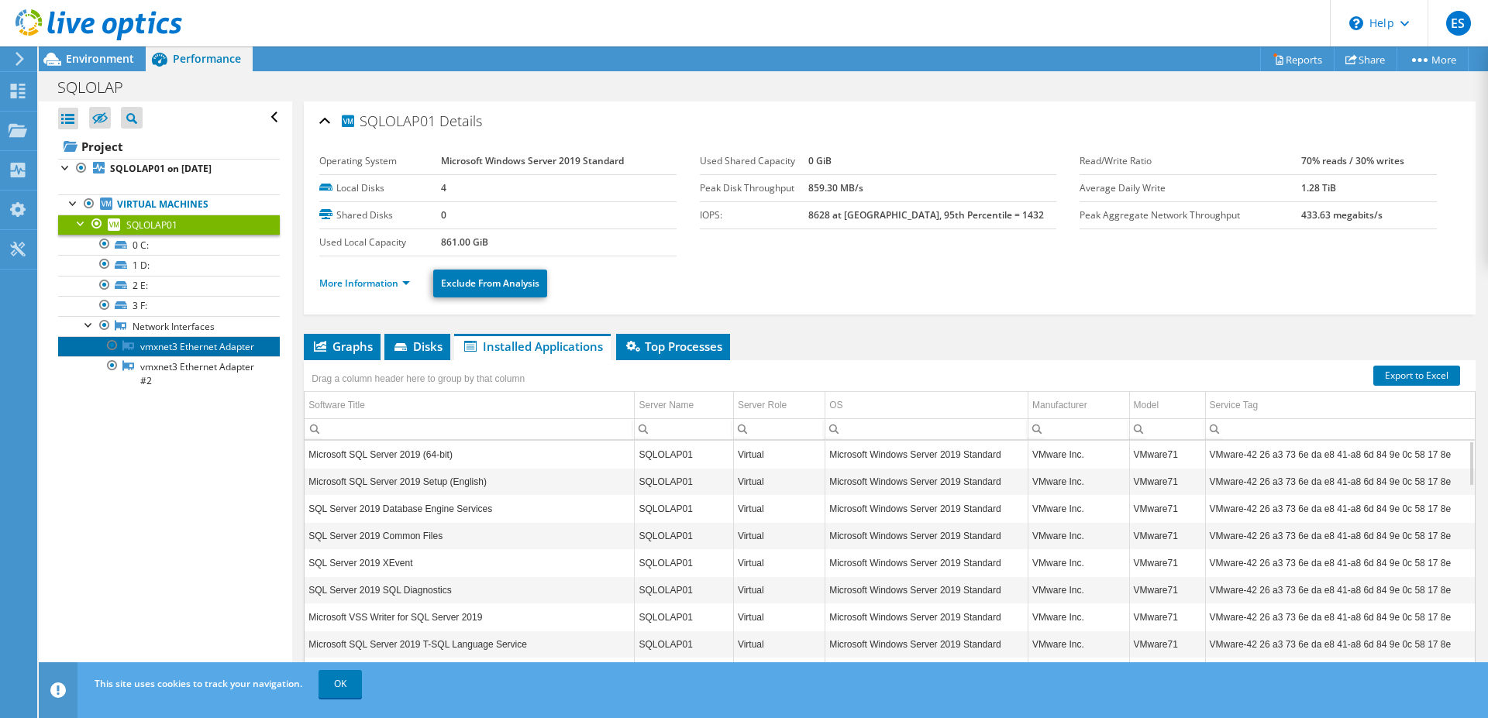
click at [160, 346] on link "vmxnet3 Ethernet Adapter" at bounding box center [169, 346] width 222 height 20
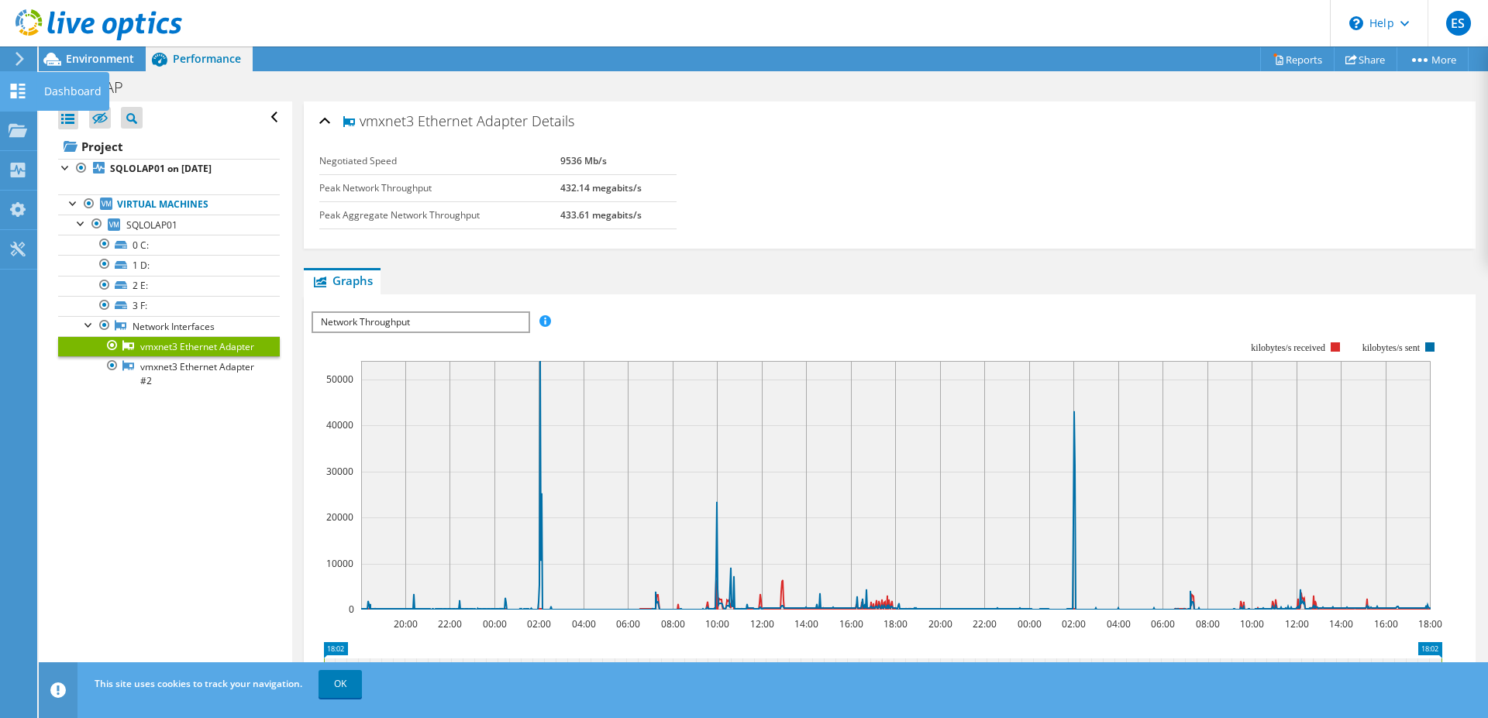
click at [18, 95] on icon at bounding box center [18, 91] width 19 height 15
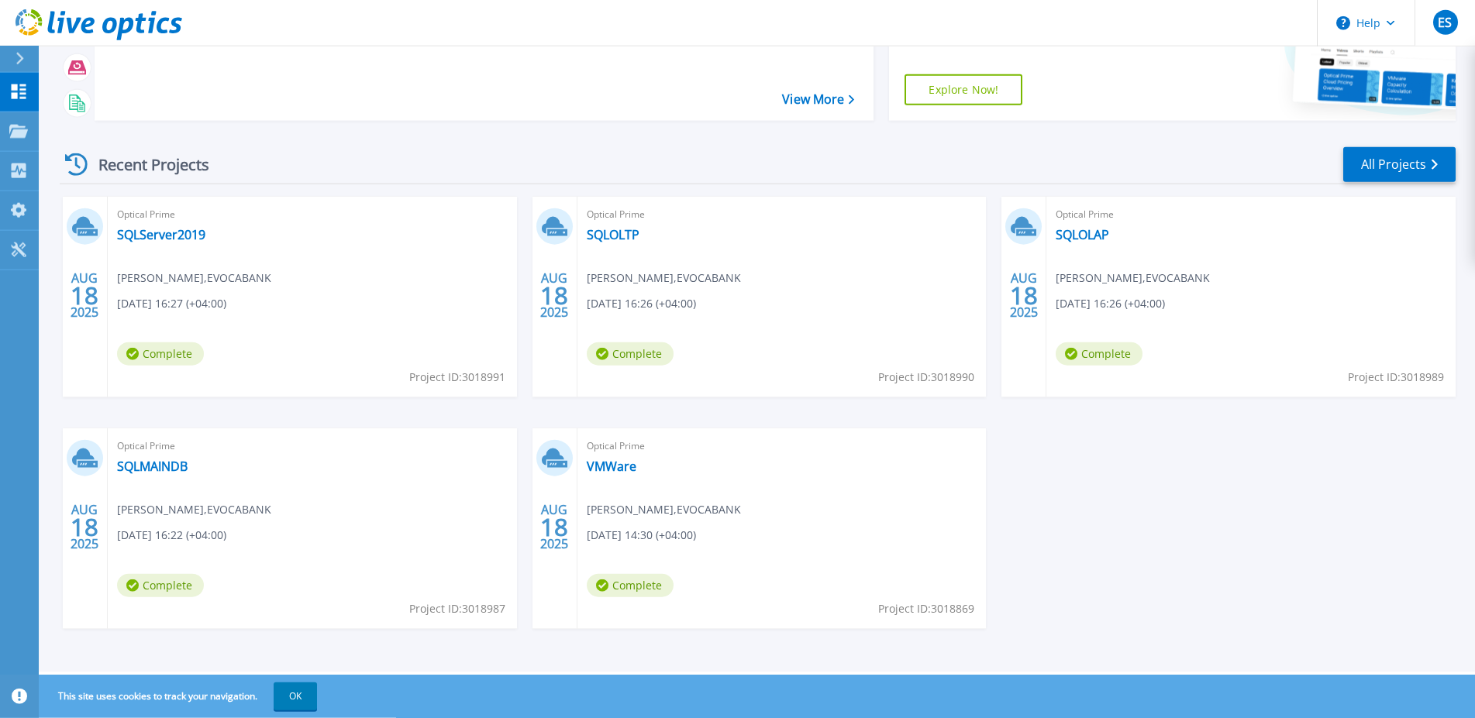
scroll to position [140, 0]
click at [151, 466] on link "SQLMAINDB" at bounding box center [152, 465] width 71 height 15
